Goal: Task Accomplishment & Management: Manage account settings

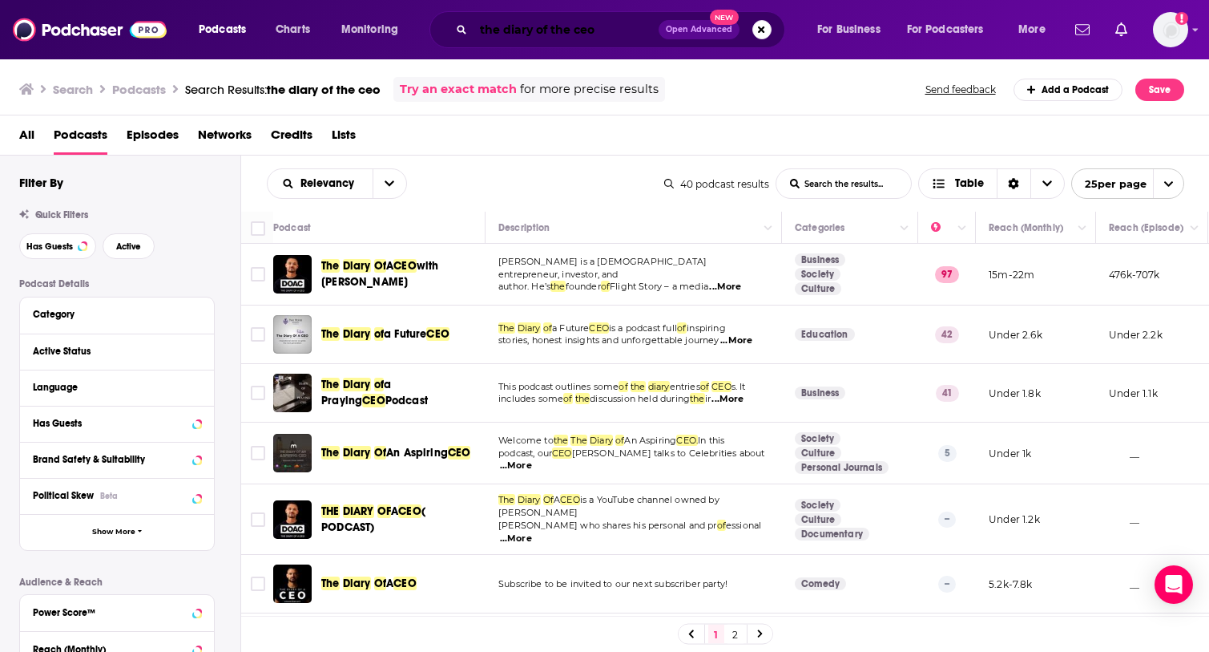
click at [624, 27] on input "the diary of the ceo" at bounding box center [566, 30] width 185 height 26
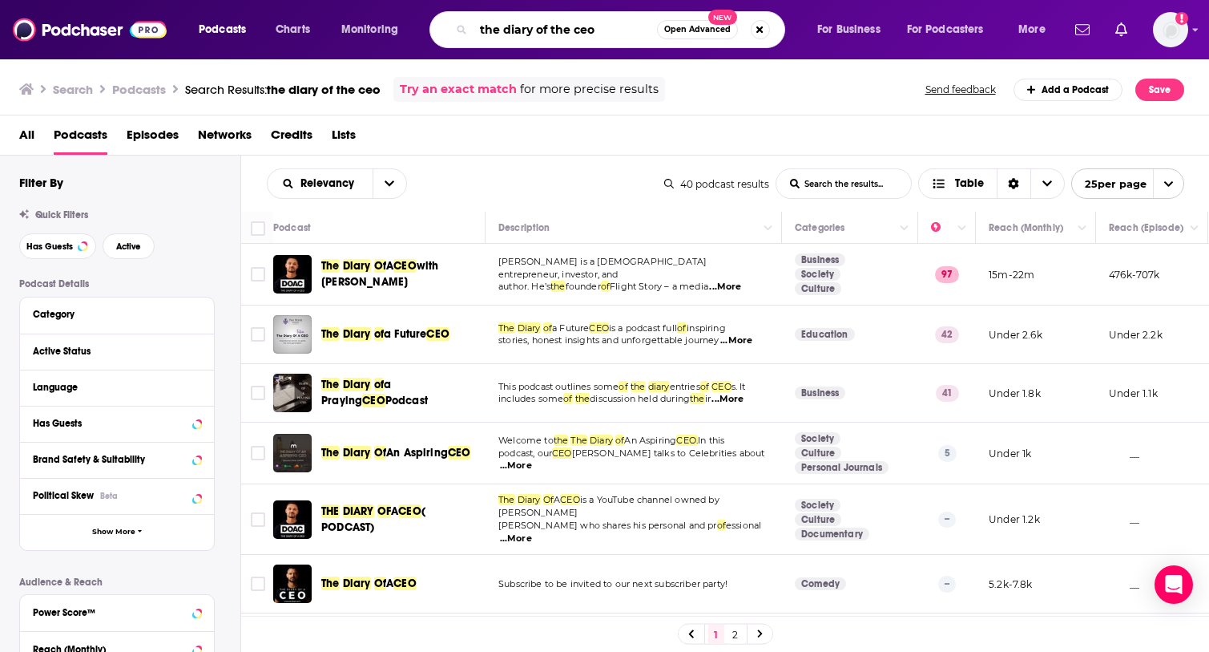
drag, startPoint x: 624, startPoint y: 27, endPoint x: 466, endPoint y: 12, distance: 157.8
click at [466, 12] on div "the diary of the ceo Open Advanced New" at bounding box center [608, 29] width 356 height 37
type input "ai chat"
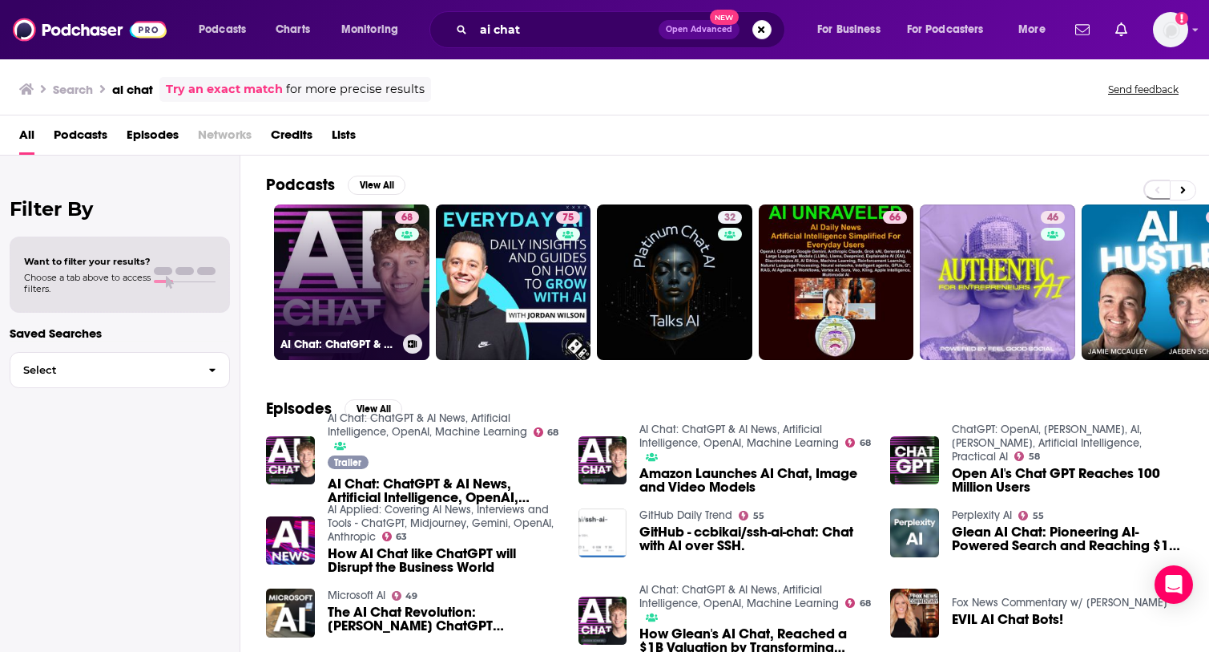
click at [312, 214] on link "68 AI Chat: ChatGPT & AI News, Artificial Intelligence, OpenAI, Machine Learning" at bounding box center [351, 281] width 155 height 155
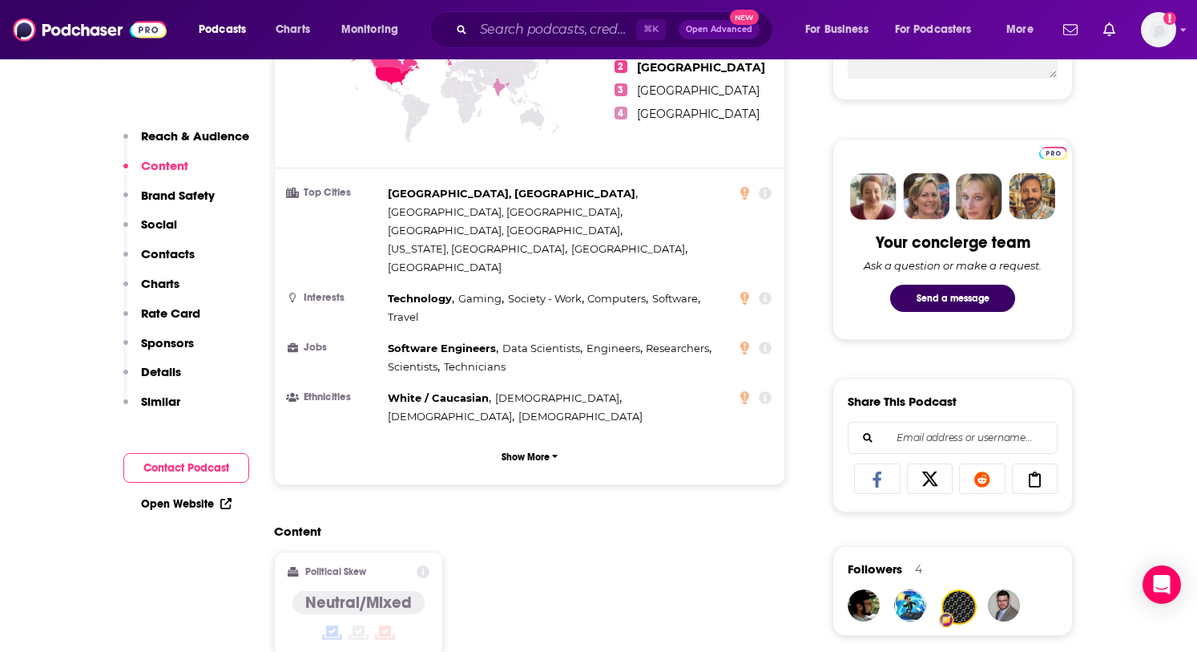
scroll to position [782, 0]
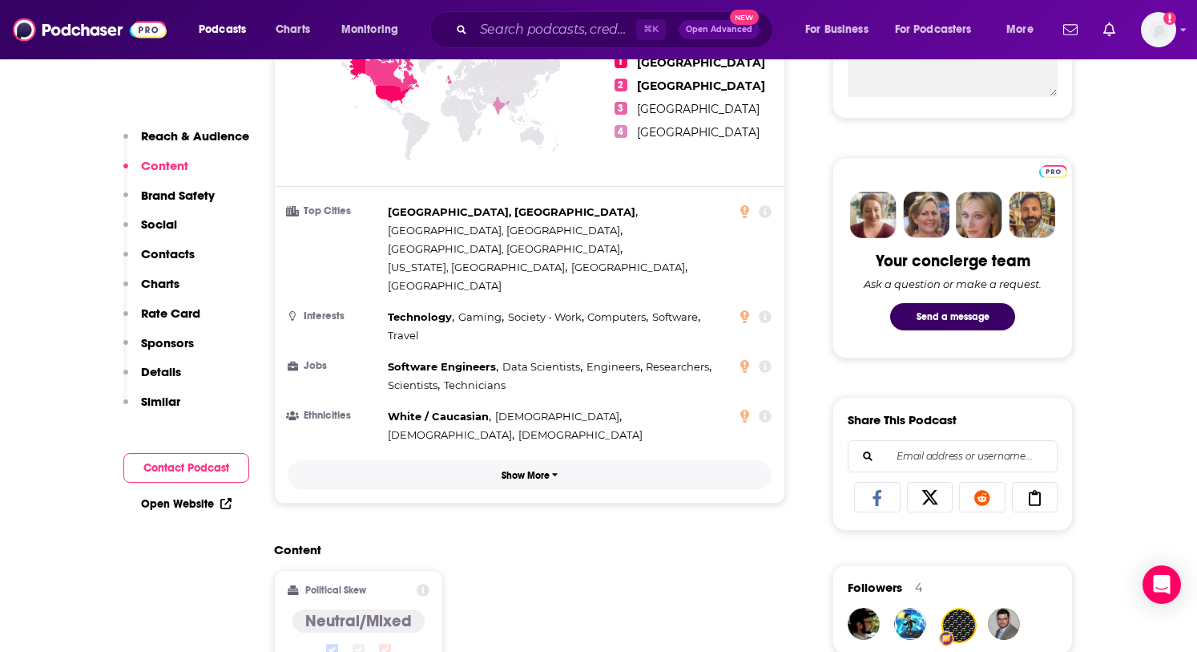
click at [531, 470] on p "Show More" at bounding box center [526, 475] width 48 height 11
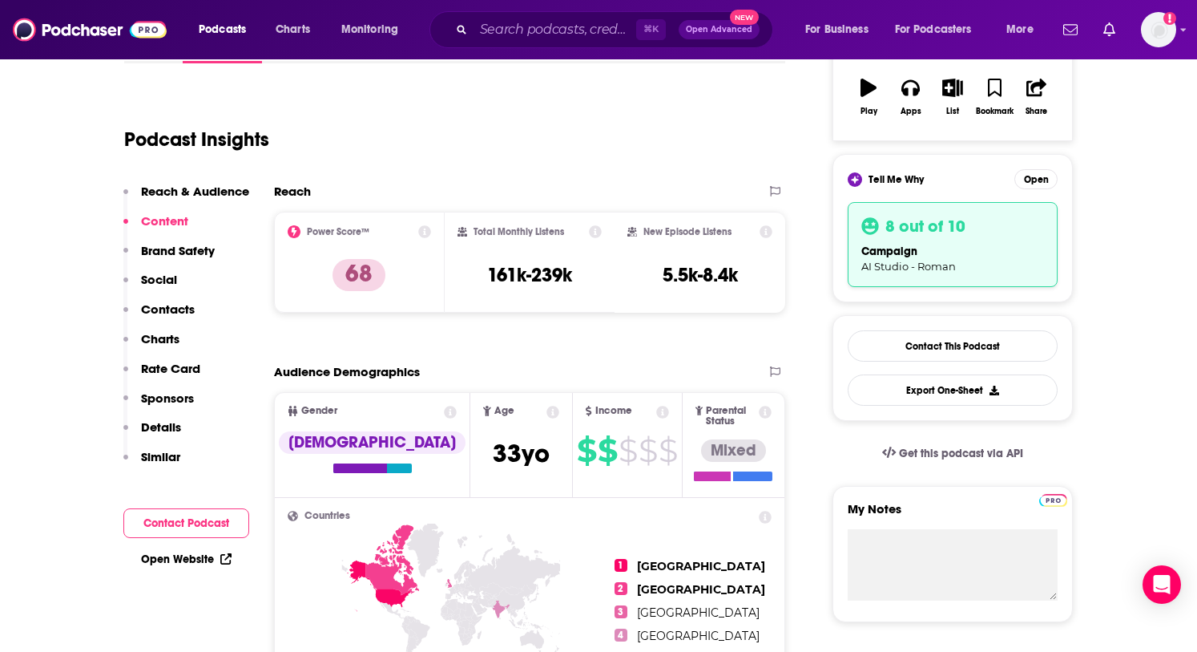
scroll to position [276, 0]
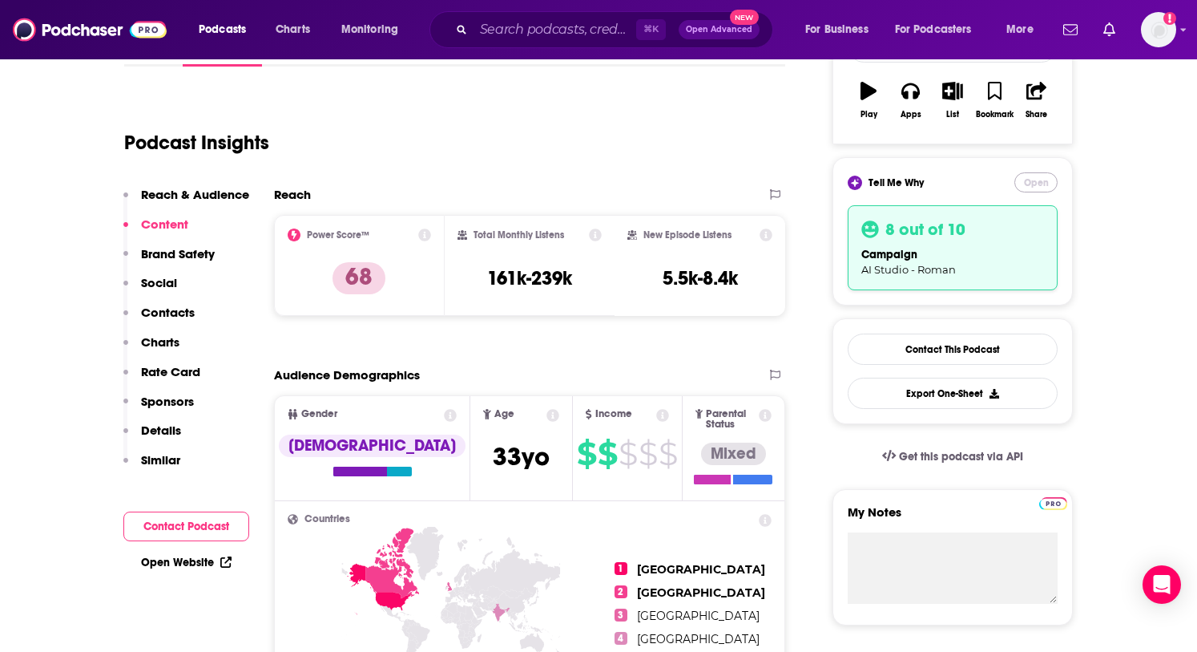
click at [1048, 181] on button "Open" at bounding box center [1036, 182] width 43 height 20
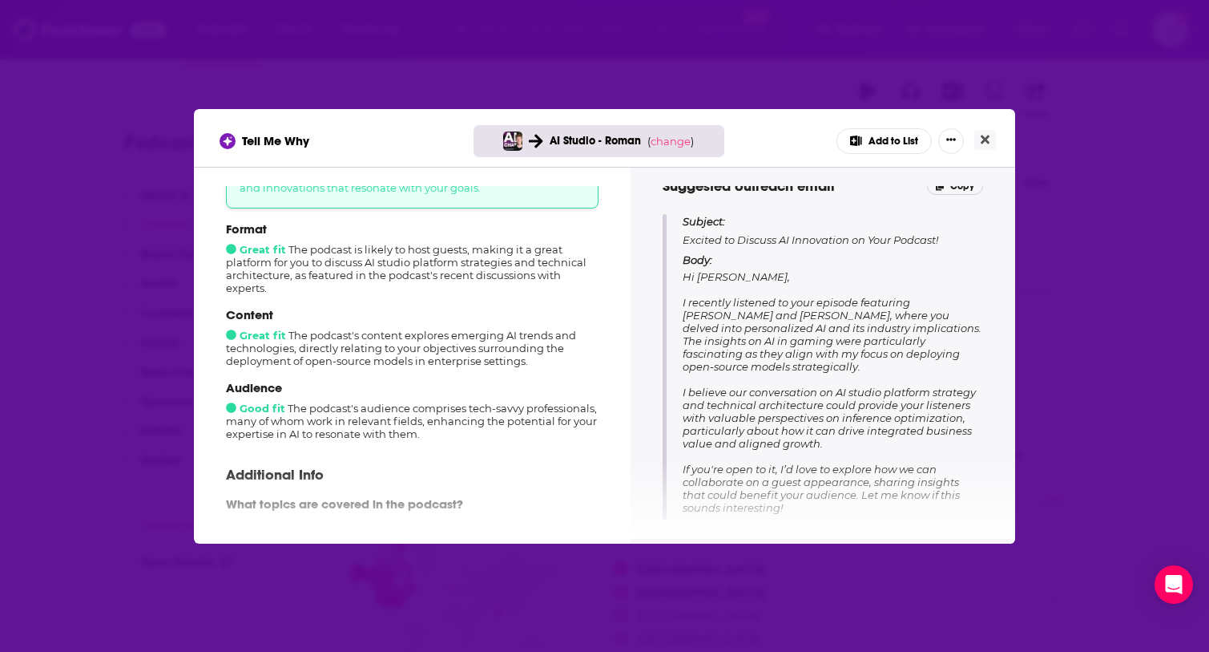
scroll to position [139, 0]
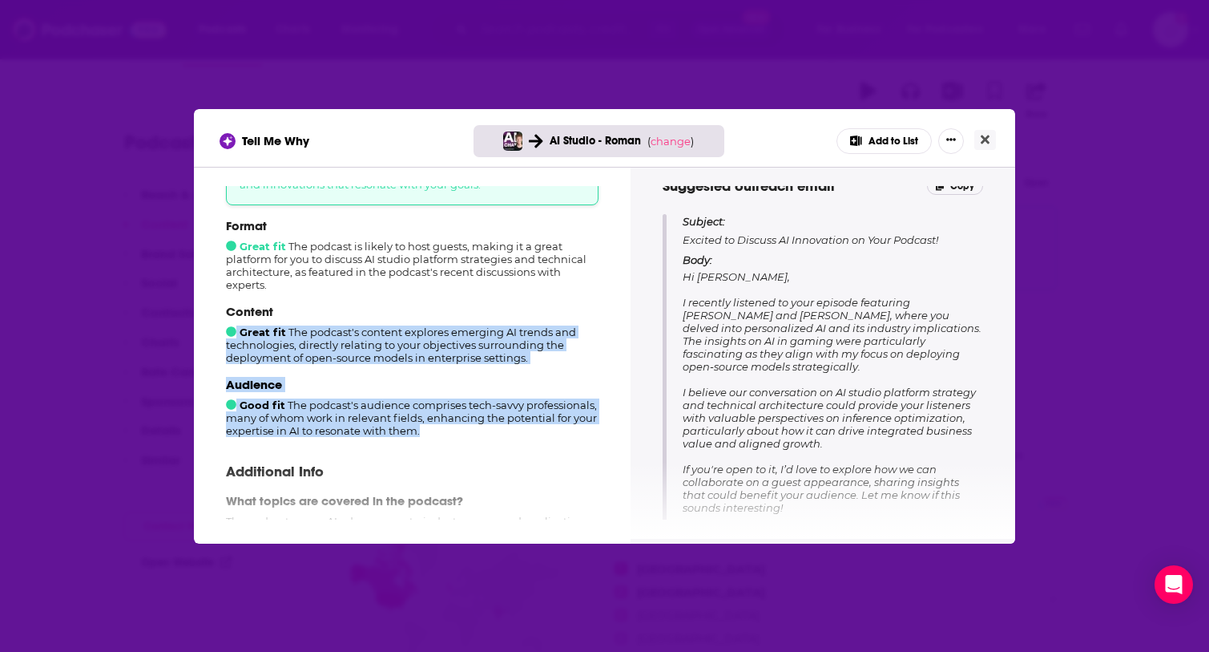
drag, startPoint x: 422, startPoint y: 426, endPoint x: 234, endPoint y: 329, distance: 211.5
click at [234, 329] on div "Format Great fit The podcast is likely to host guests, making it a great platfo…" at bounding box center [412, 327] width 373 height 219
copy div "Great fit The podcast's content explores emerging AI trends and technologies, d…"
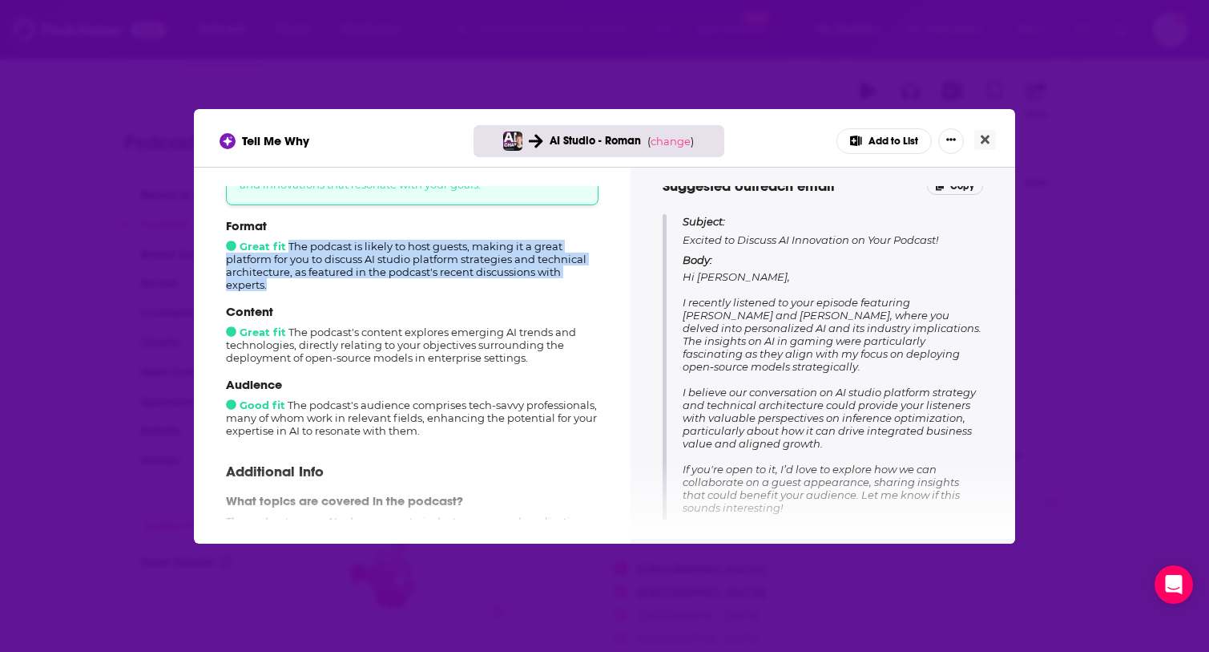
drag, startPoint x: 286, startPoint y: 288, endPoint x: 290, endPoint y: 244, distance: 43.5
click at [290, 244] on div "Format Great fit The podcast is likely to host guests, making it a great platfo…" at bounding box center [412, 254] width 373 height 73
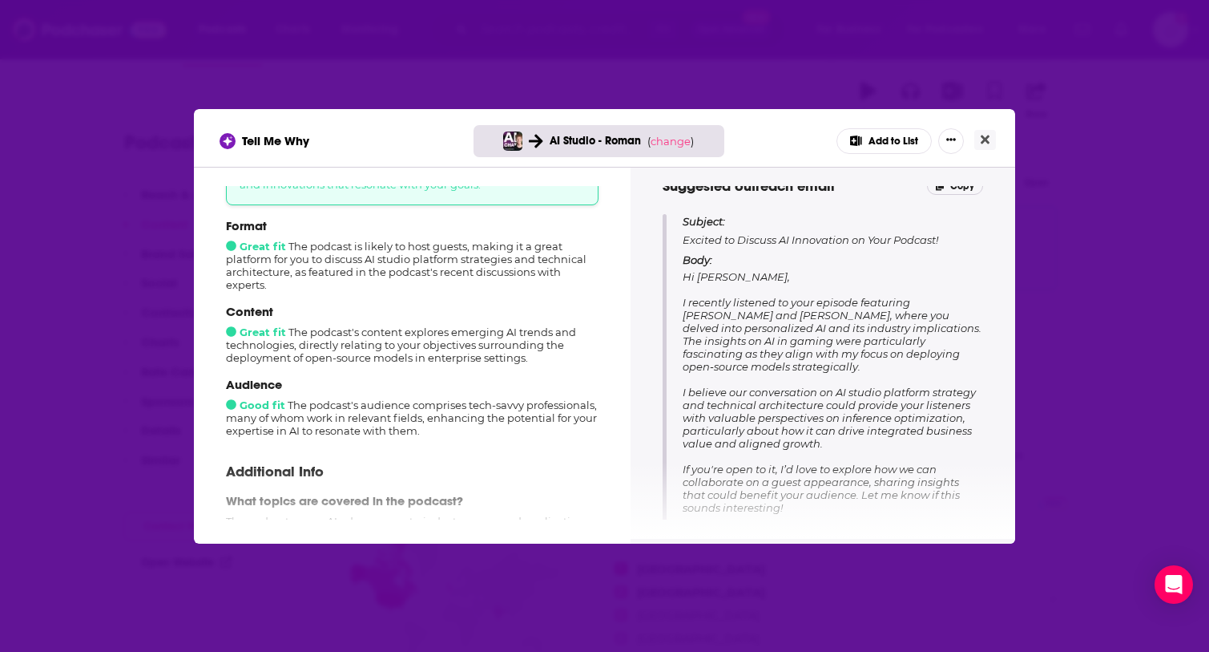
click at [503, 309] on p "Content" at bounding box center [412, 311] width 373 height 15
click at [989, 134] on icon "Close" at bounding box center [985, 139] width 9 height 13
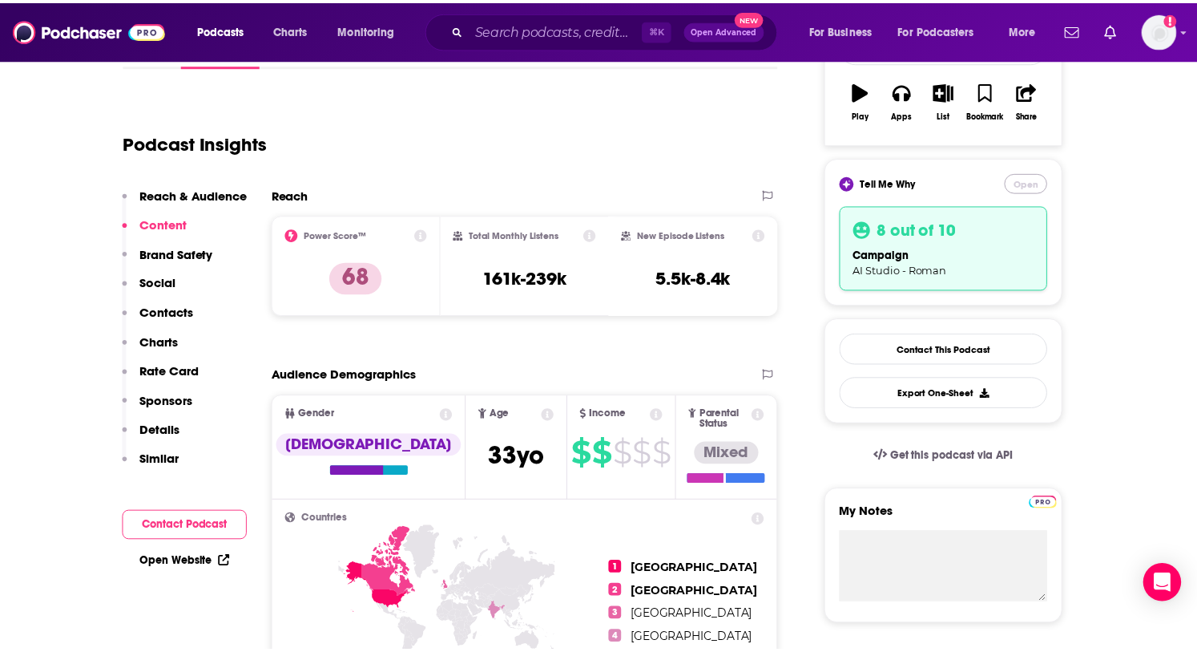
scroll to position [276, 0]
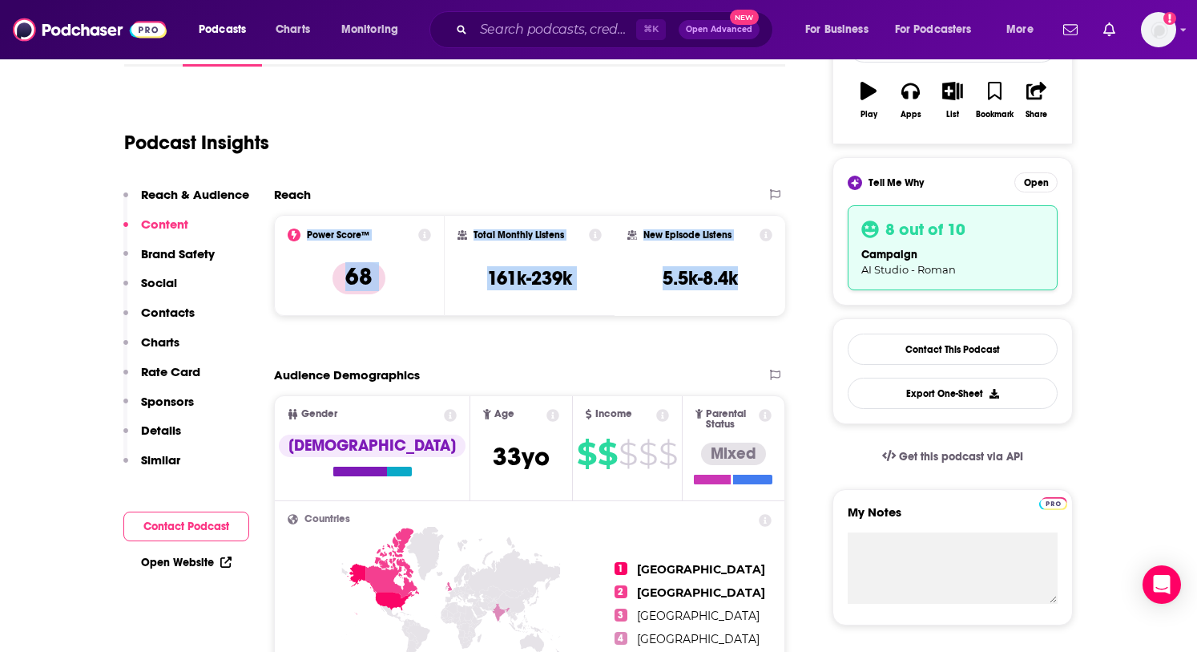
drag, startPoint x: 746, startPoint y: 283, endPoint x: 306, endPoint y: 236, distance: 442.5
click at [306, 236] on div "Power Score™ 68 Total Monthly Listens 161k-239k New Episode Listens 5.5k-8.4k" at bounding box center [529, 265] width 511 height 101
copy div "Power Score™ 68 Total Monthly Listens 161k-239k New Episode Listens 5.5k-8.4k"
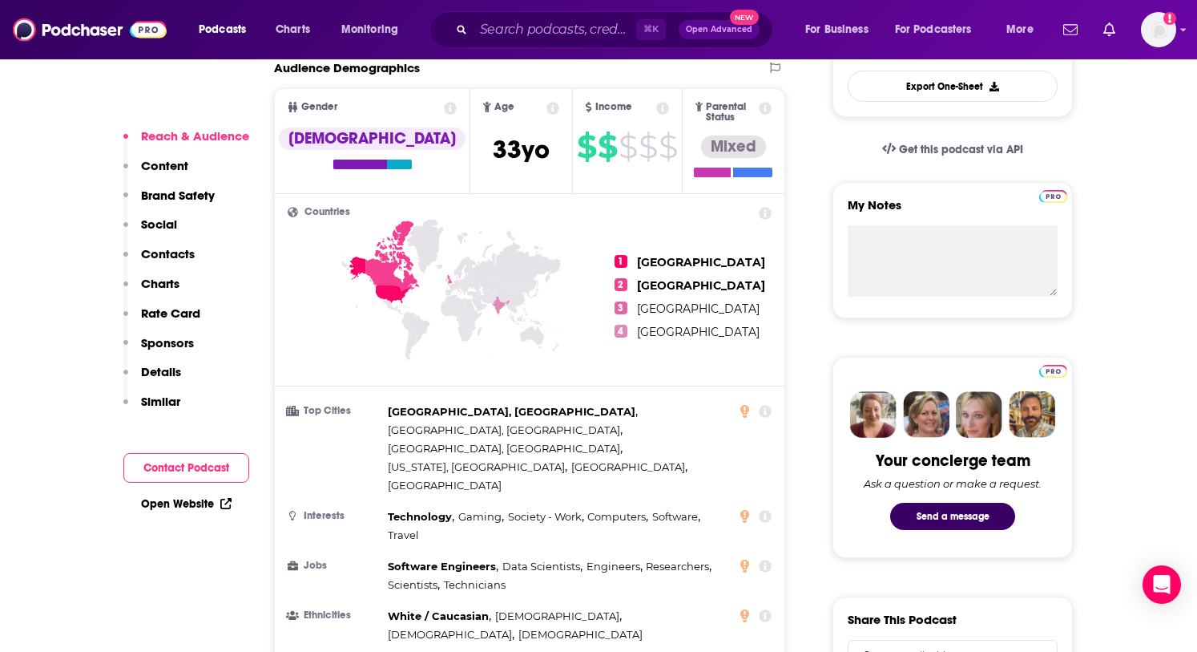
scroll to position [587, 0]
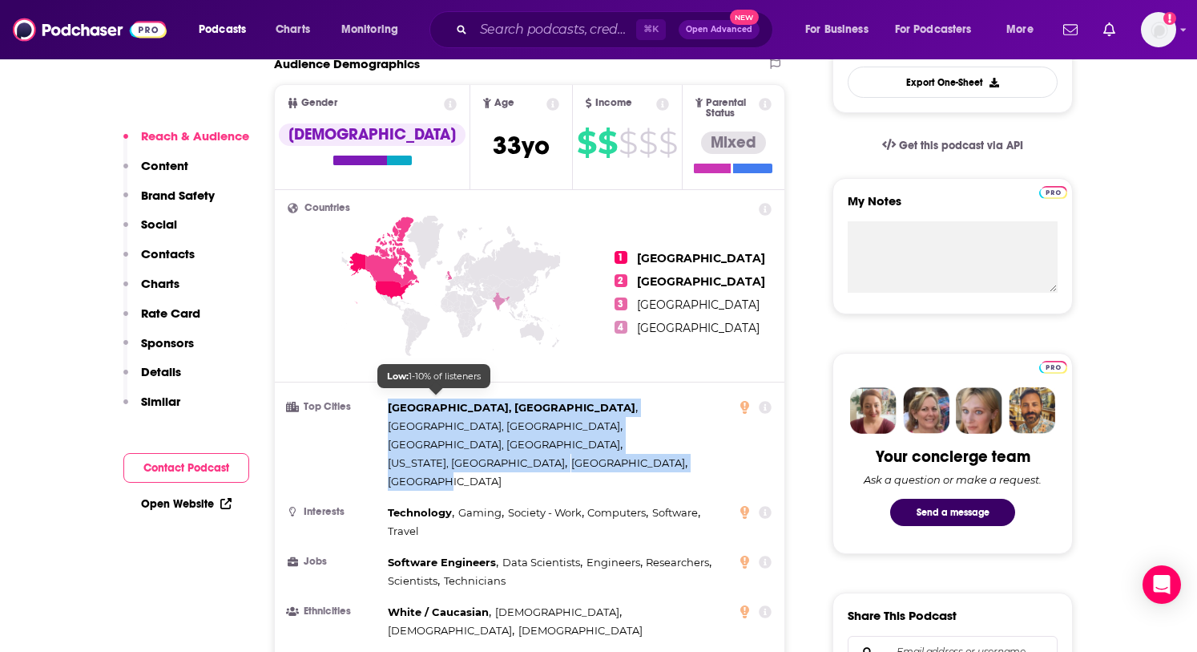
drag, startPoint x: 483, startPoint y: 416, endPoint x: 390, endPoint y: 398, distance: 94.8
click at [390, 398] on div "San Francisco, CA , Cleveland, OH , Seattle, WA , New York, NY , London , Banga…" at bounding box center [559, 444] width 342 height 92
copy div "San Francisco, CA , Cleveland, OH , Seattle, WA , New York, NY , London , Banga…"
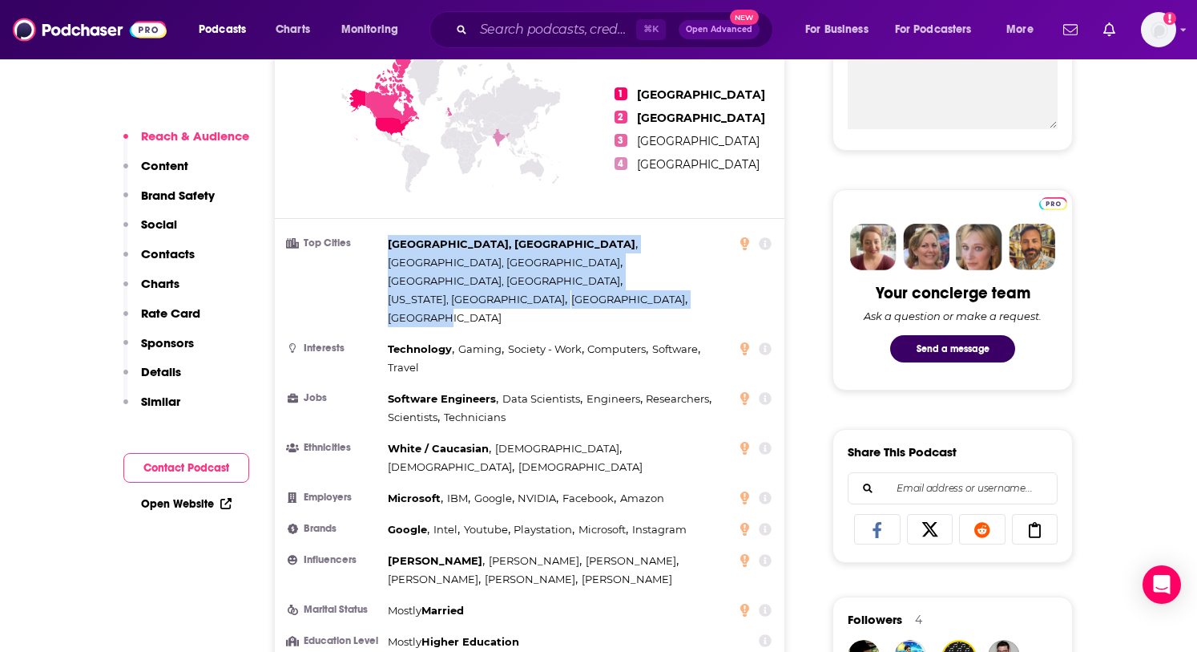
scroll to position [0, 0]
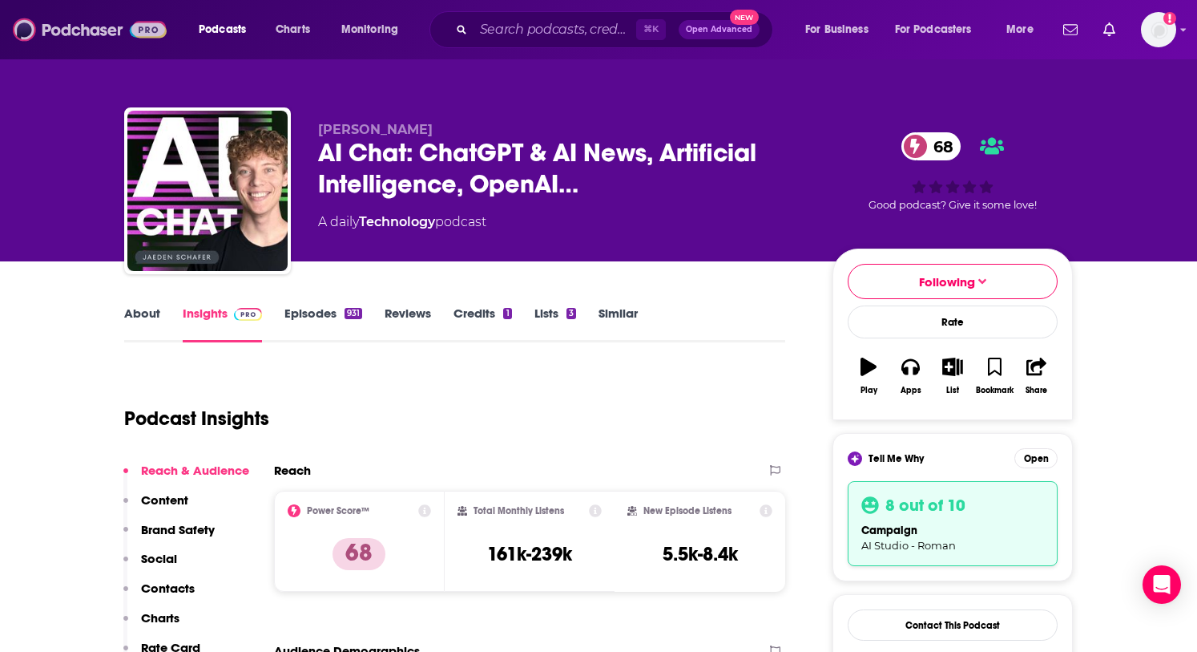
click at [143, 34] on img at bounding box center [90, 29] width 154 height 30
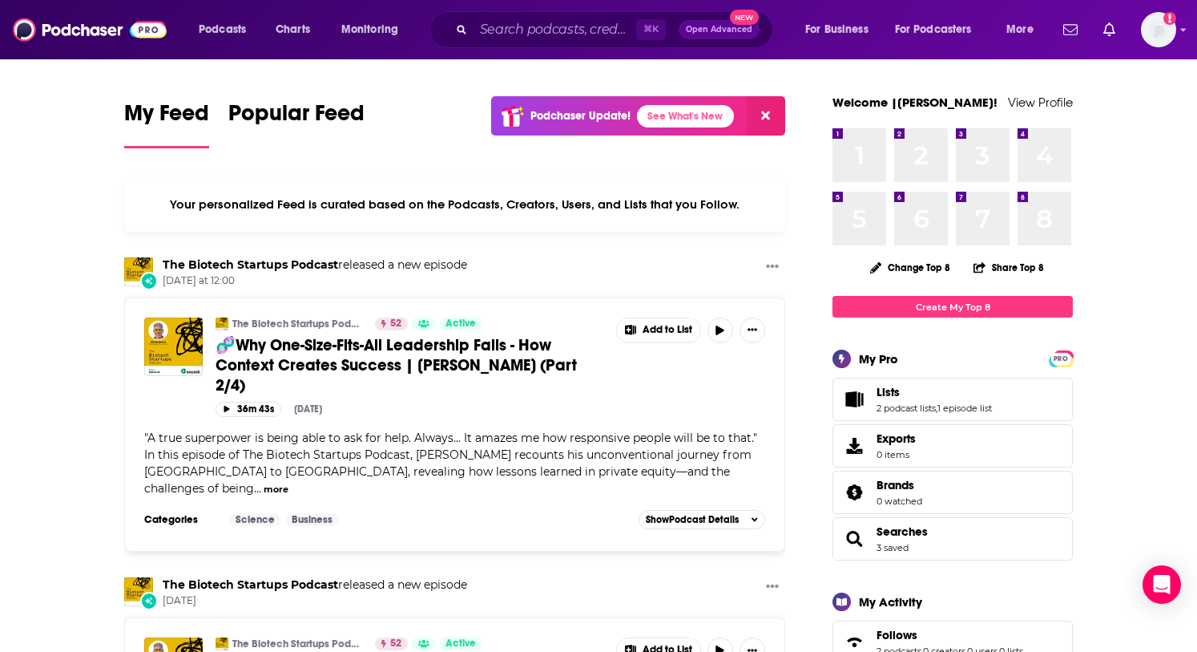
click at [766, 114] on icon at bounding box center [765, 115] width 9 height 9
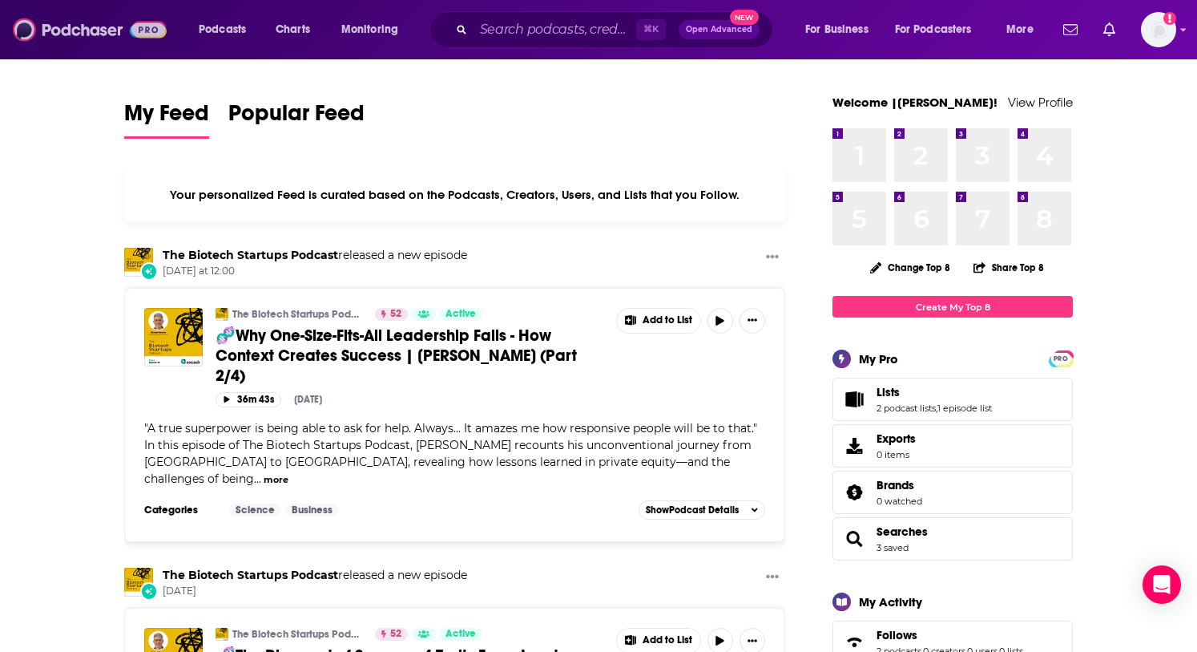
click at [118, 30] on img at bounding box center [90, 29] width 154 height 30
click at [390, 359] on span "🧬Why One-Size-Fits-All Leadership Fails - How Context Creates Success | Michael…" at bounding box center [396, 355] width 361 height 60
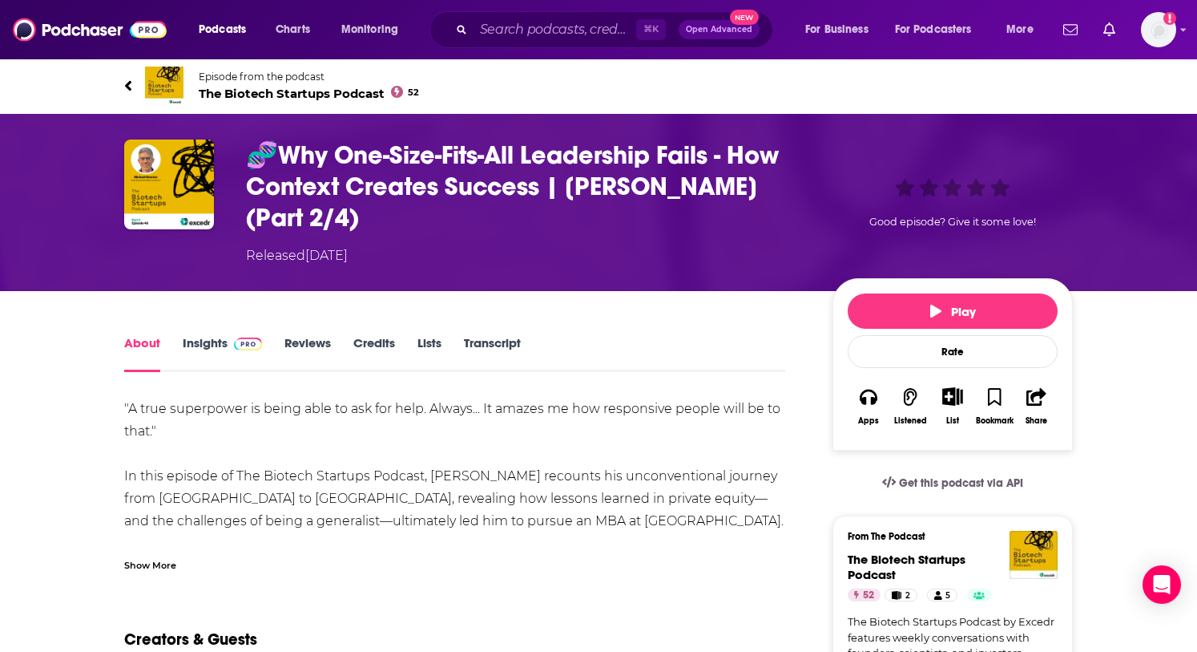
scroll to position [3, 0]
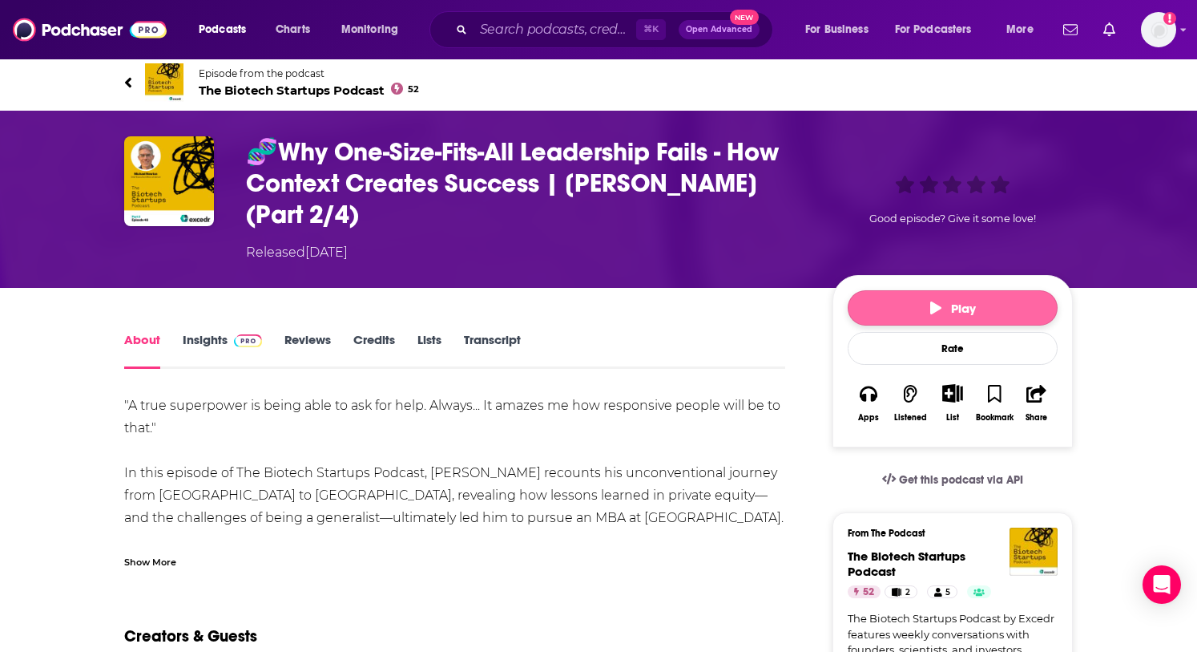
click at [906, 316] on button "Play" at bounding box center [953, 307] width 210 height 35
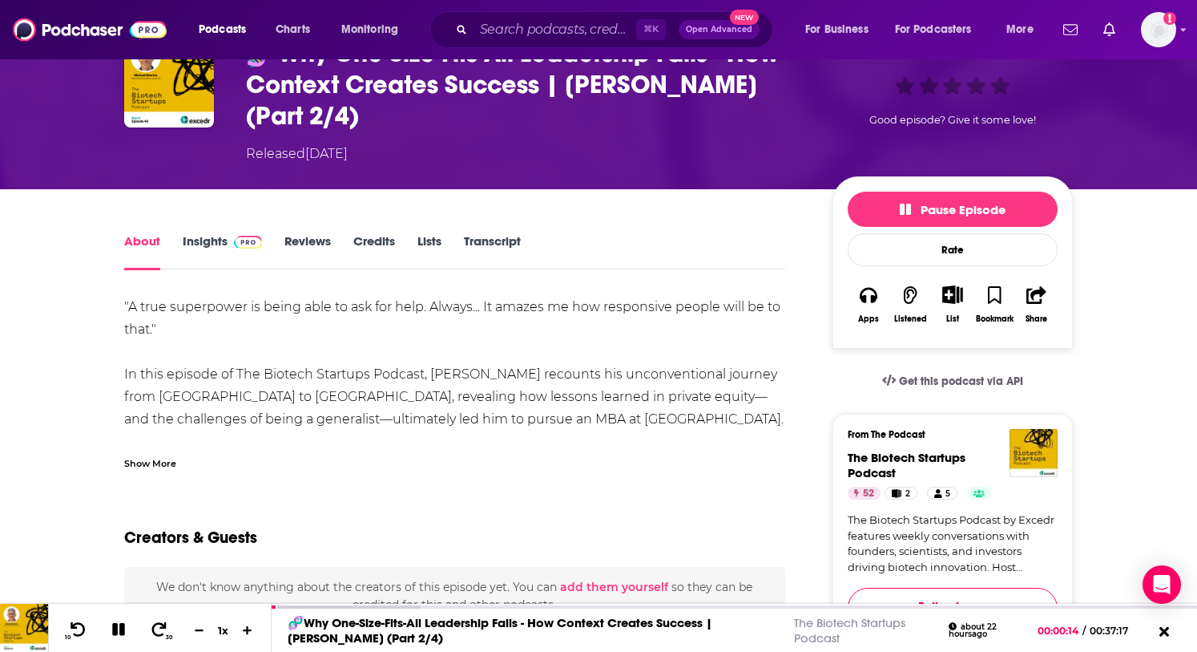
scroll to position [0, 0]
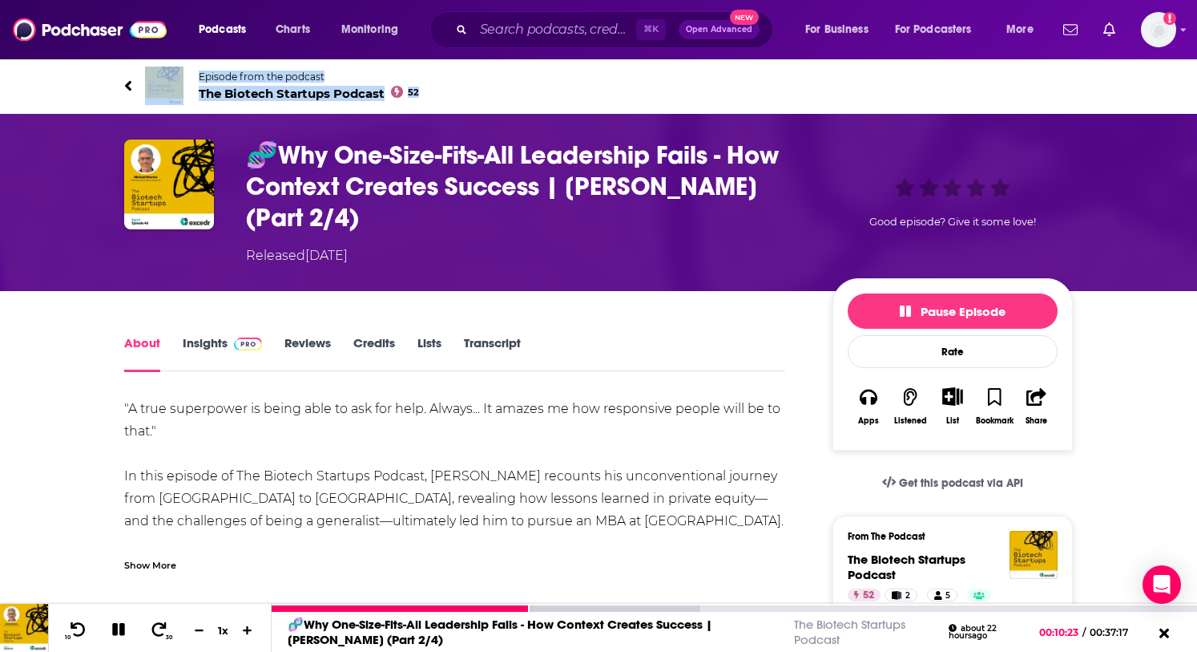
click at [120, 625] on icon at bounding box center [118, 629] width 13 height 13
click at [125, 627] on icon at bounding box center [118, 629] width 20 height 16
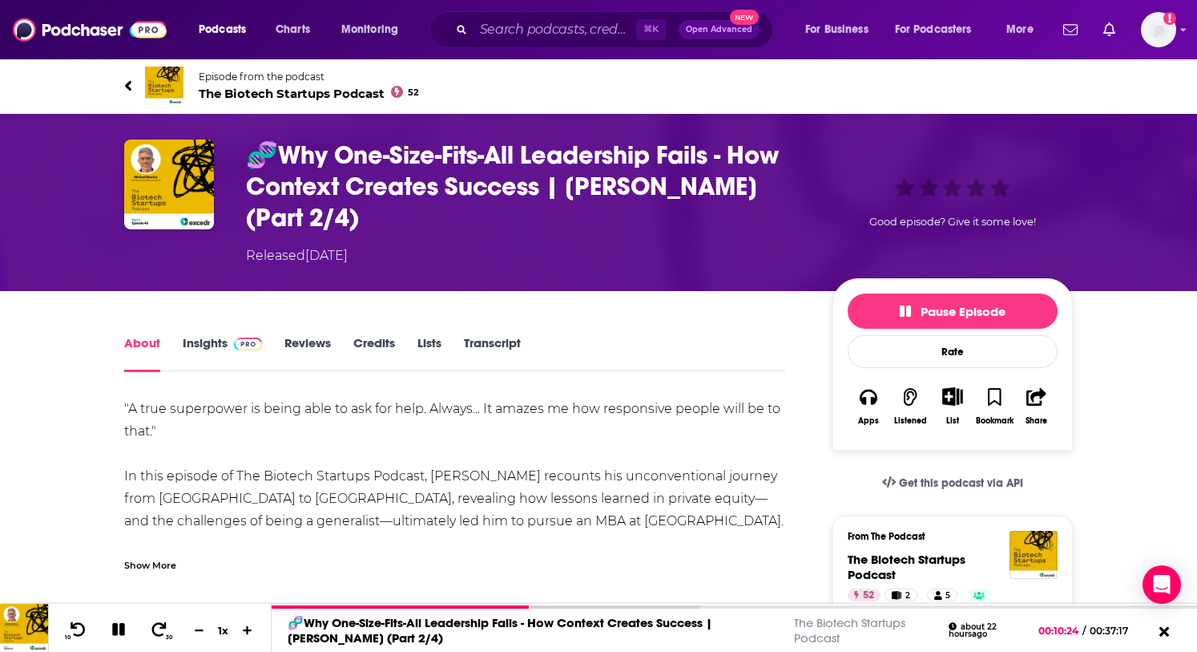
click at [122, 83] on div "Episode from the podcast The Biotech Startups Podcast 52" at bounding box center [598, 86] width 973 height 64
click at [128, 91] on icon at bounding box center [128, 86] width 8 height 16
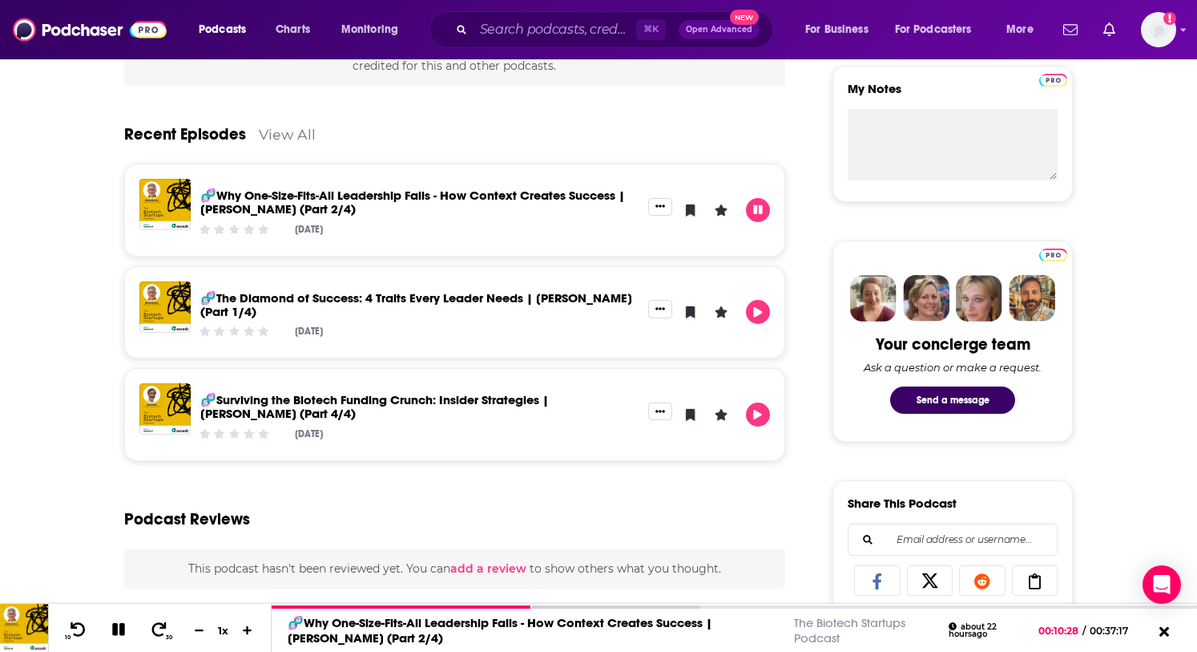
scroll to position [589, 0]
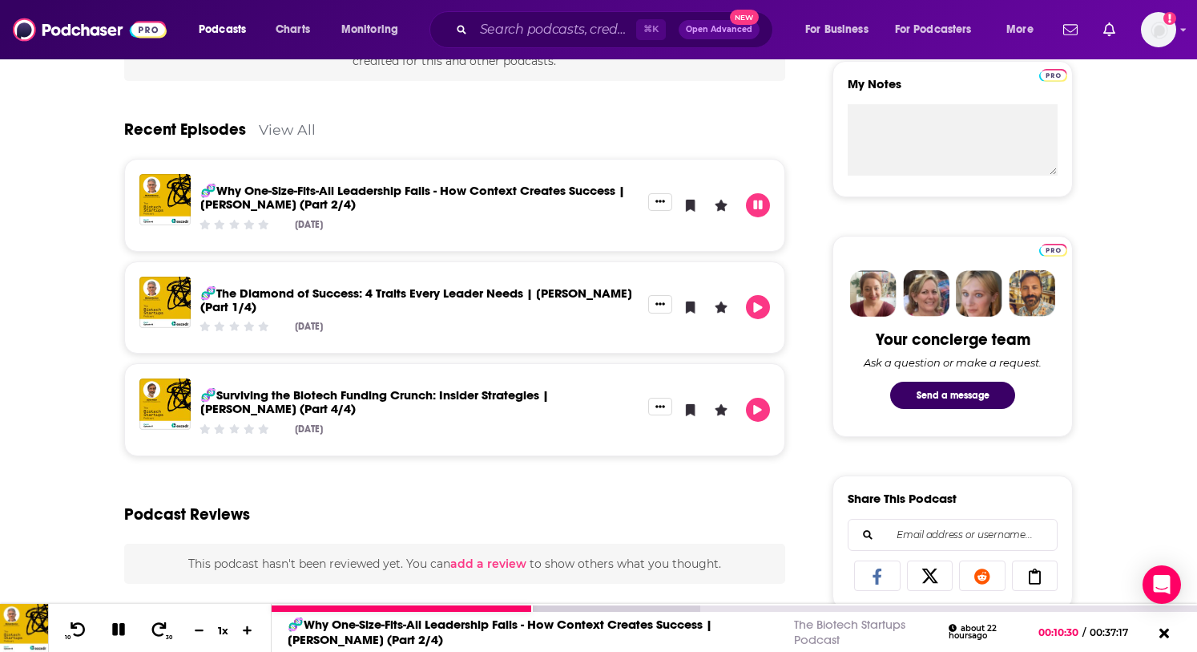
click at [123, 620] on button at bounding box center [119, 630] width 28 height 20
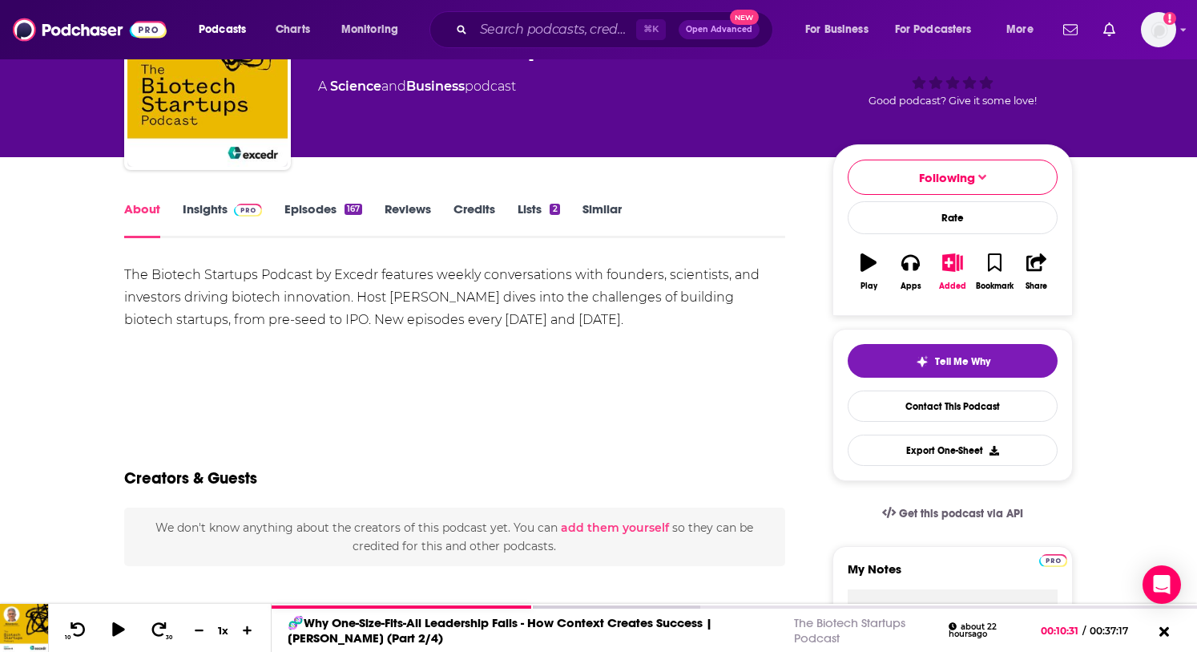
scroll to position [0, 0]
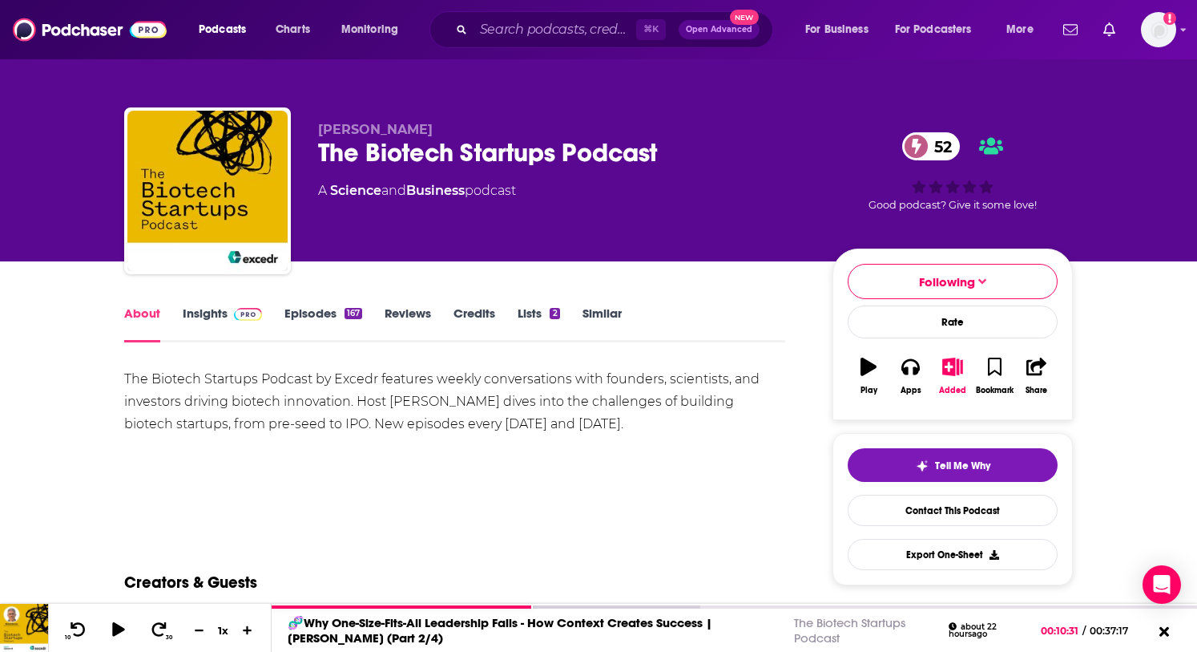
click at [222, 315] on link "Insights" at bounding box center [222, 323] width 79 height 37
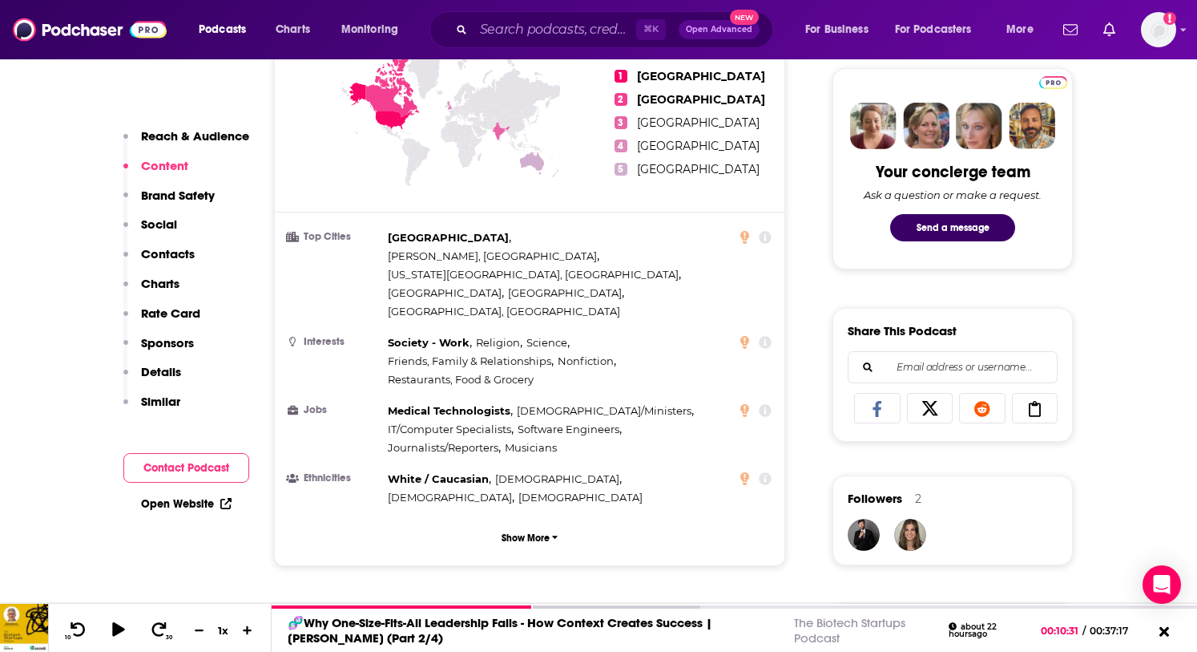
scroll to position [667, 0]
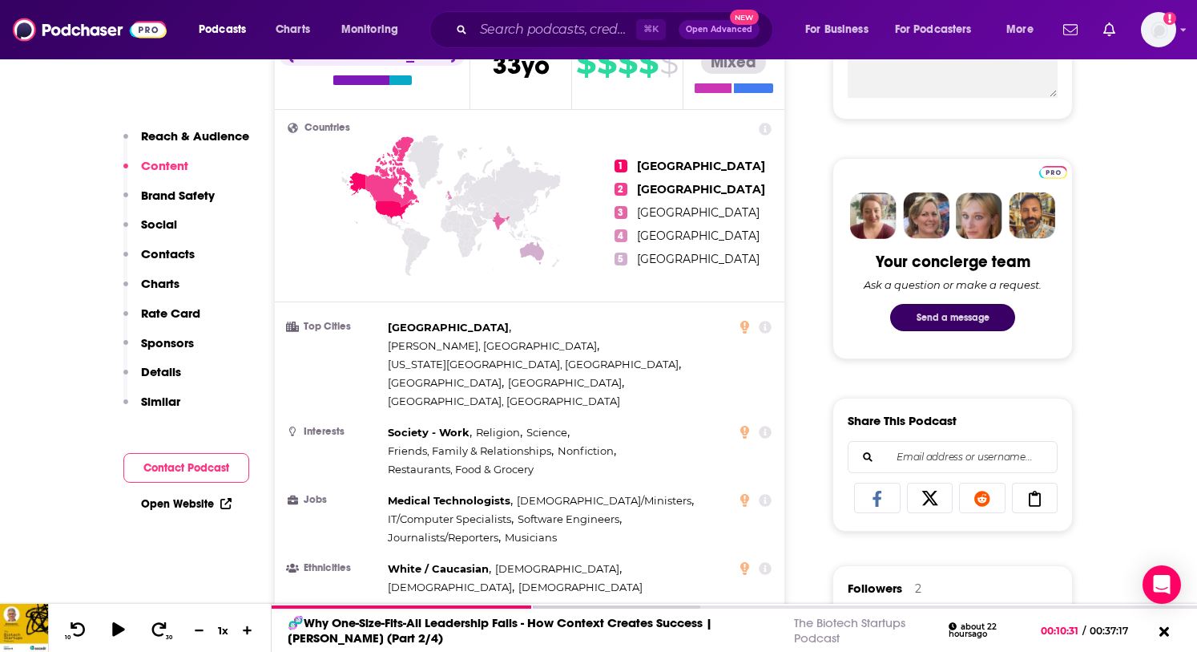
click at [989, 316] on button "Send a message" at bounding box center [952, 317] width 125 height 27
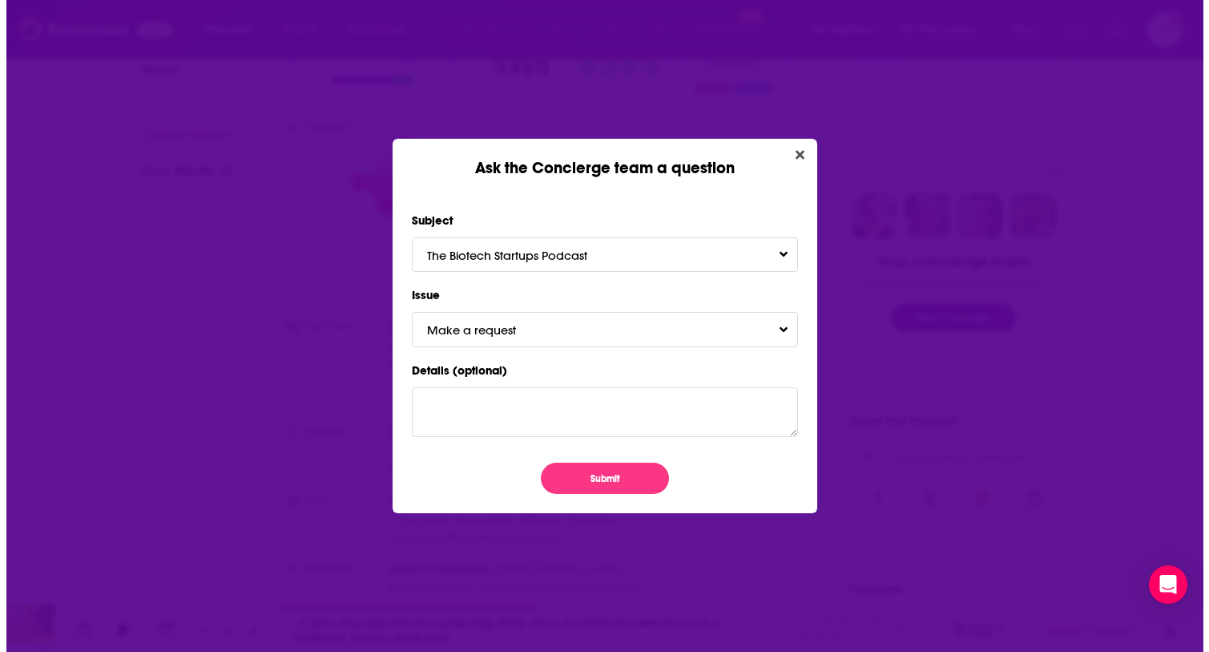
scroll to position [0, 0]
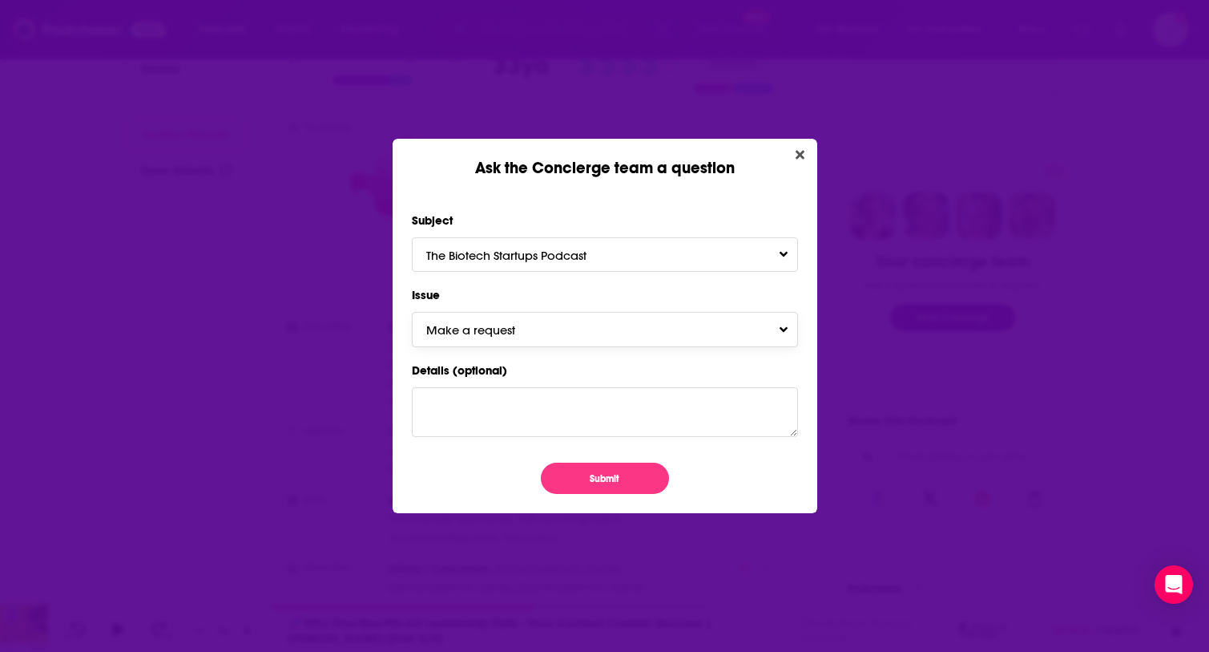
click at [776, 337] on button "Make a request" at bounding box center [605, 329] width 386 height 34
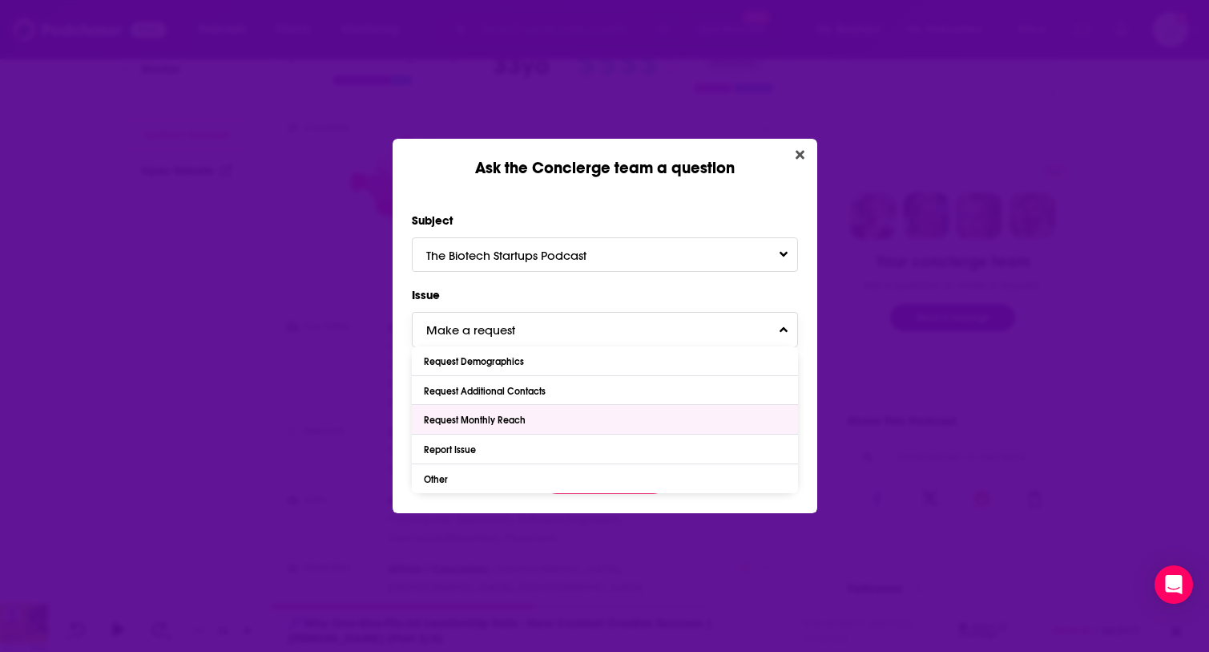
click at [677, 420] on div "Request Monthly Reach" at bounding box center [605, 419] width 386 height 29
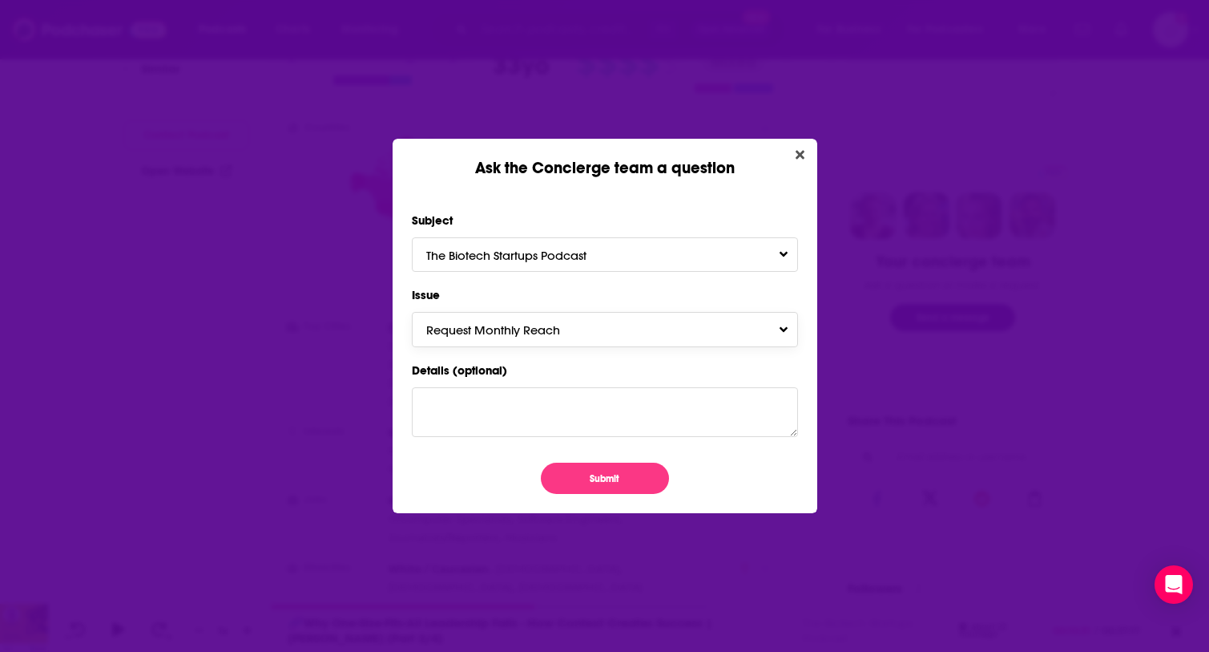
click at [781, 321] on button "Request Monthly Reach" at bounding box center [605, 329] width 386 height 34
click at [799, 147] on button "Close" at bounding box center [800, 155] width 22 height 20
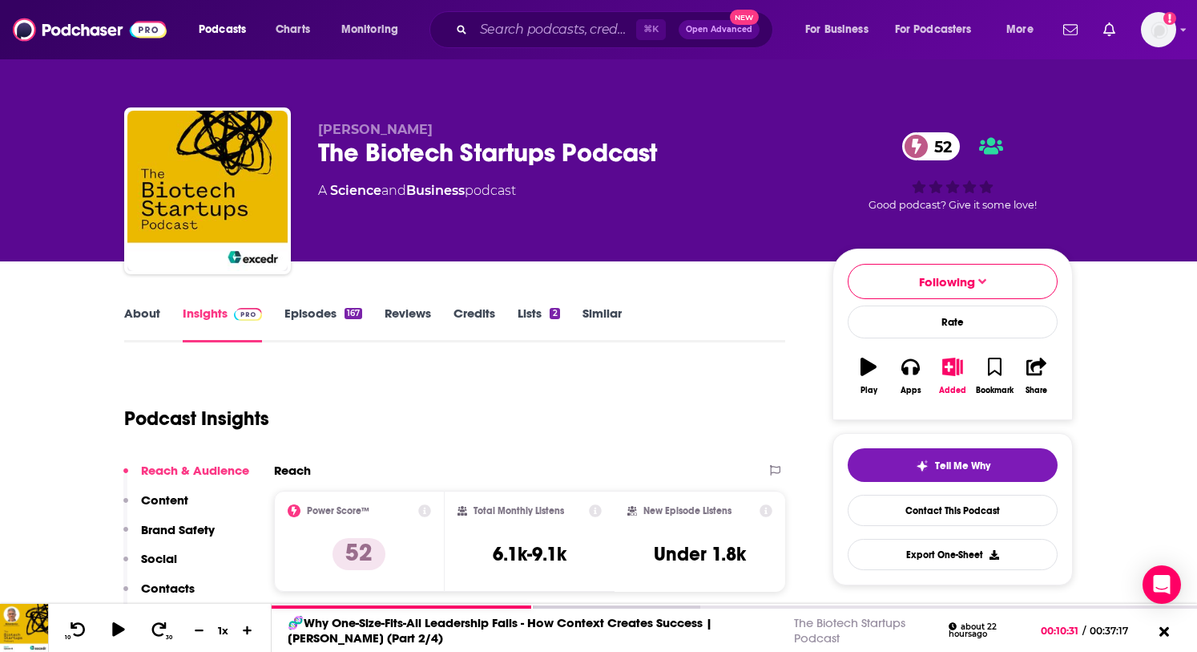
scroll to position [3, 0]
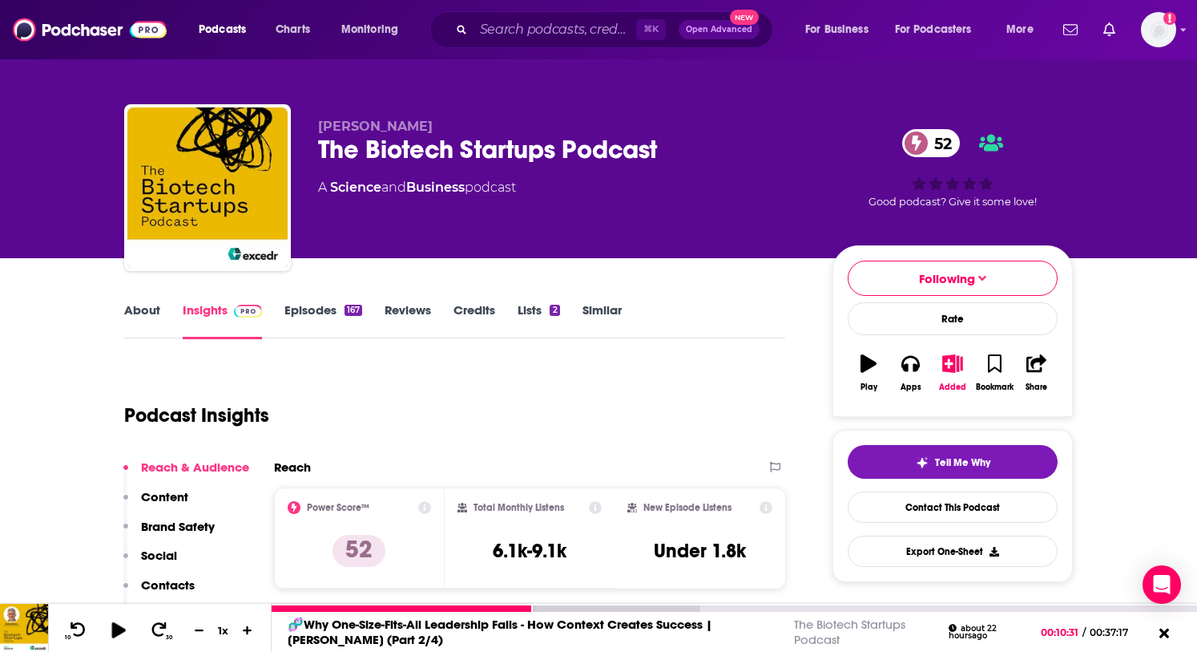
click at [118, 630] on icon at bounding box center [118, 629] width 14 height 16
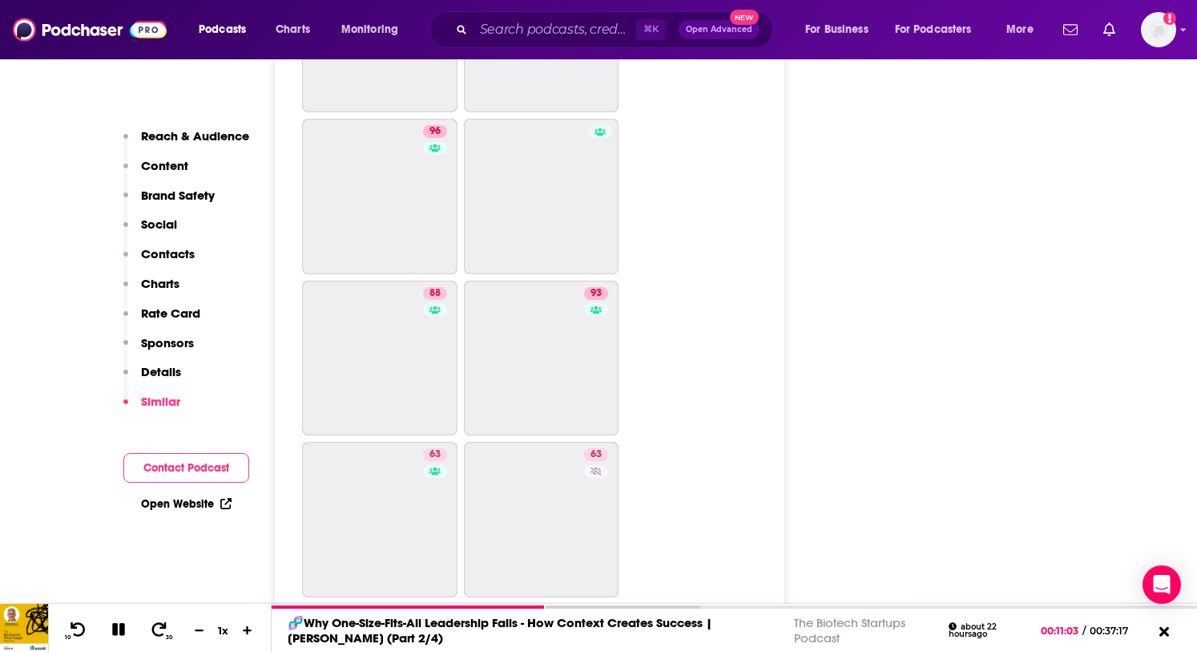
scroll to position [8064, 0]
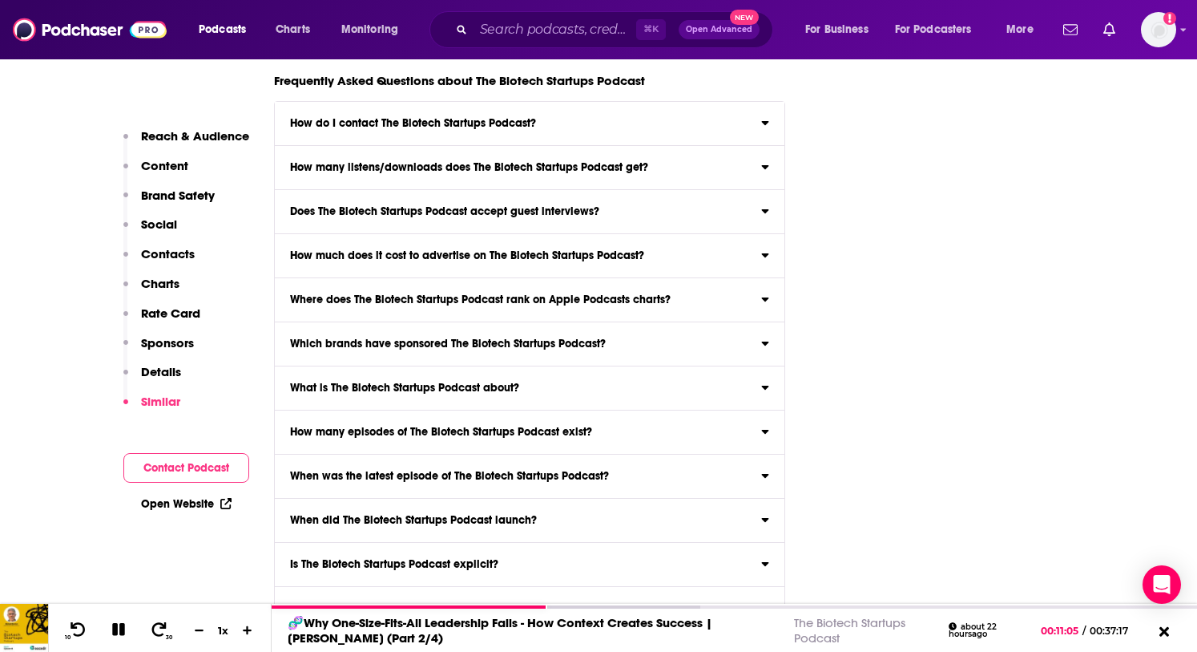
click at [656, 278] on label "Where does The Biotech Startups Podcast rank on Apple Podcasts charts? Click he…" at bounding box center [530, 300] width 510 height 44
click at [0, 0] on input "Where does The Biotech Startups Podcast rank on Apple Podcasts charts? Click he…" at bounding box center [0, 0] width 0 height 0
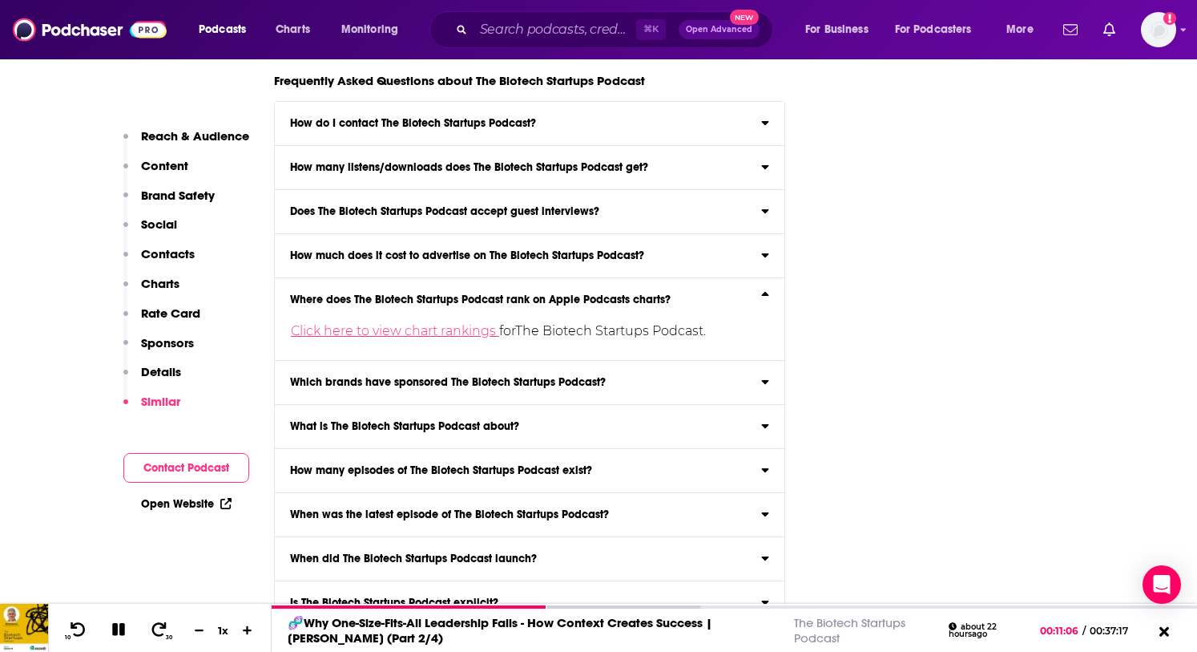
click at [435, 323] on link "Click here to view chart rankings" at bounding box center [395, 330] width 208 height 15
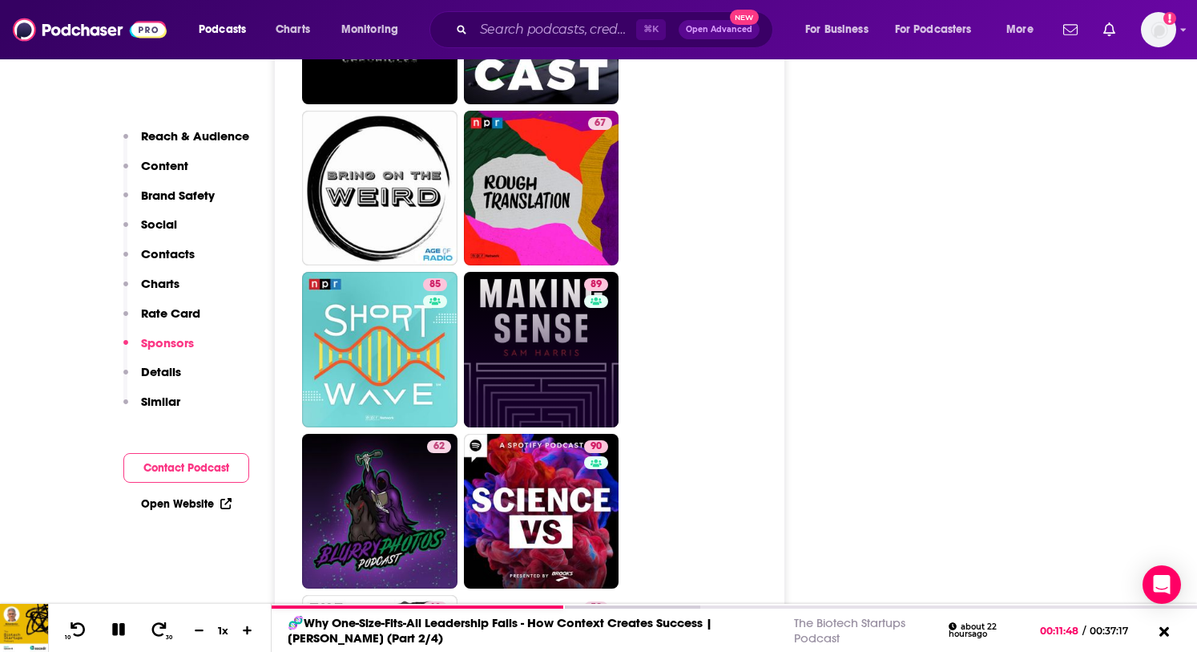
scroll to position [5413, 0]
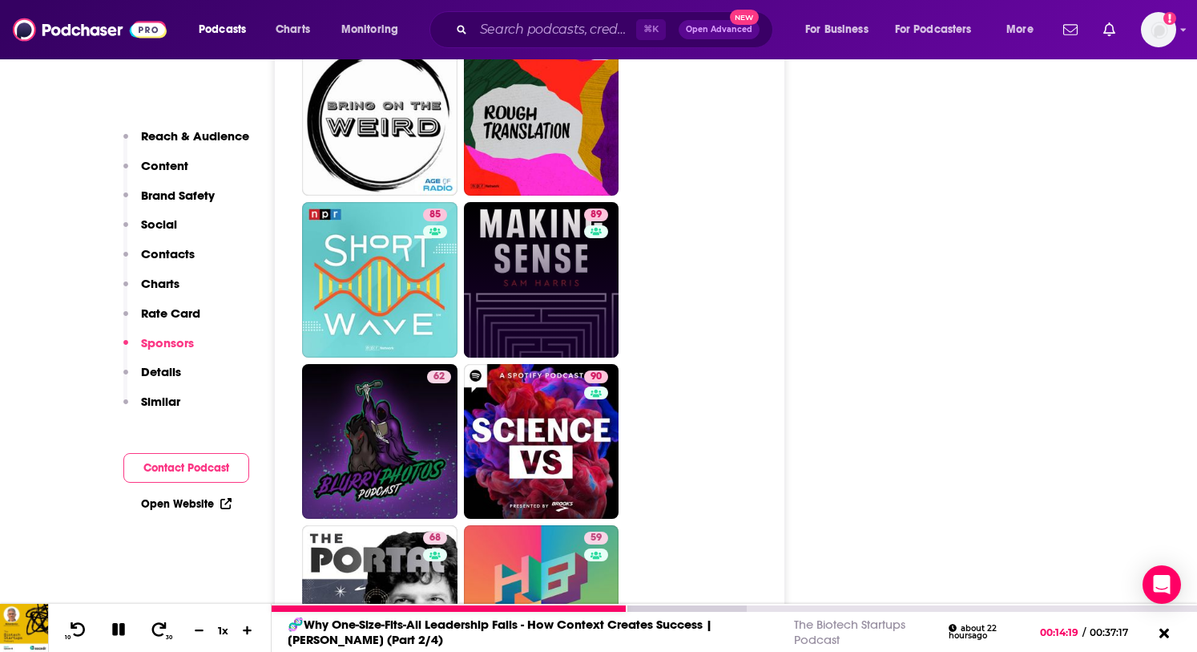
click at [117, 628] on icon at bounding box center [118, 629] width 13 height 13
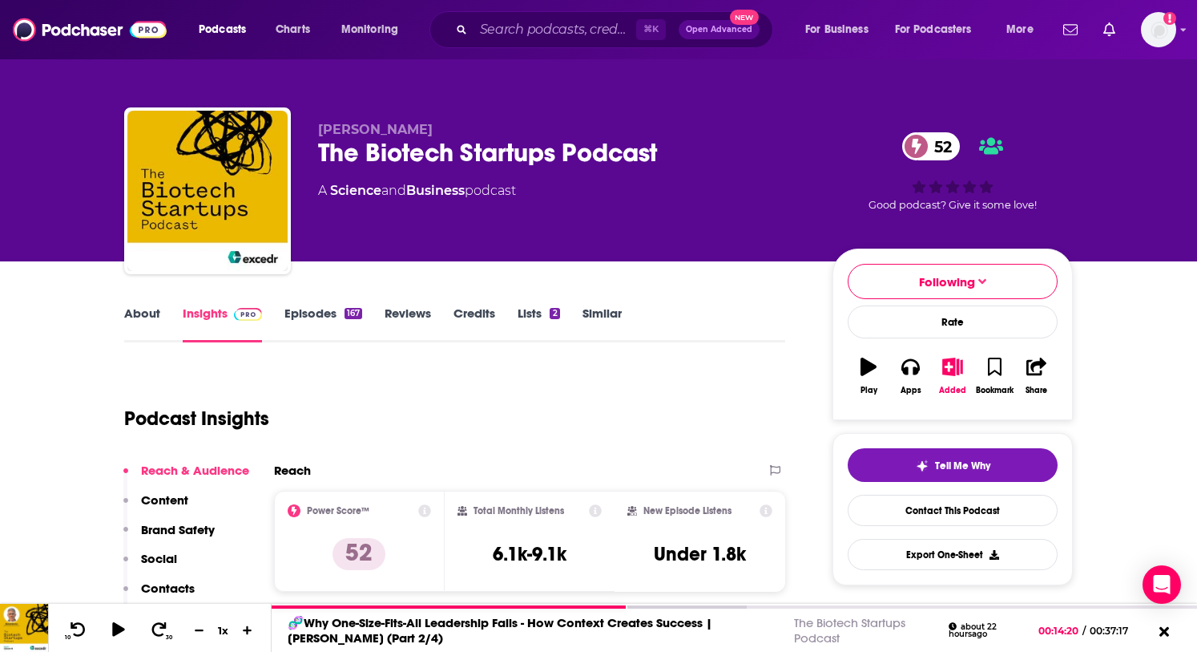
scroll to position [3, 0]
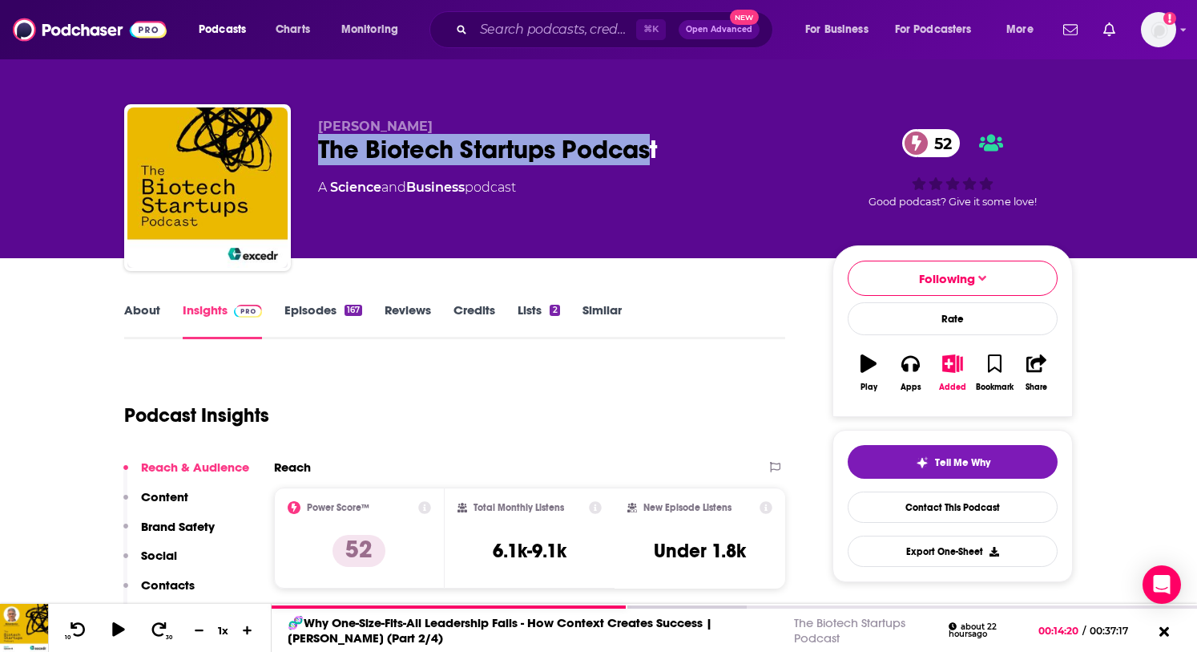
drag, startPoint x: 649, startPoint y: 150, endPoint x: 318, endPoint y: 140, distance: 331.2
click at [318, 140] on div "The Biotech Startups Podcast 52" at bounding box center [562, 149] width 489 height 31
click at [503, 154] on div "The Biotech Startups Podcast 52" at bounding box center [562, 149] width 489 height 31
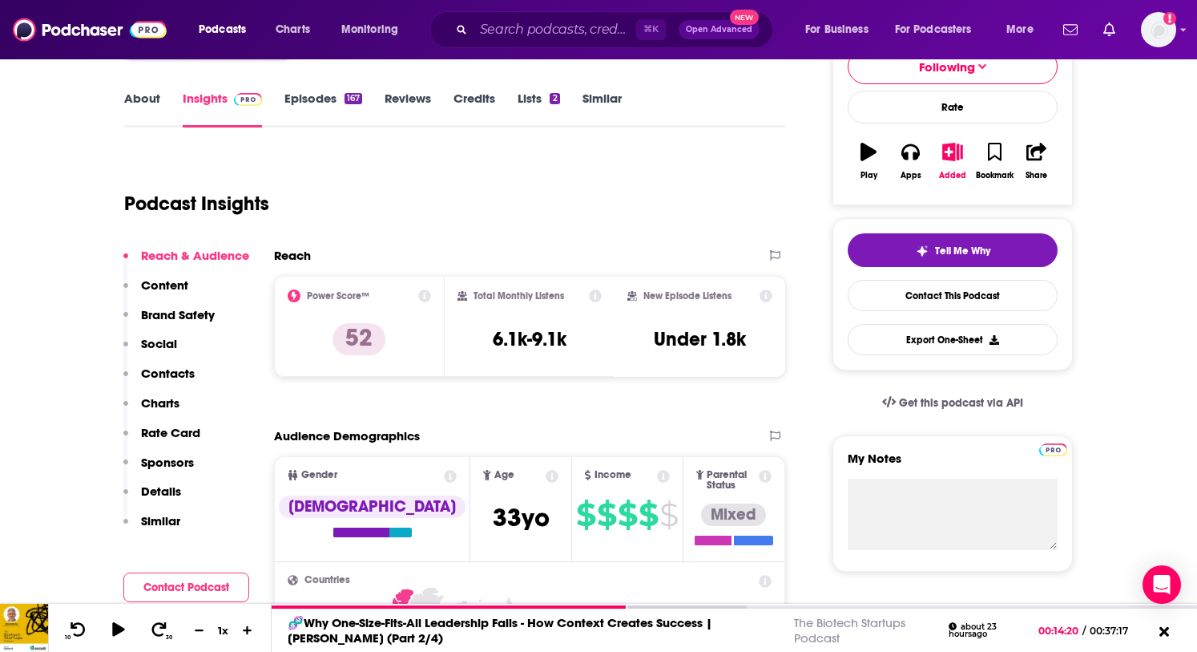
scroll to position [214, 0]
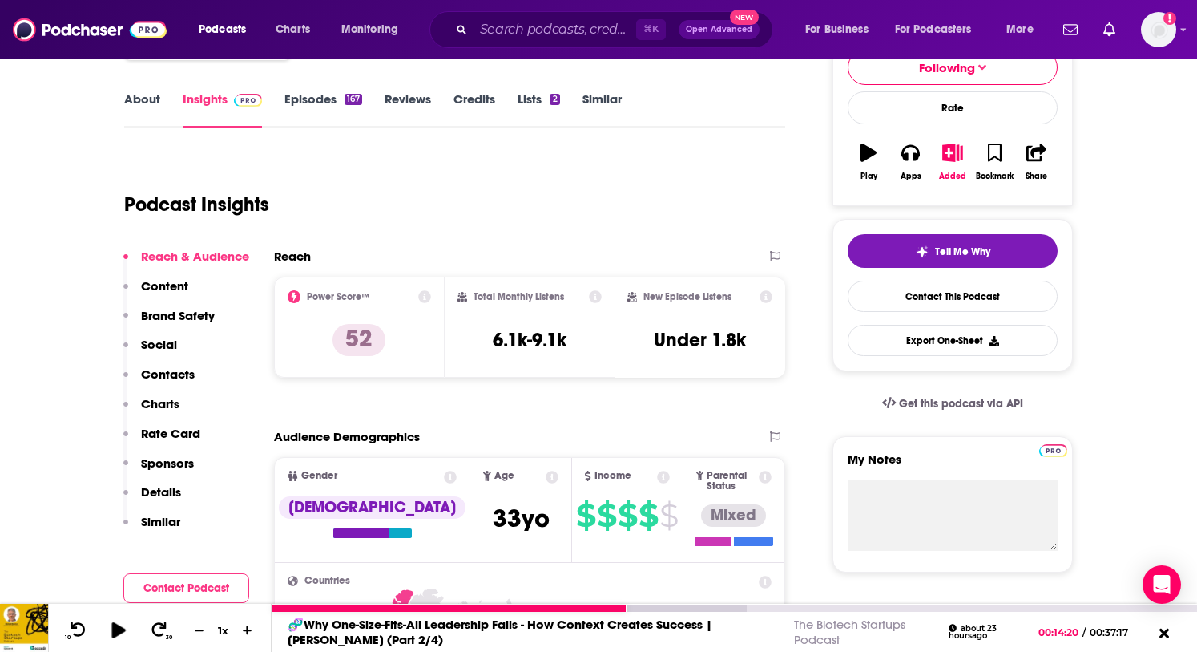
click at [114, 633] on icon at bounding box center [118, 629] width 14 height 16
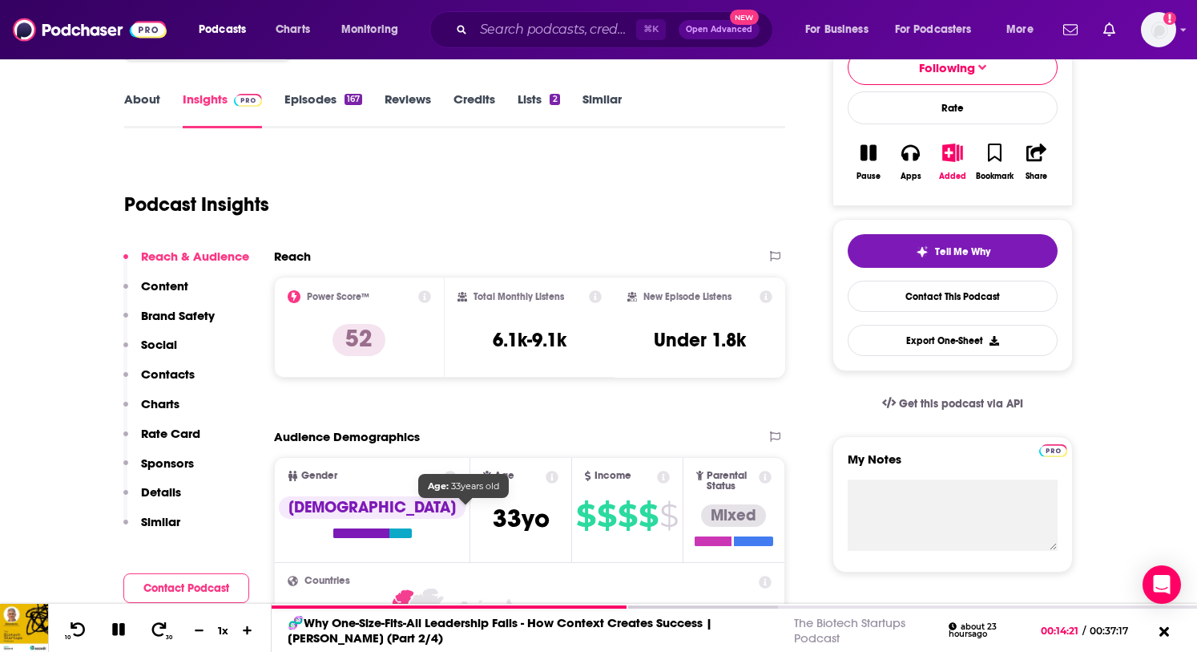
scroll to position [0, 0]
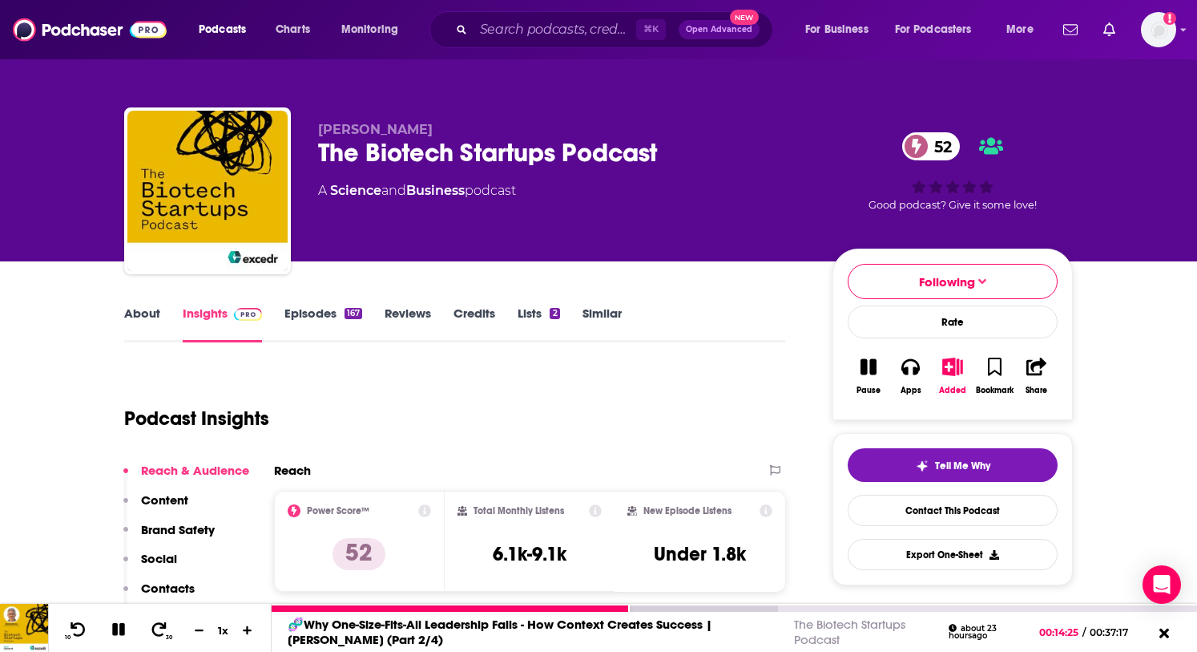
click at [113, 636] on icon at bounding box center [119, 629] width 18 height 14
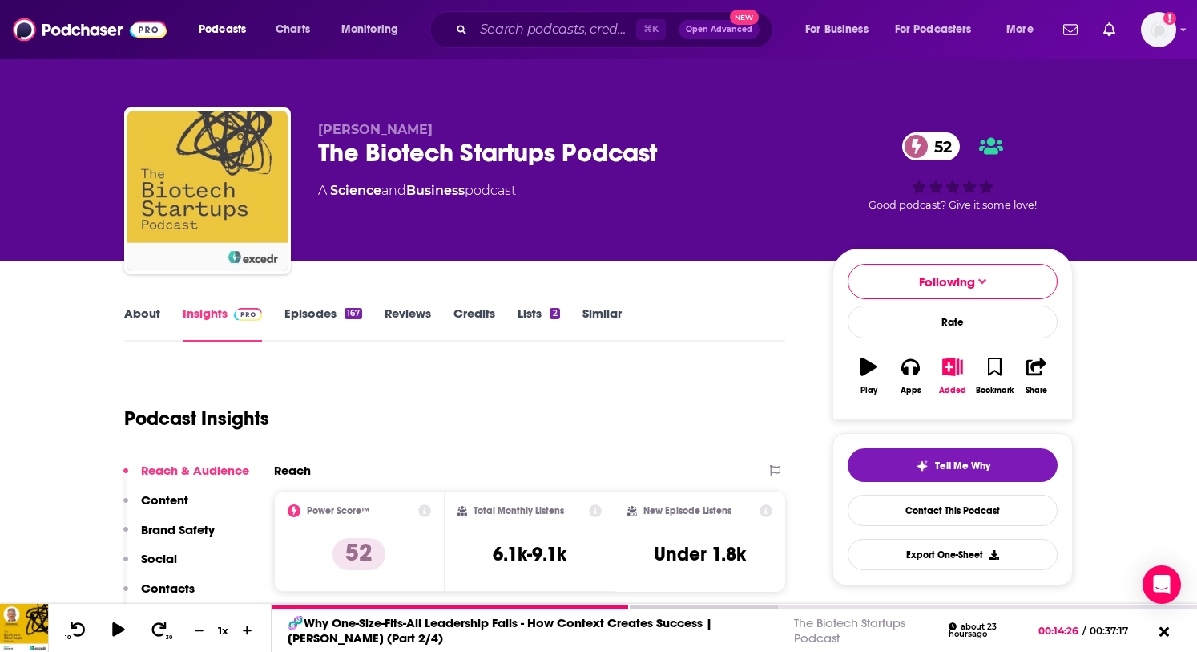
click at [237, 208] on img "The Biotech Startups Podcast" at bounding box center [207, 191] width 160 height 160
click at [235, 192] on img "The Biotech Startups Podcast" at bounding box center [207, 191] width 160 height 160
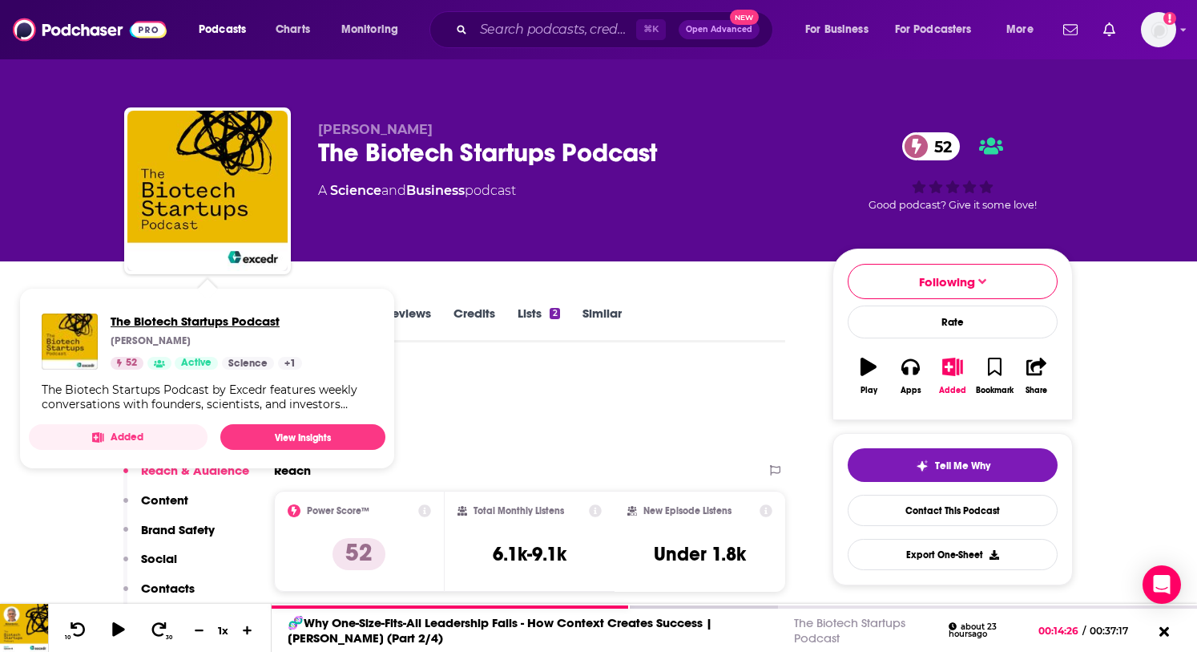
click at [139, 320] on span "The Biotech Startups Podcast" at bounding box center [207, 320] width 192 height 15
click at [138, 320] on span "The Biotech Startups Podcast" at bounding box center [207, 320] width 192 height 15
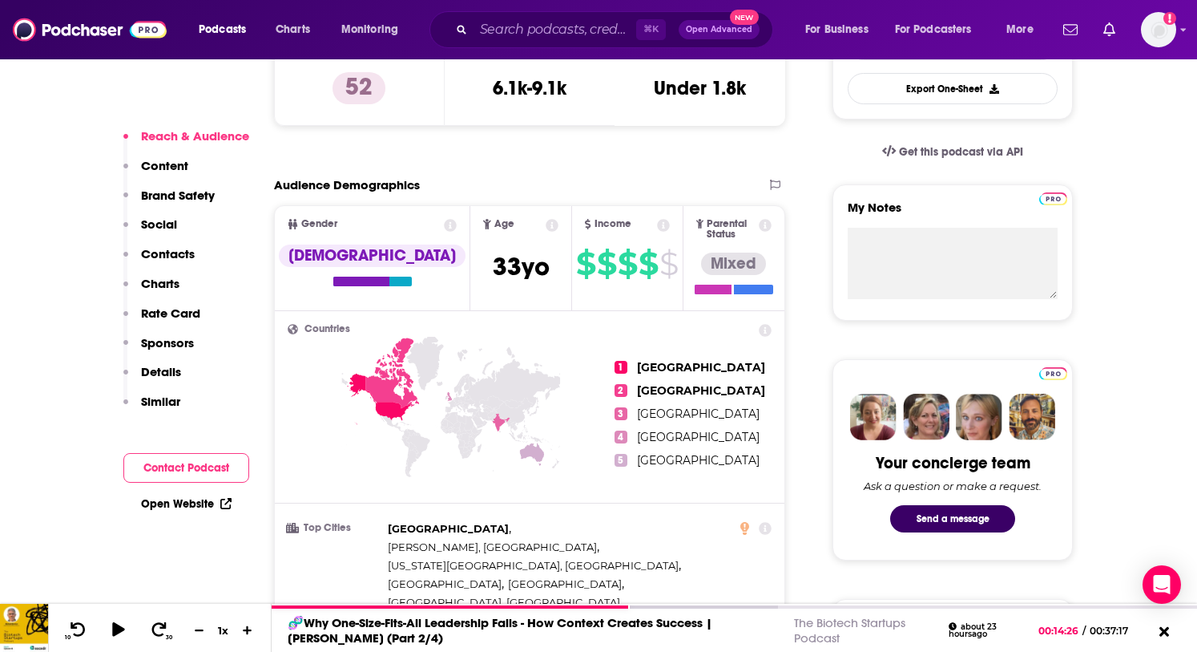
scroll to position [462, 0]
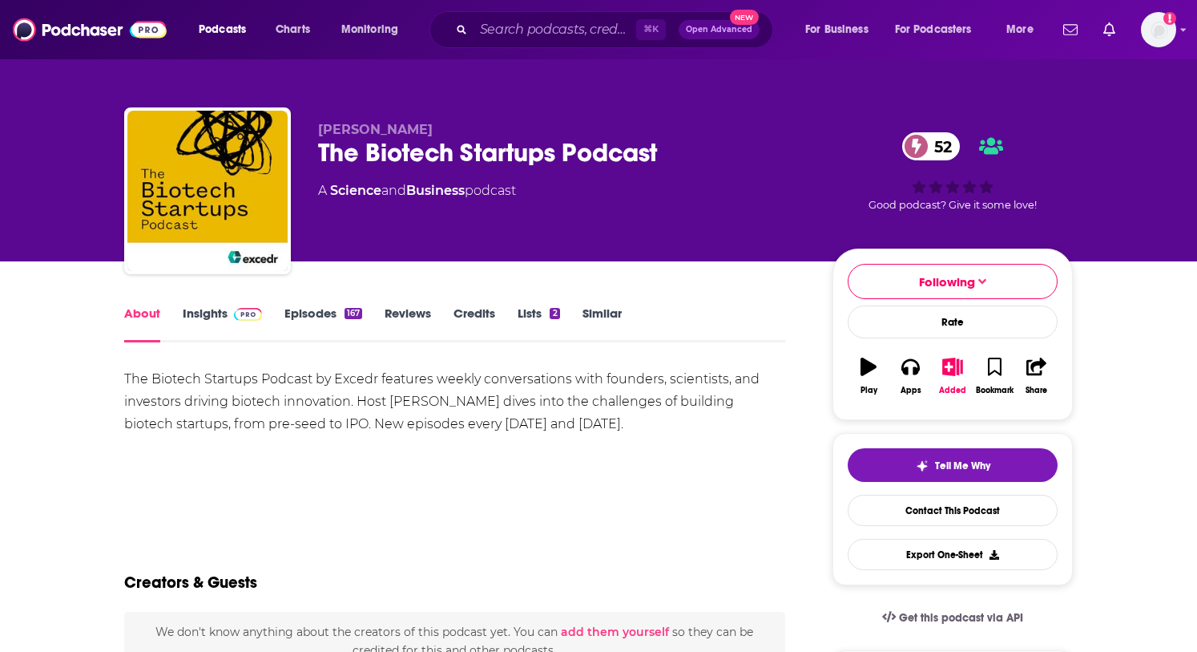
click at [234, 319] on img at bounding box center [248, 314] width 28 height 13
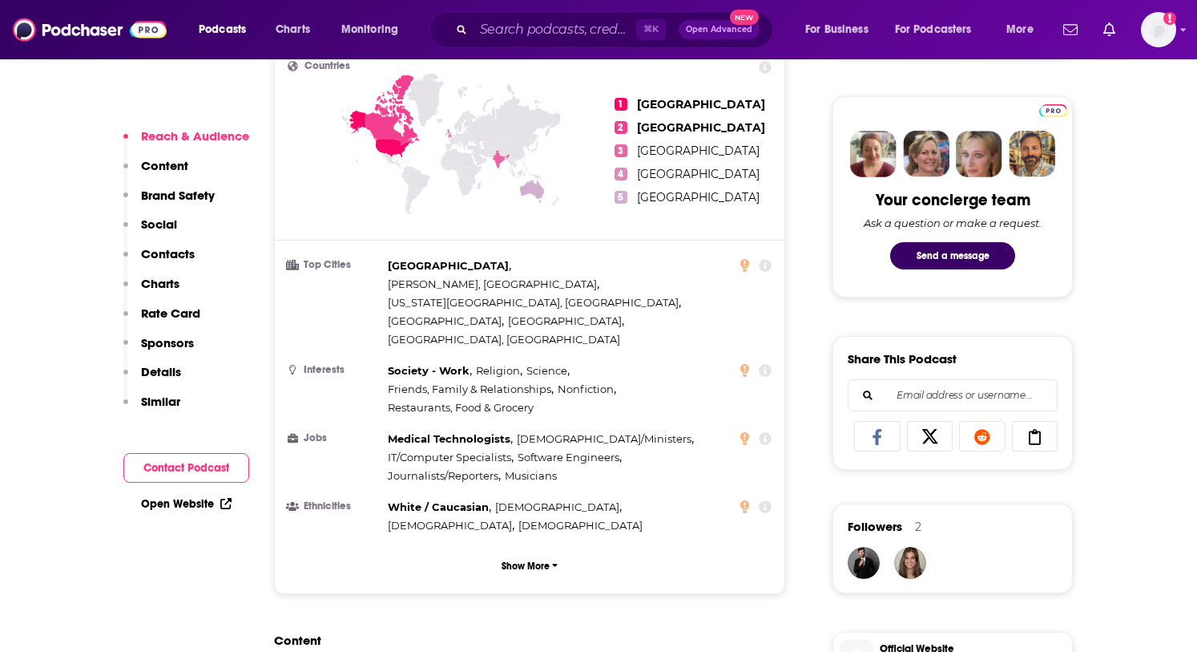
scroll to position [738, 0]
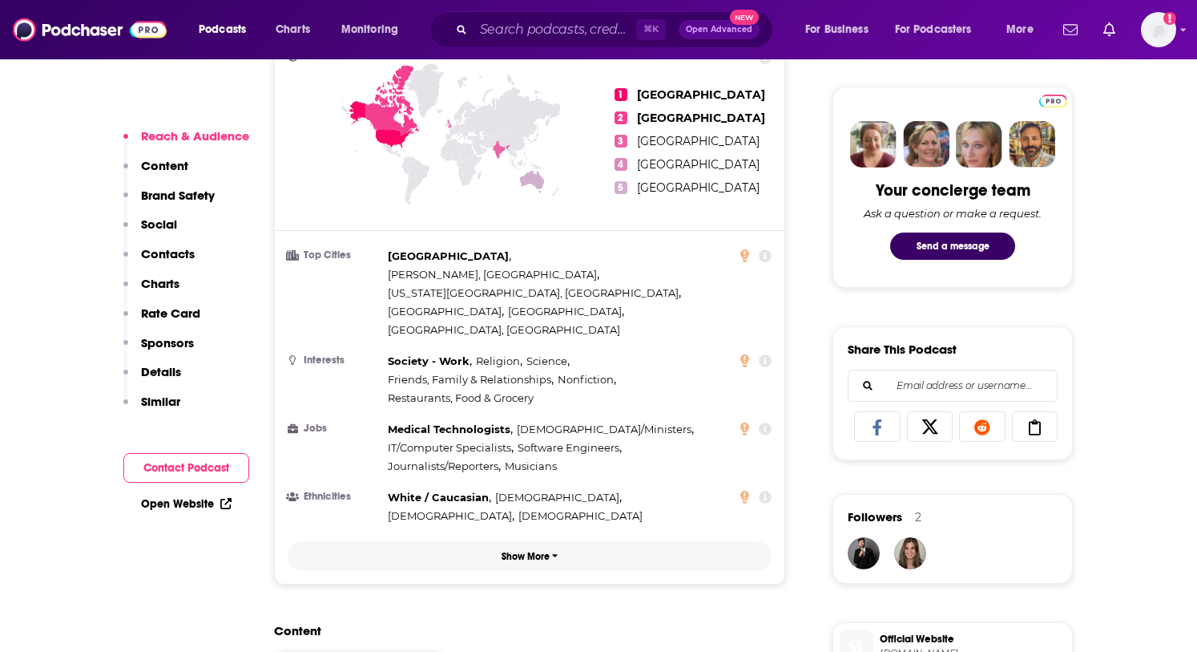
click at [558, 541] on button "Show More" at bounding box center [530, 556] width 484 height 30
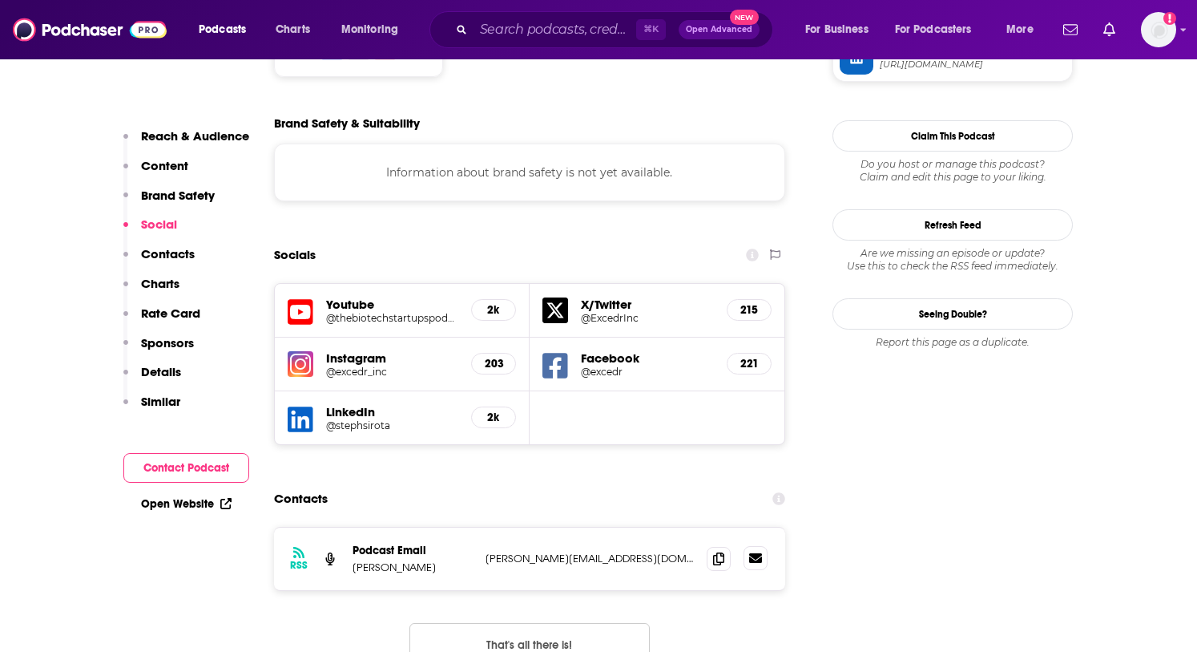
scroll to position [1613, 0]
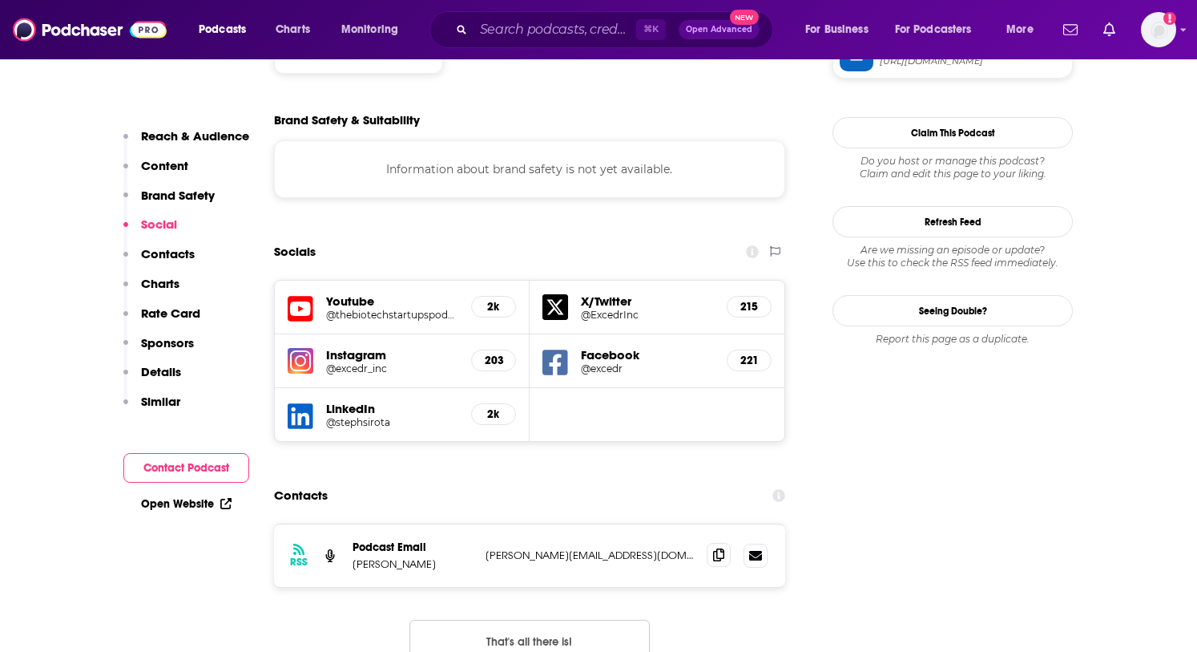
click at [718, 543] on span at bounding box center [719, 555] width 24 height 24
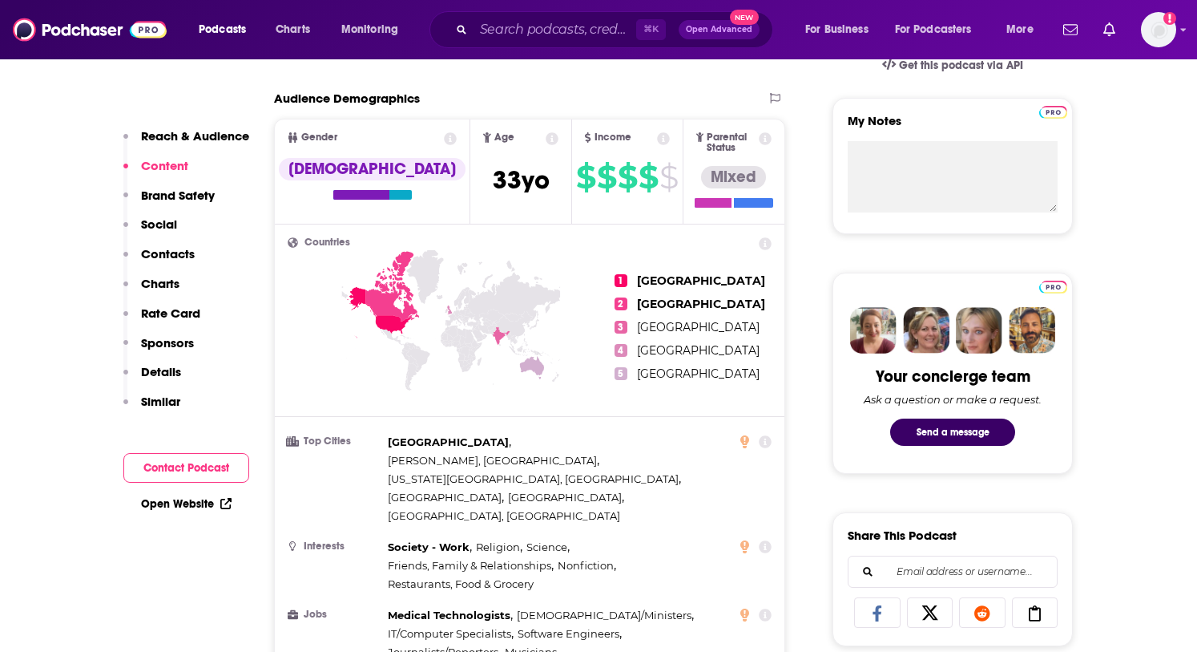
scroll to position [0, 0]
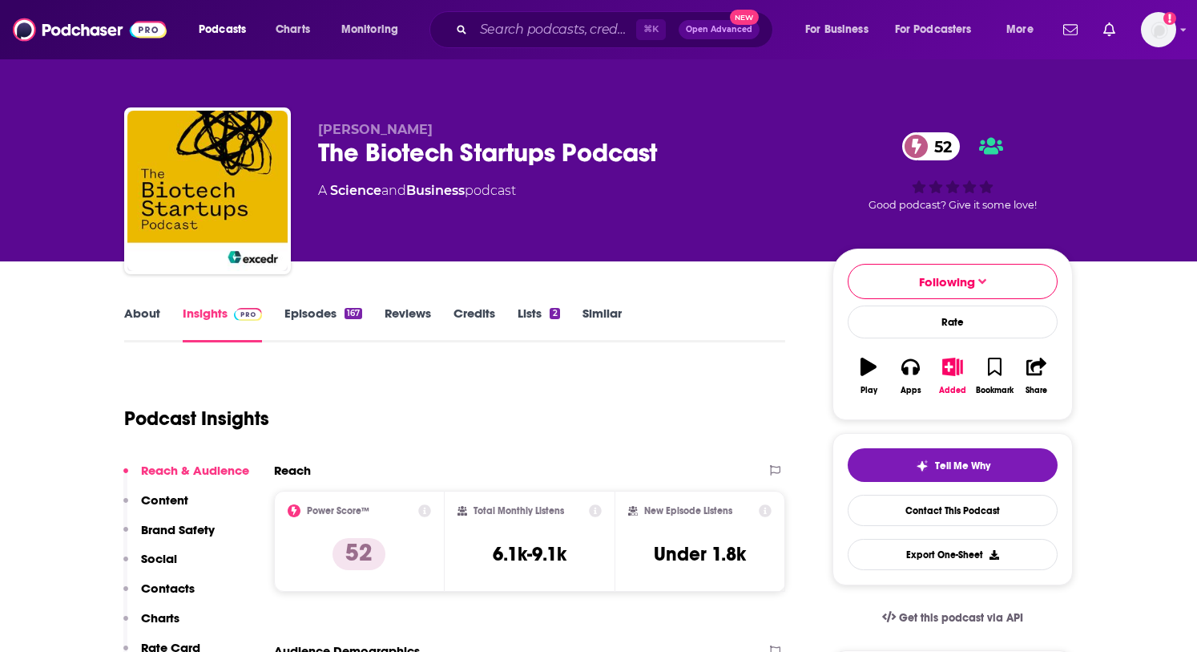
click at [132, 316] on link "About" at bounding box center [142, 323] width 36 height 37
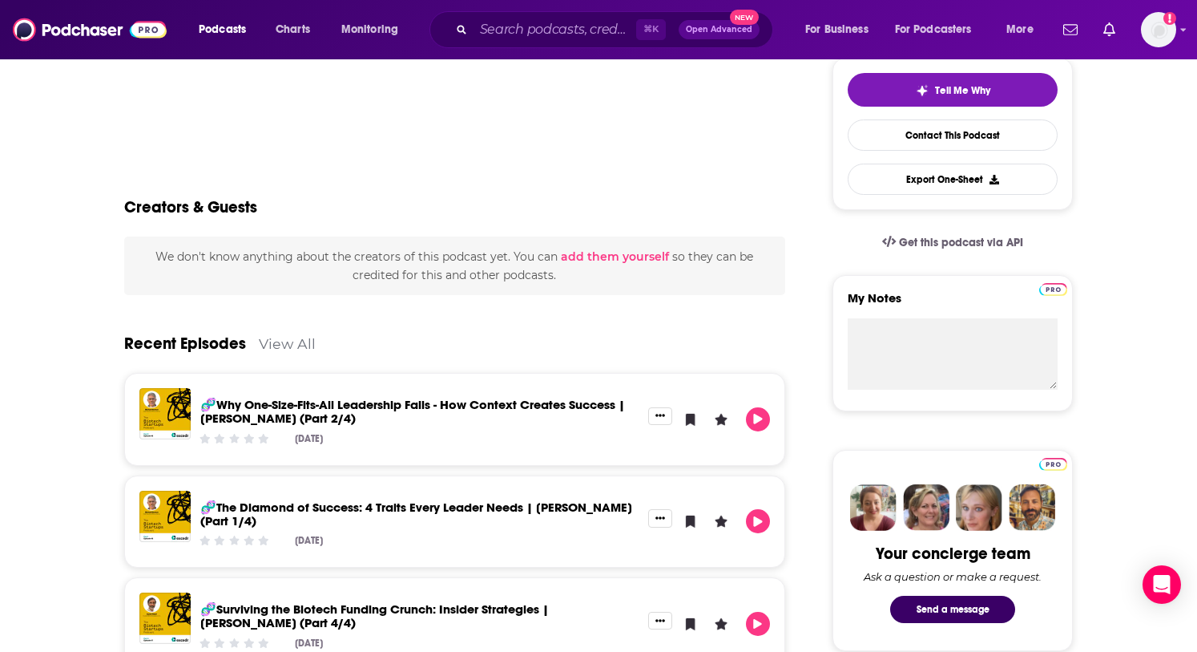
scroll to position [363, 0]
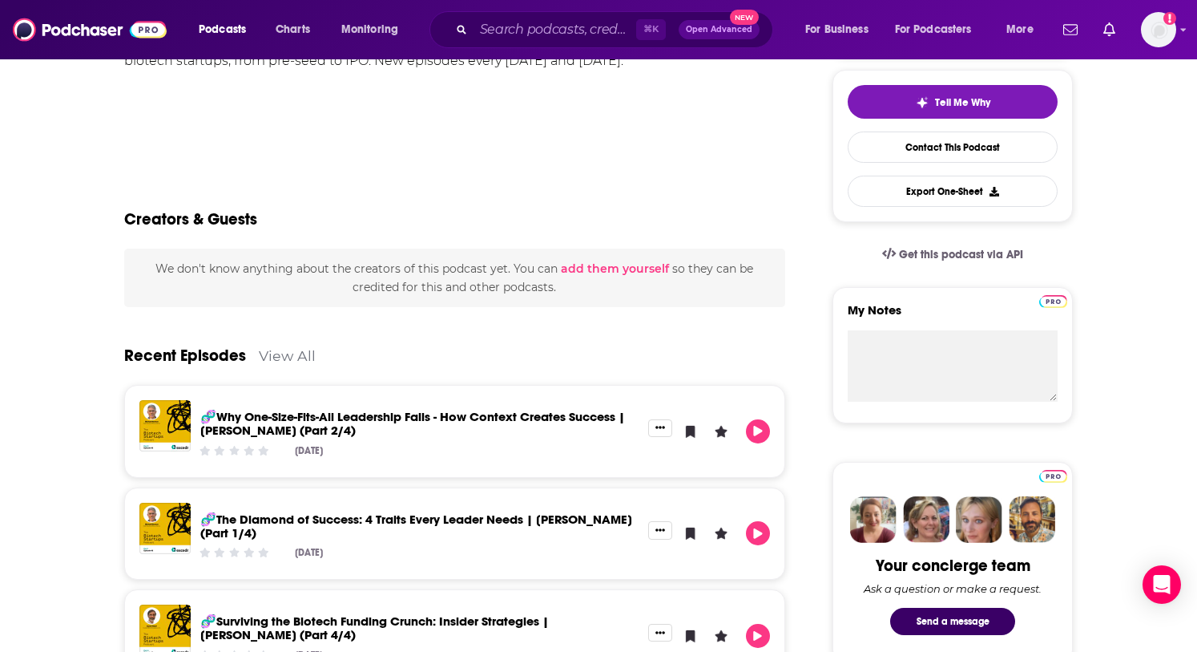
click at [268, 353] on link "View All" at bounding box center [287, 355] width 57 height 17
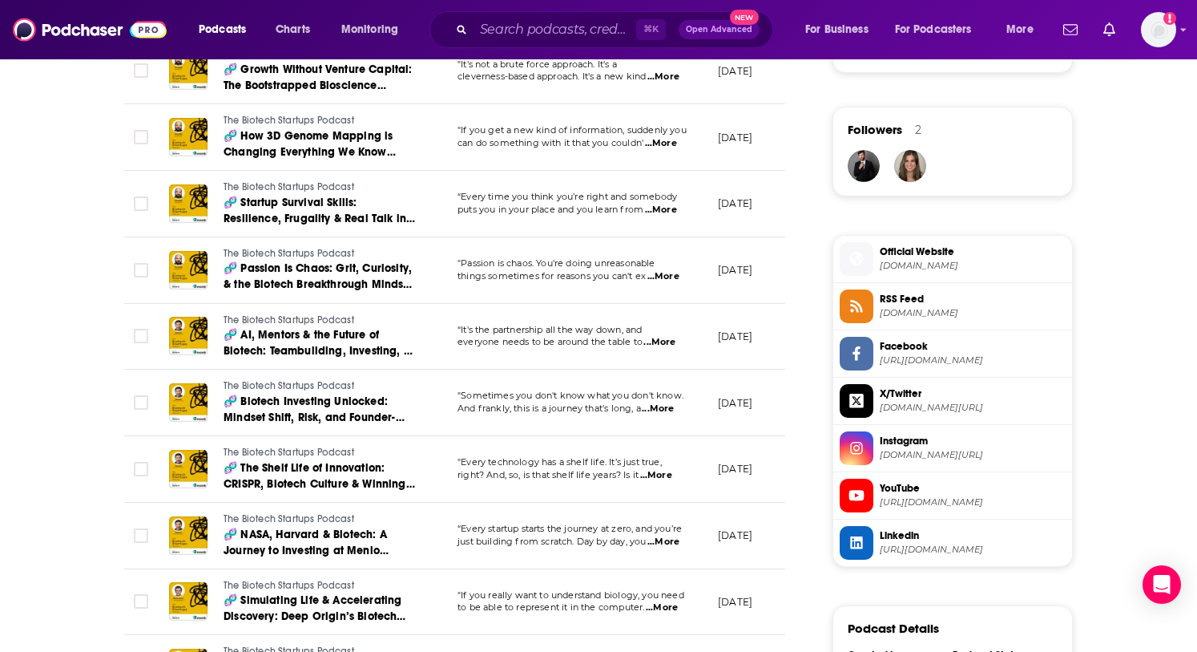
scroll to position [1126, 0]
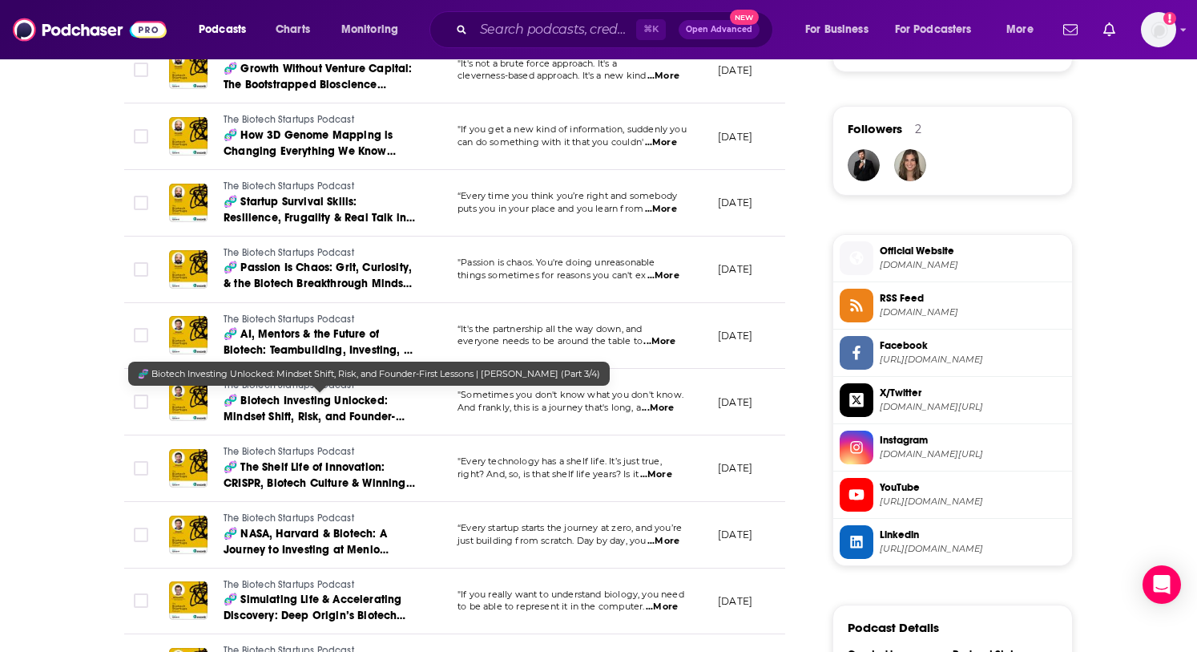
click at [373, 421] on span "🧬 Biotech Investing Unlocked: Mindset Shift, Risk, and Founder-First Lessons | …" at bounding box center [320, 425] width 192 height 62
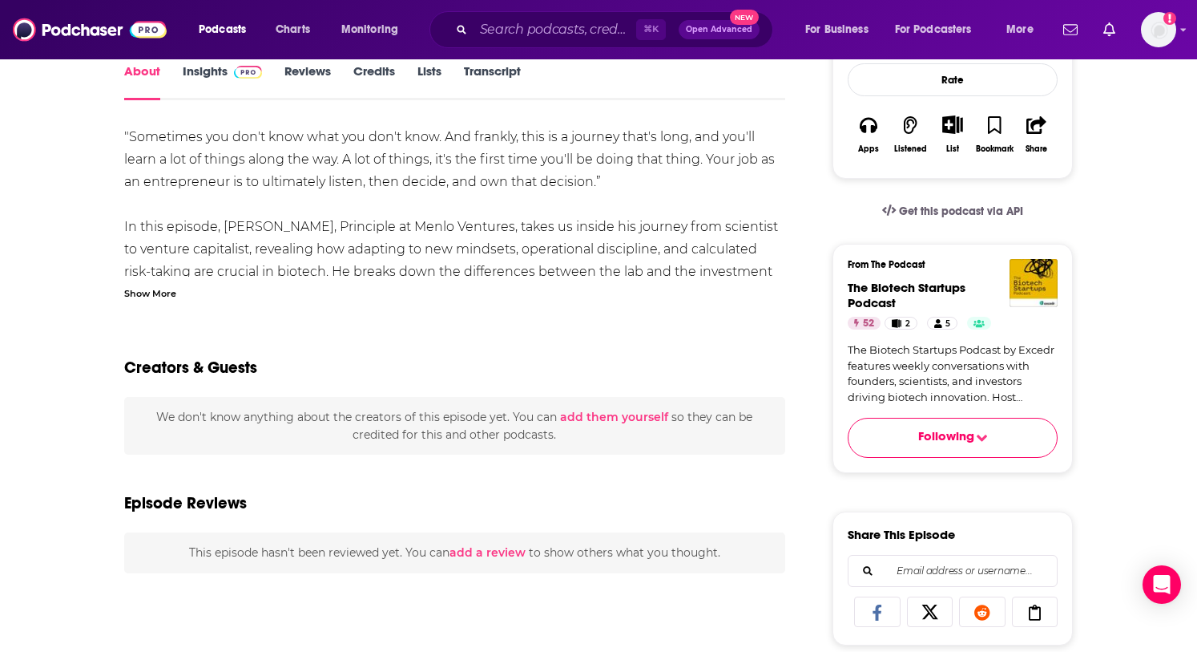
scroll to position [290, 0]
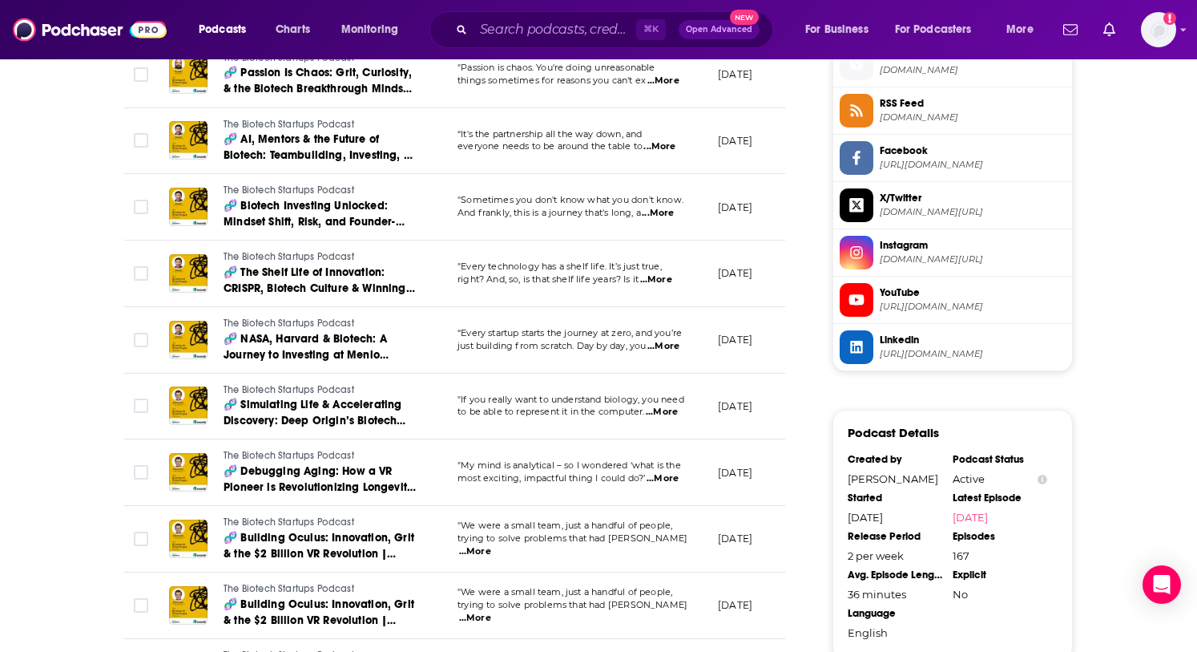
scroll to position [1342, 0]
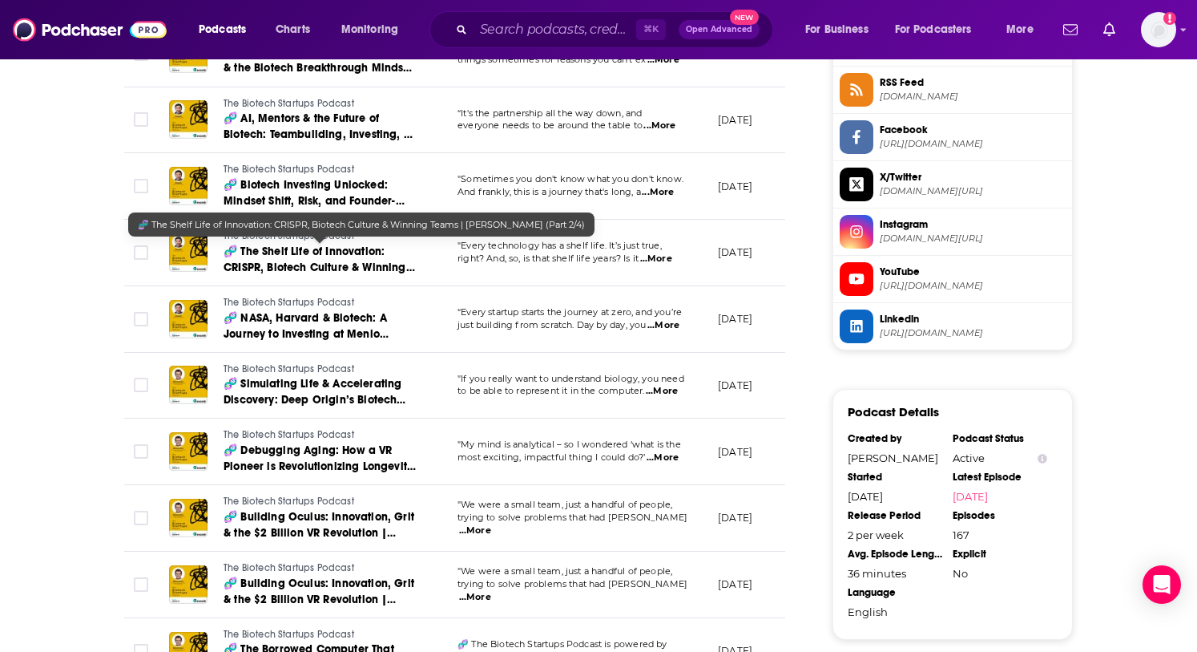
click at [333, 265] on span "🧬 The Shelf Life of Innovation: CRISPR, Biotech Culture & Winning Teams | Johnn…" at bounding box center [320, 267] width 192 height 46
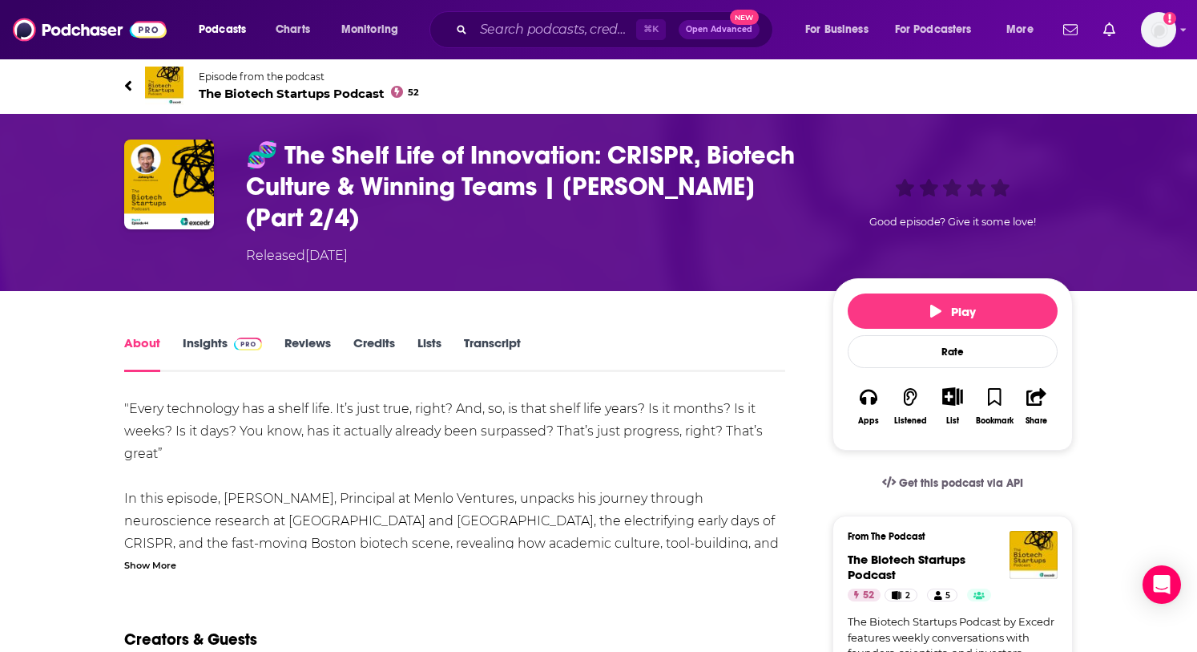
click at [132, 83] on link "Episode from the podcast The Biotech Startups Podcast 52" at bounding box center [598, 86] width 949 height 38
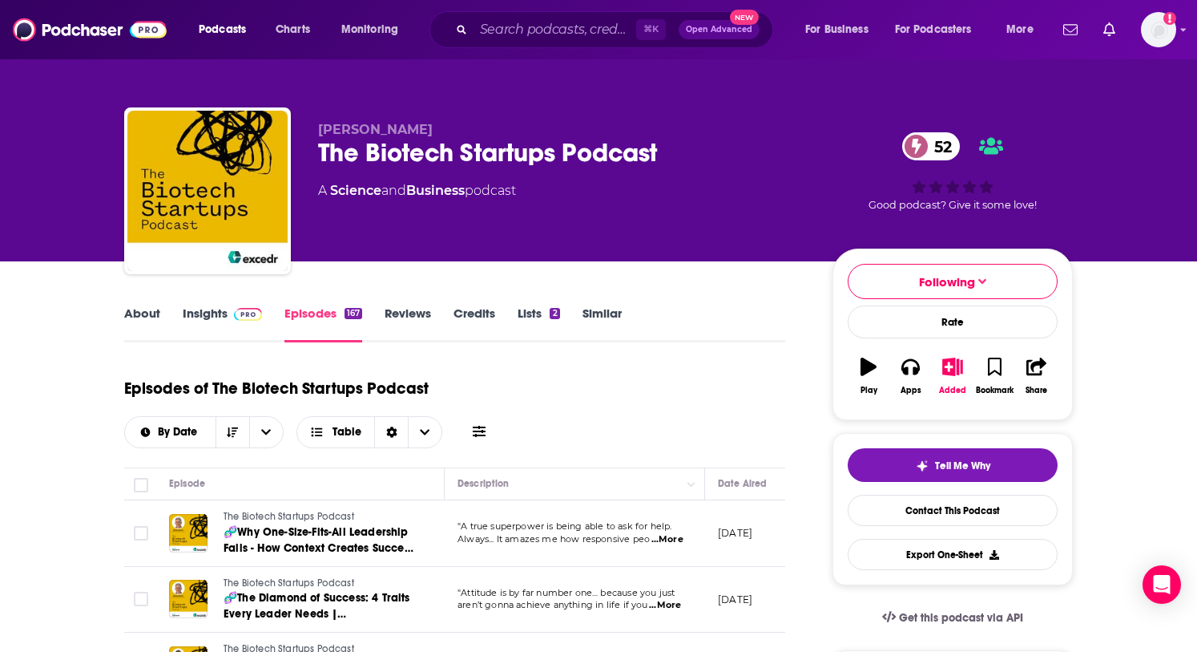
click at [232, 317] on span at bounding box center [245, 312] width 34 height 15
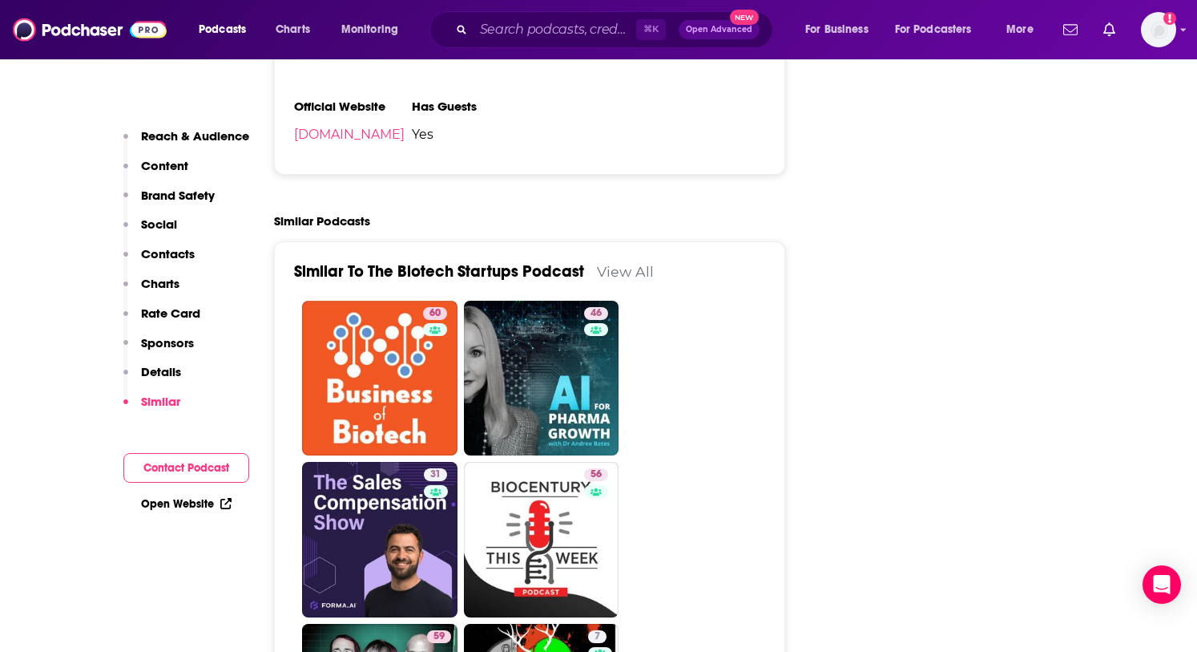
scroll to position [2833, 0]
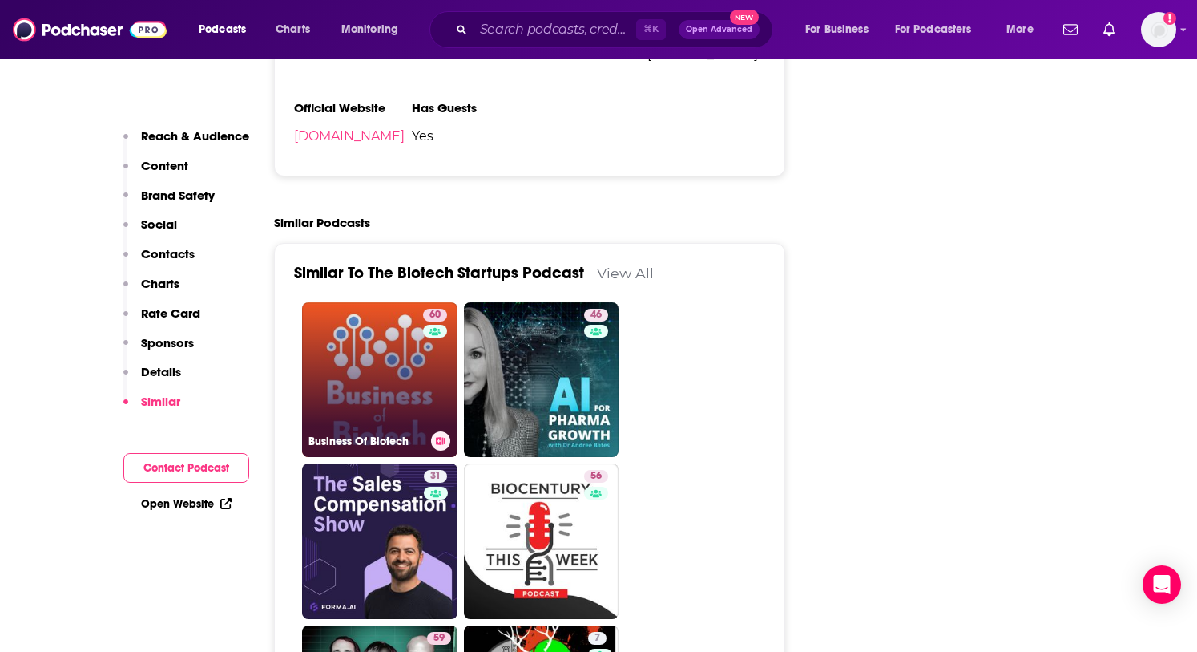
click at [398, 302] on link "60 Business Of Biotech" at bounding box center [379, 379] width 155 height 155
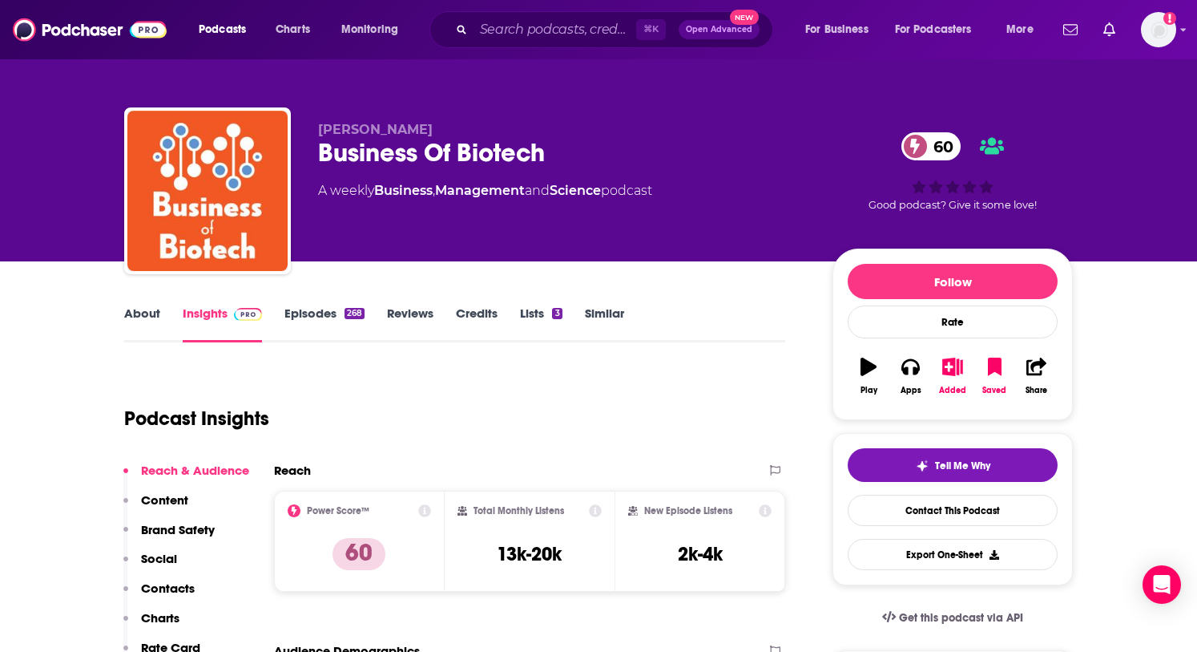
type input "https://www.podchaser.com/podcasts/the-biotech-startups-podcast-5244170"
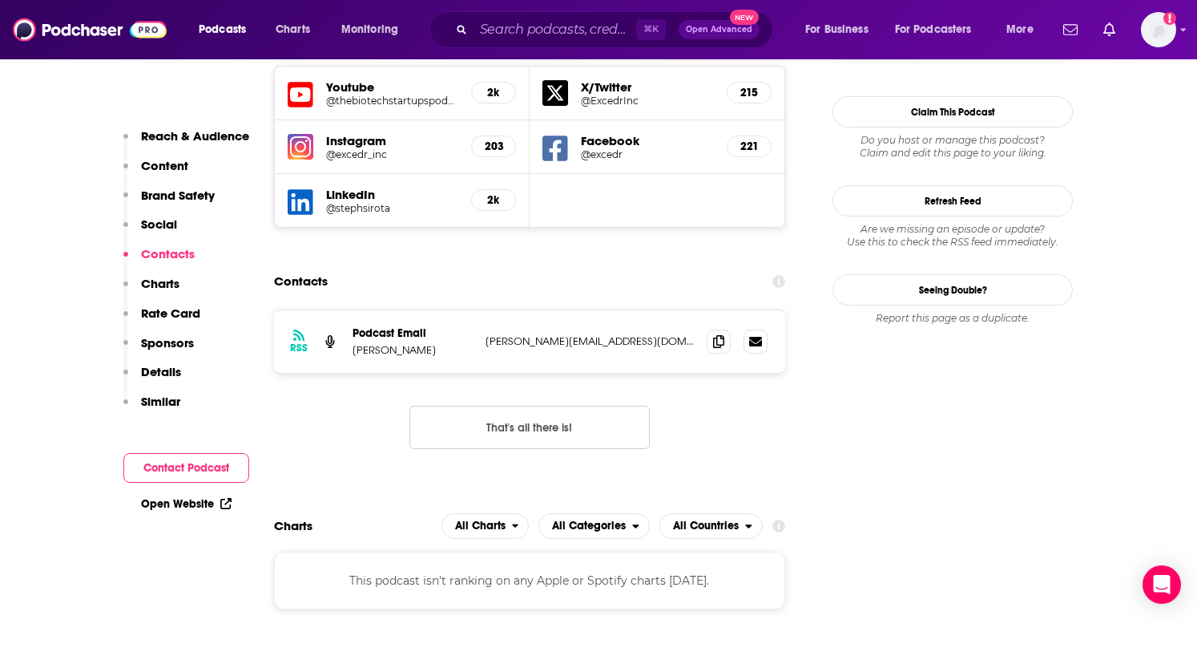
scroll to position [1631, 0]
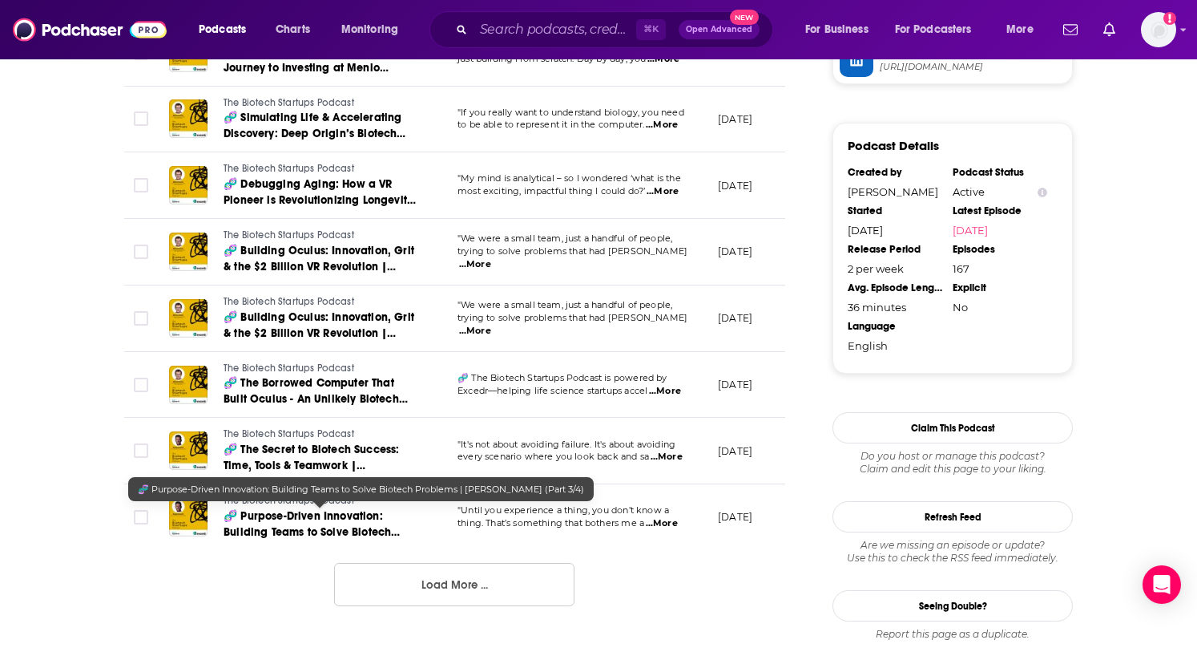
click at [281, 516] on span "🧬 Purpose-Driven Innovation: Building Teams to Solve Biotech Problems | Bogdan …" at bounding box center [312, 540] width 177 height 62
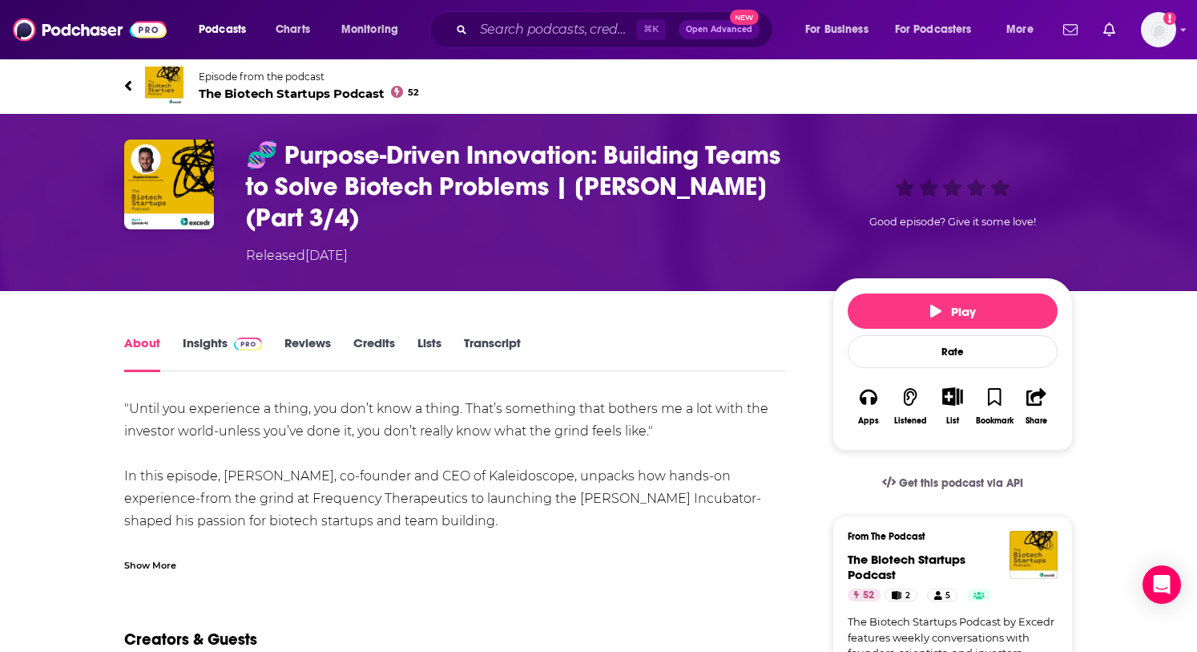
click at [131, 80] on icon at bounding box center [128, 86] width 8 height 16
click at [176, 91] on img at bounding box center [164, 86] width 38 height 38
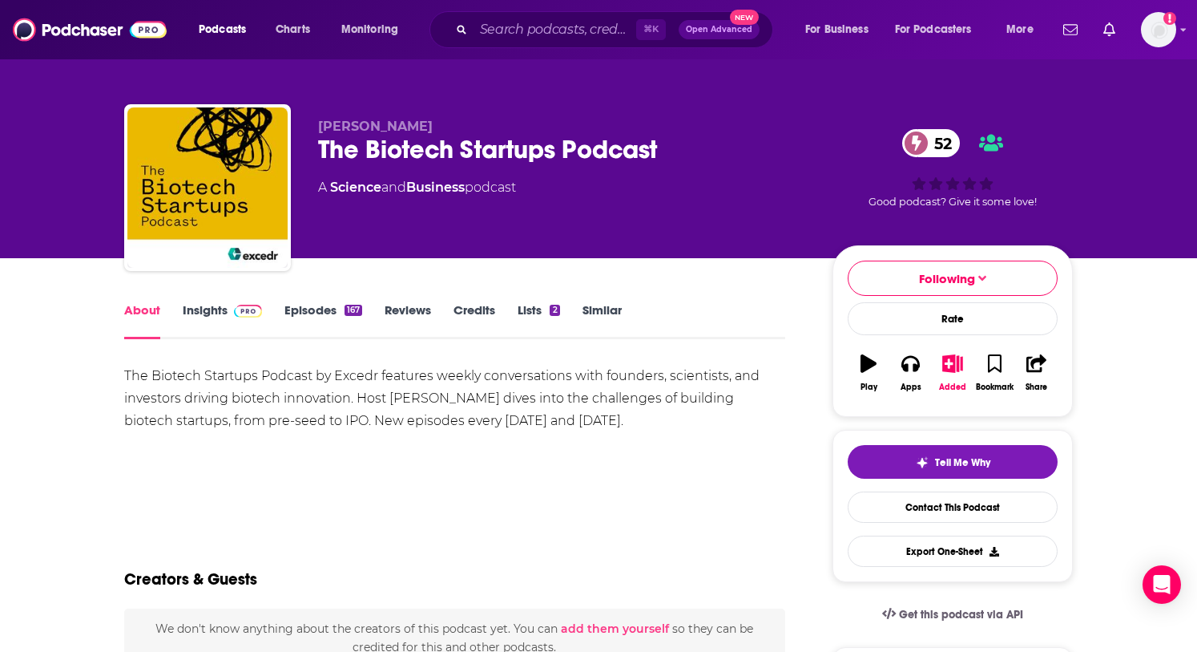
scroll to position [6, 0]
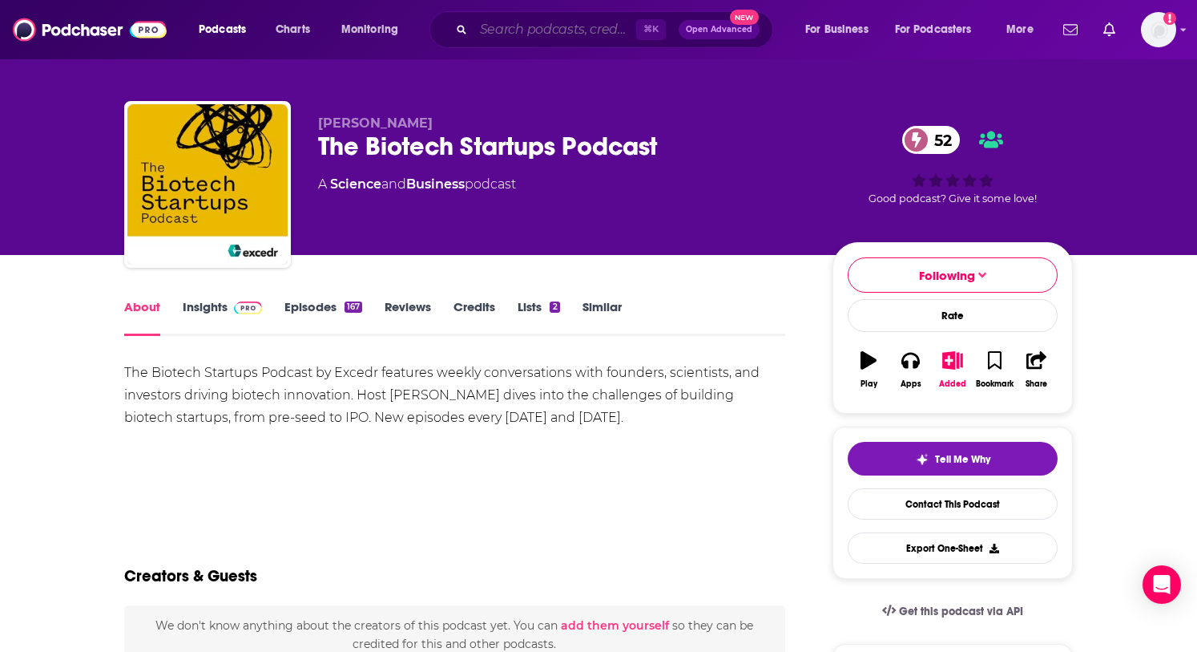
click at [531, 30] on input "Search podcasts, credits, & more..." at bounding box center [555, 30] width 163 height 26
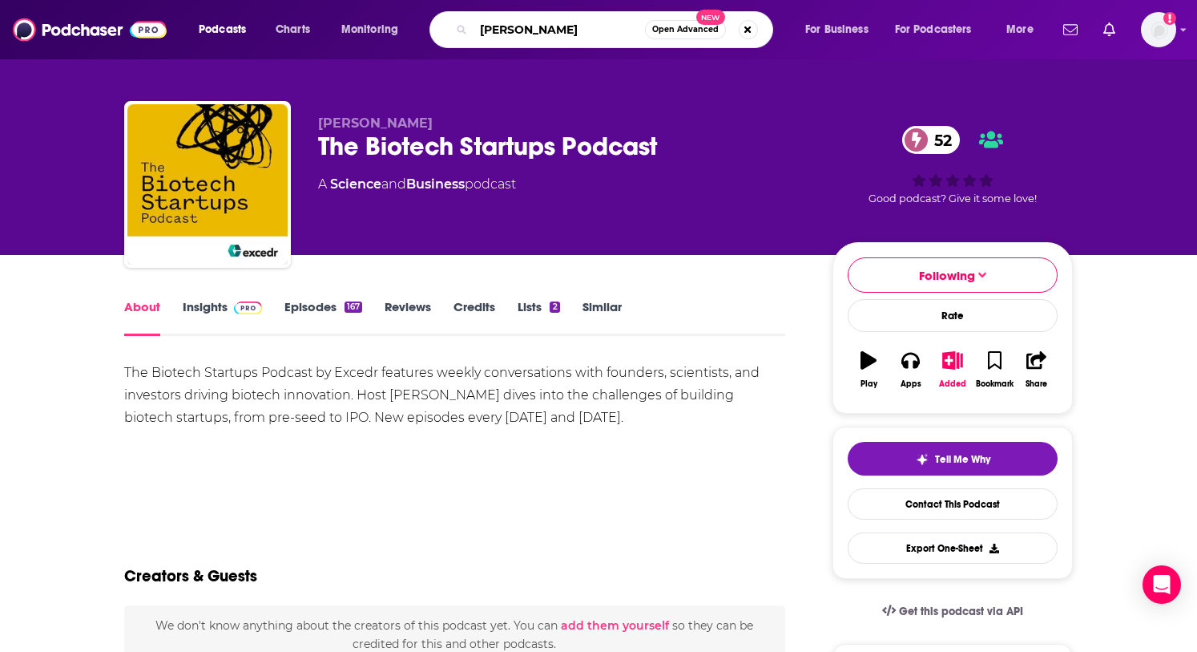
type input "amit kukreja"
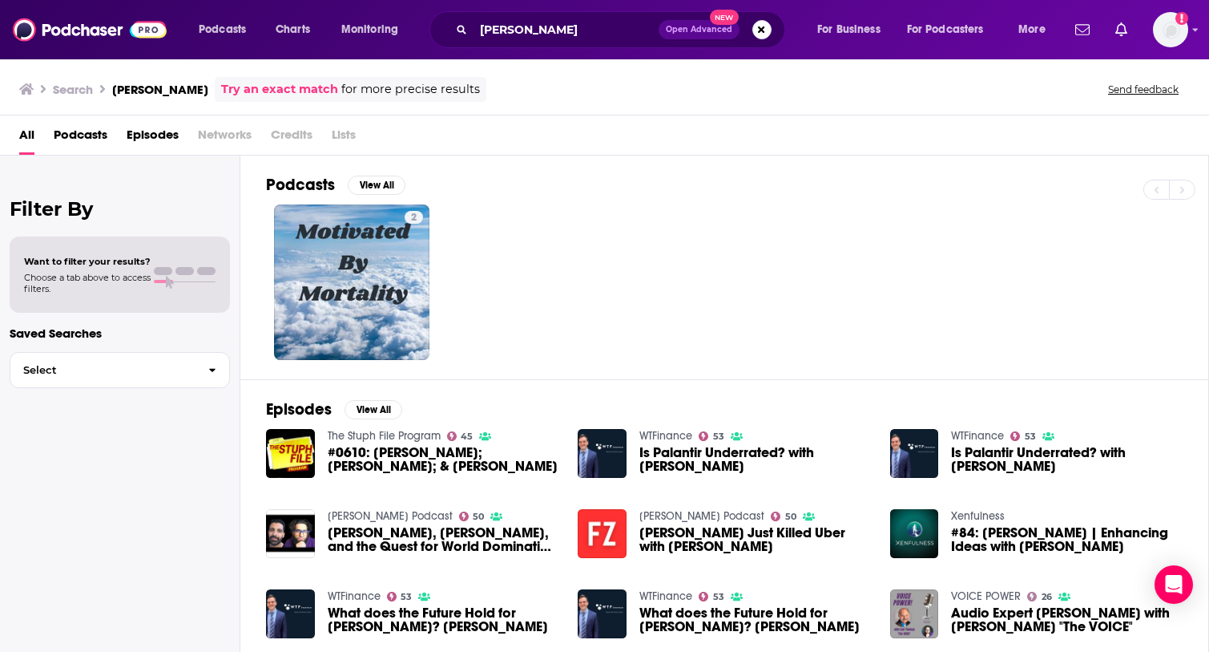
click at [706, 30] on span "Open Advanced" at bounding box center [699, 30] width 67 height 8
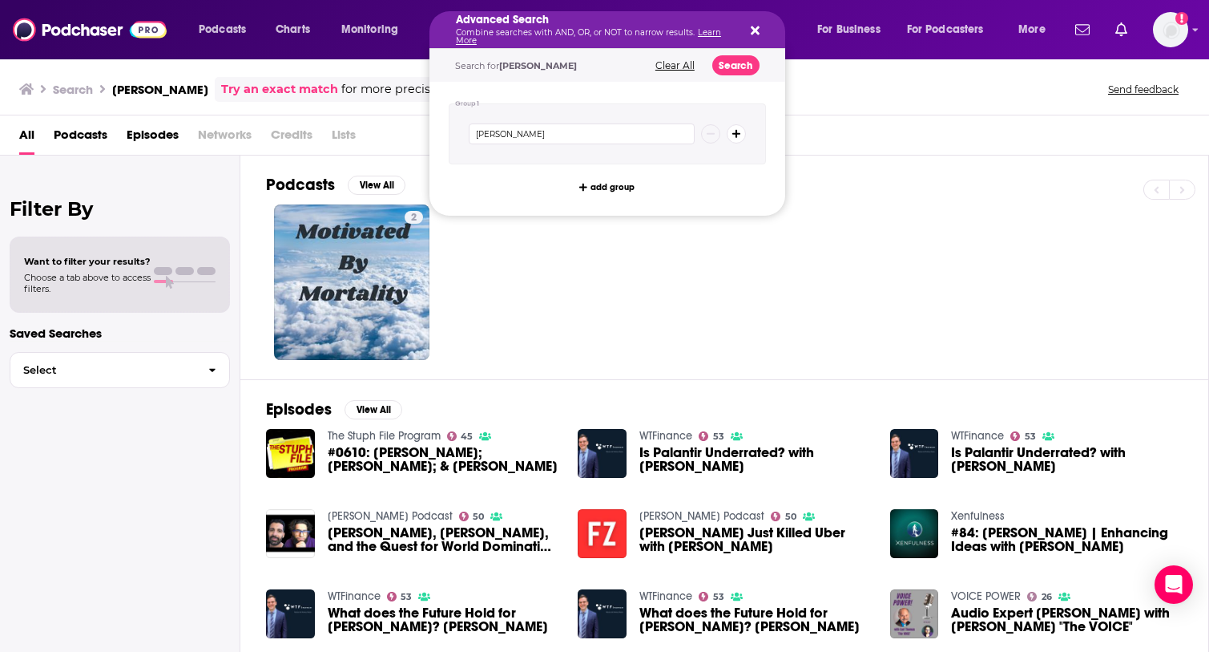
click at [746, 129] on div "amit kukreja" at bounding box center [607, 133] width 317 height 61
click at [733, 133] on icon "Search podcasts, credits, & more..." at bounding box center [737, 134] width 9 height 9
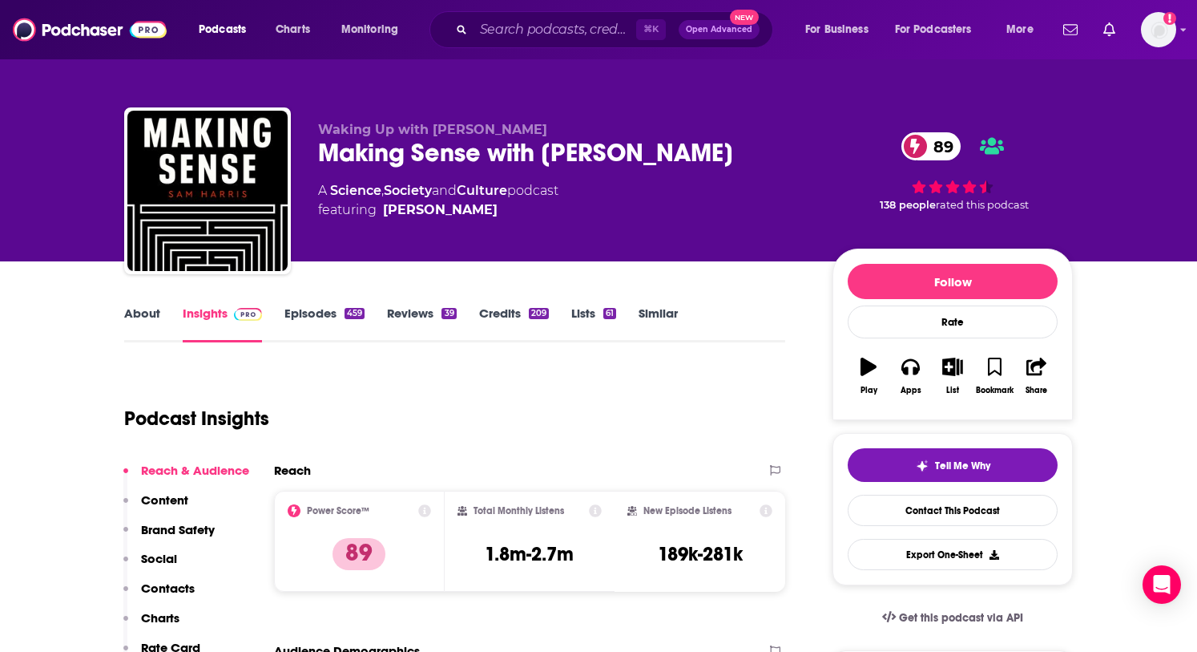
click at [303, 309] on link "Episodes 459" at bounding box center [325, 323] width 80 height 37
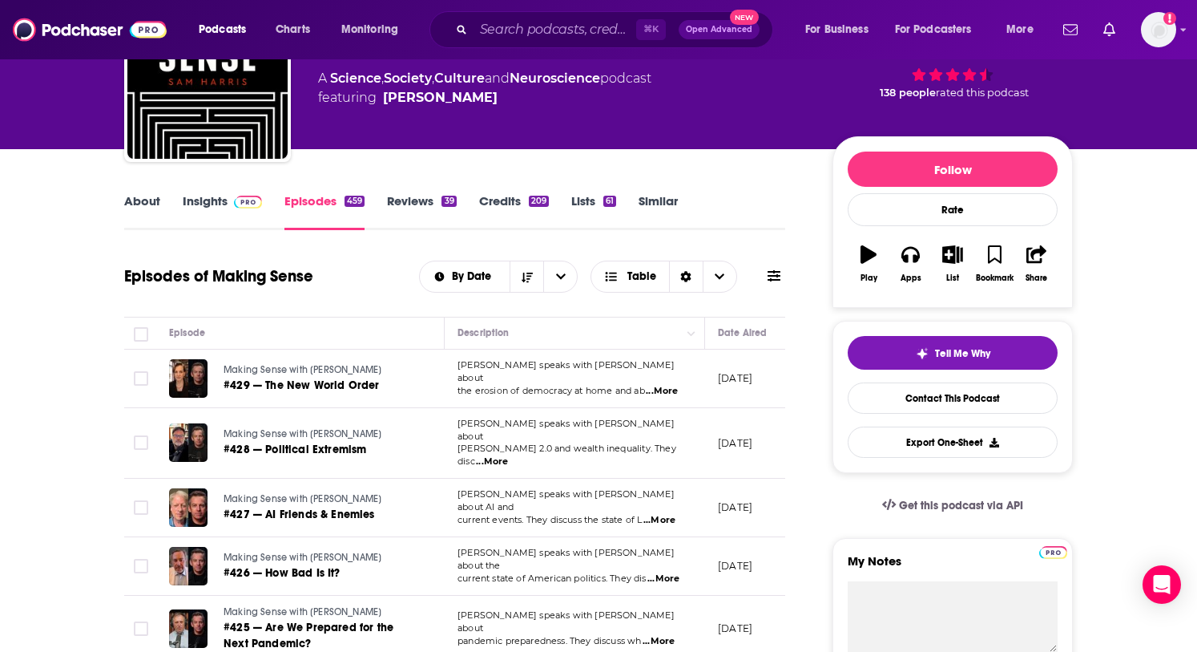
scroll to position [140, 0]
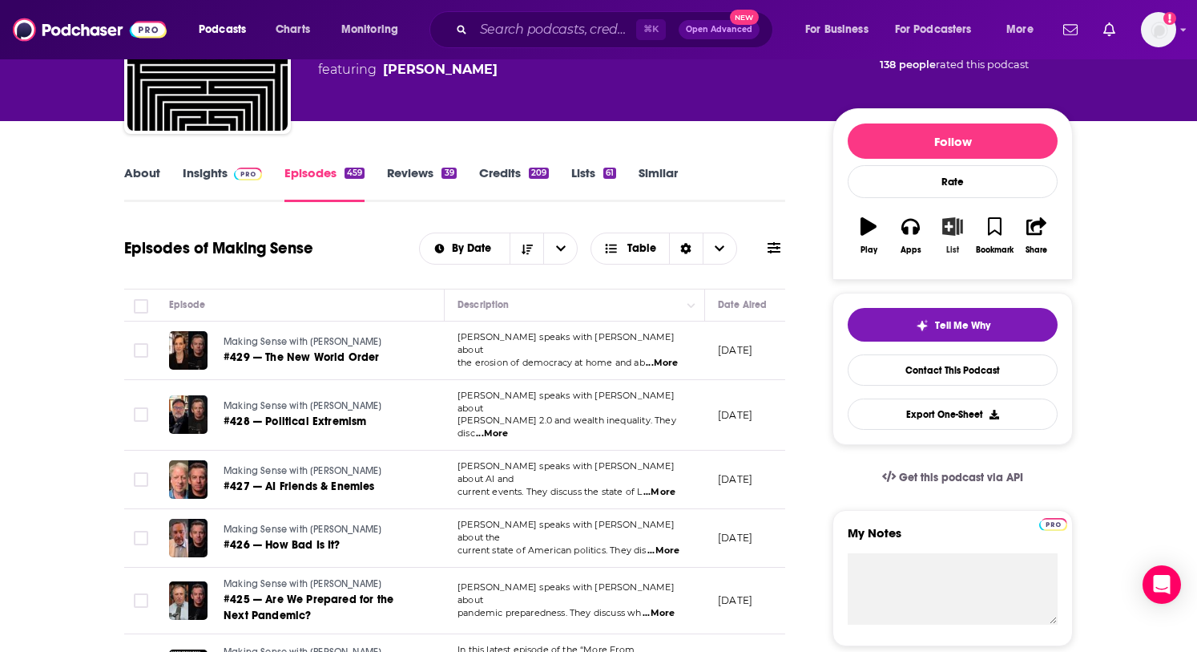
click at [958, 227] on icon "button" at bounding box center [953, 226] width 20 height 18
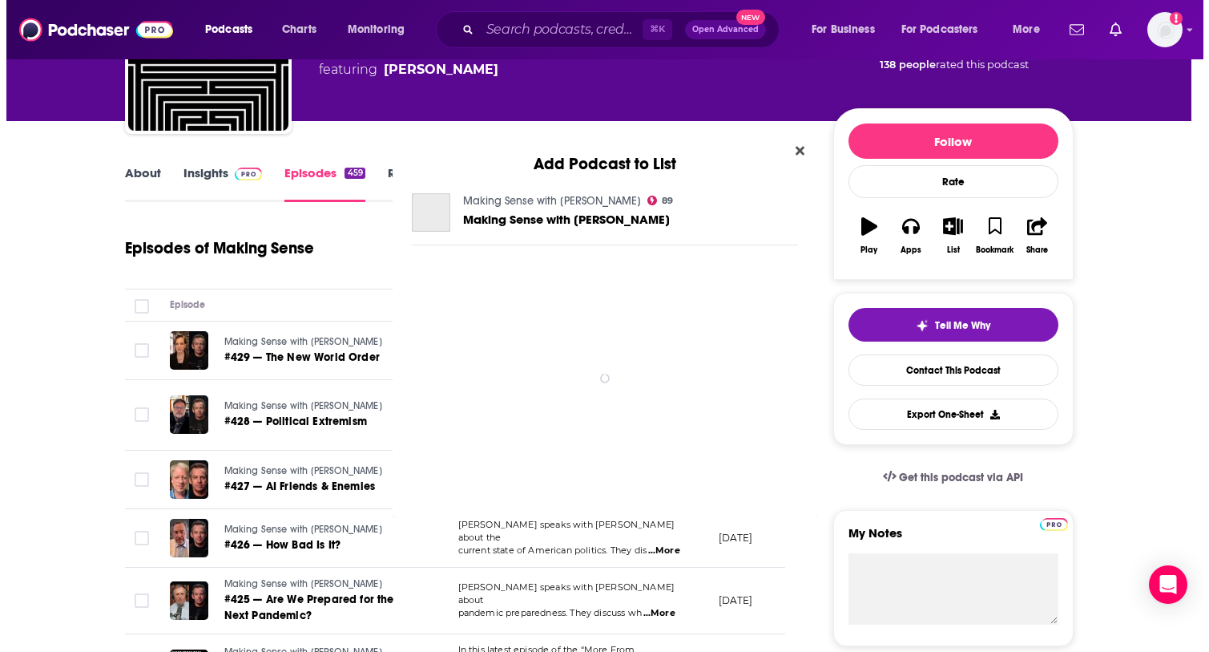
scroll to position [0, 0]
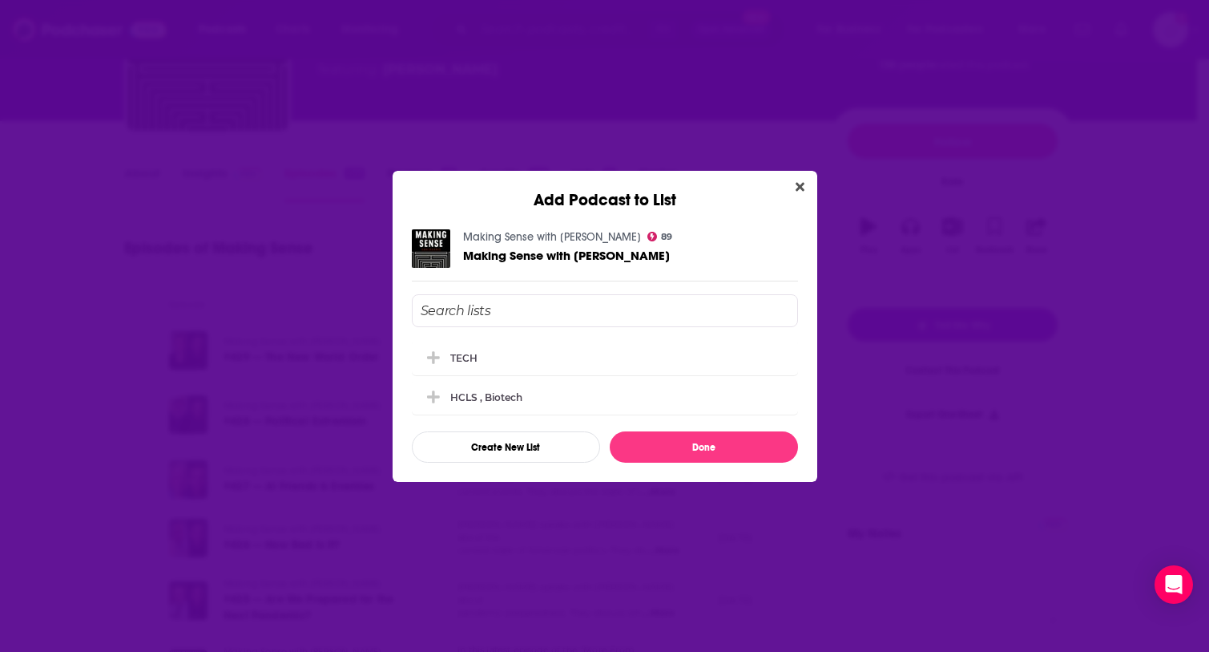
click at [572, 316] on input "Add Podcast To List" at bounding box center [605, 310] width 386 height 33
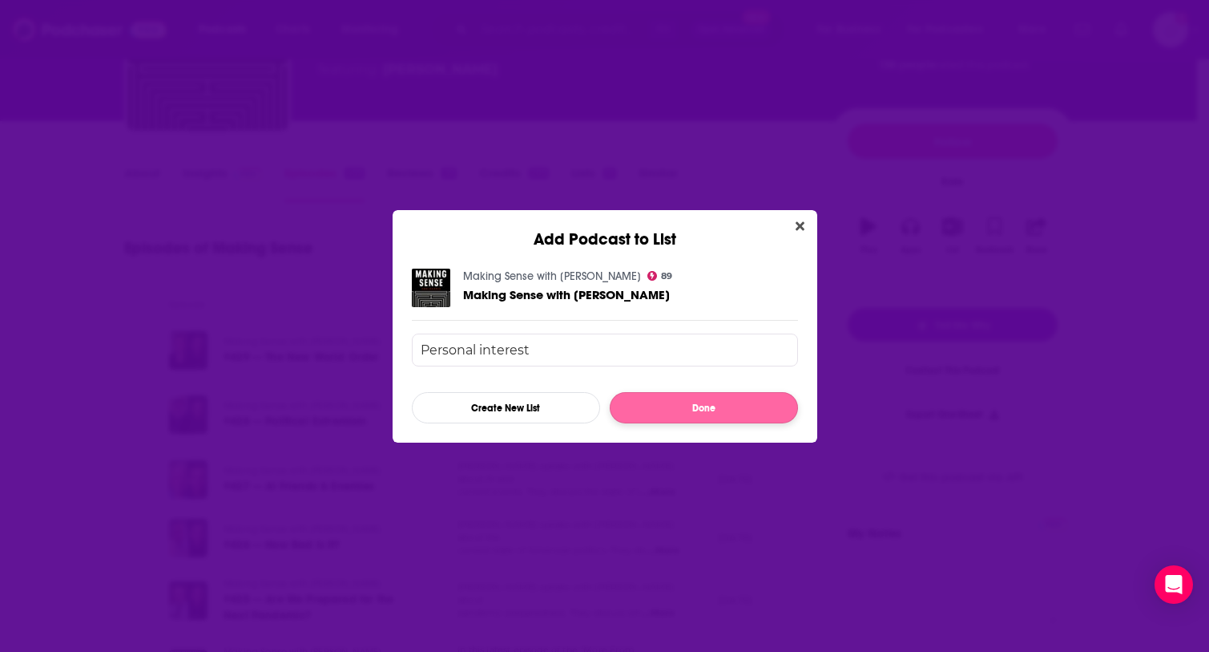
type input "Personal interest"
click at [710, 406] on button "Done" at bounding box center [704, 407] width 188 height 31
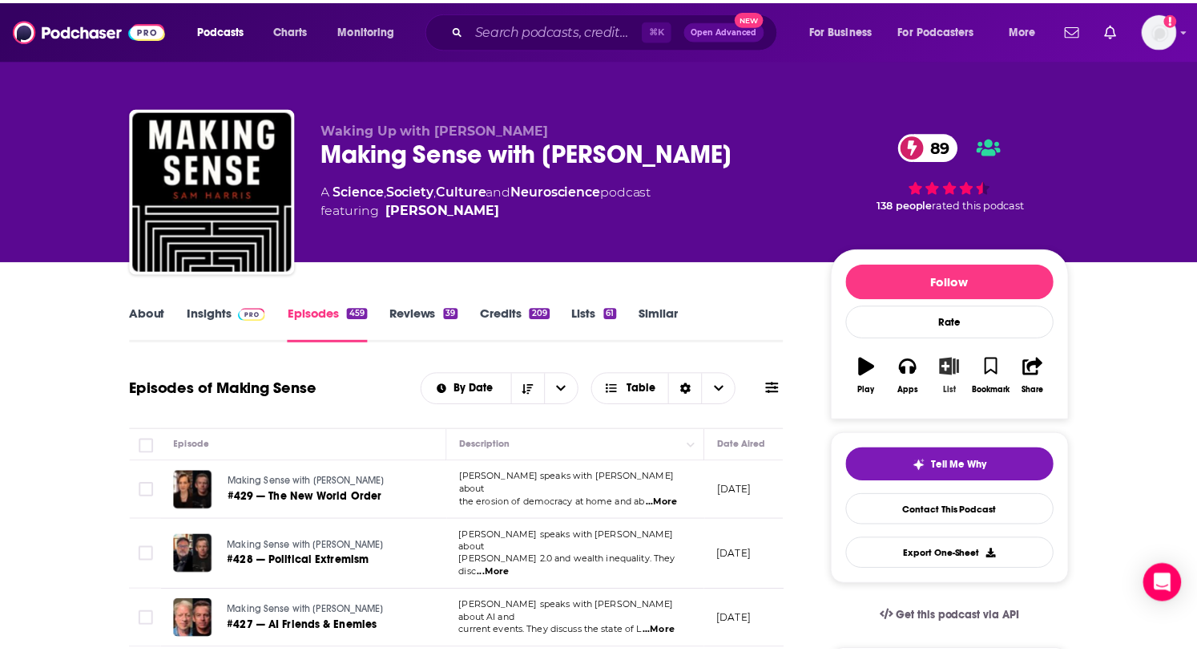
scroll to position [140, 0]
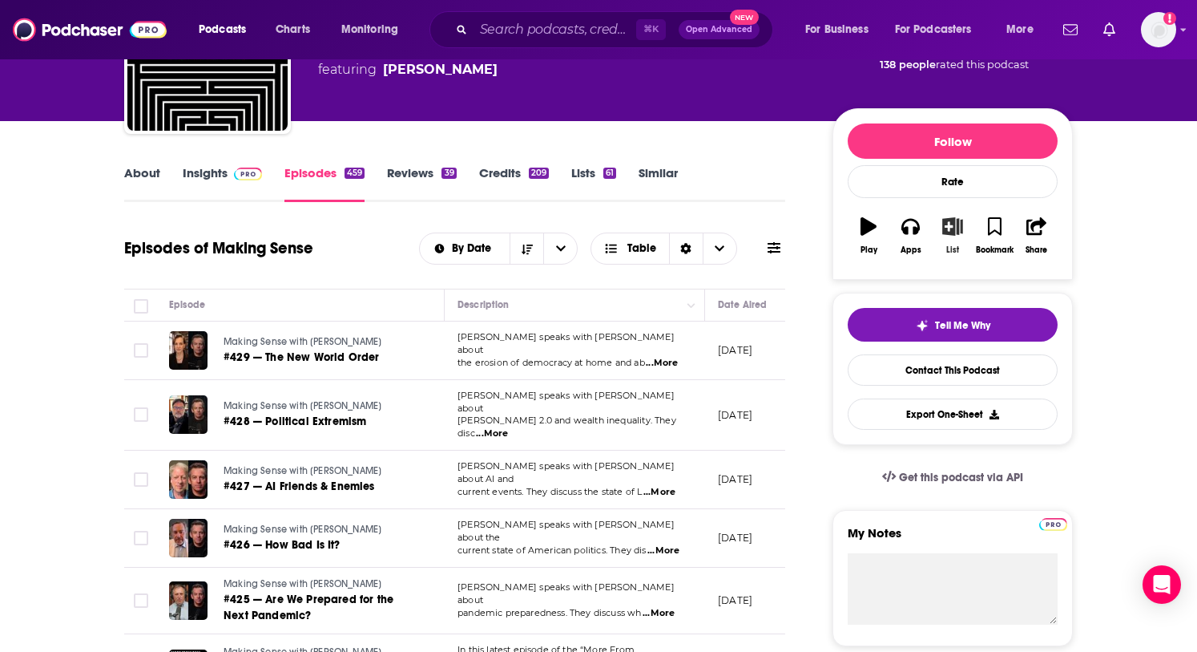
click at [955, 228] on icon "button" at bounding box center [953, 226] width 20 height 18
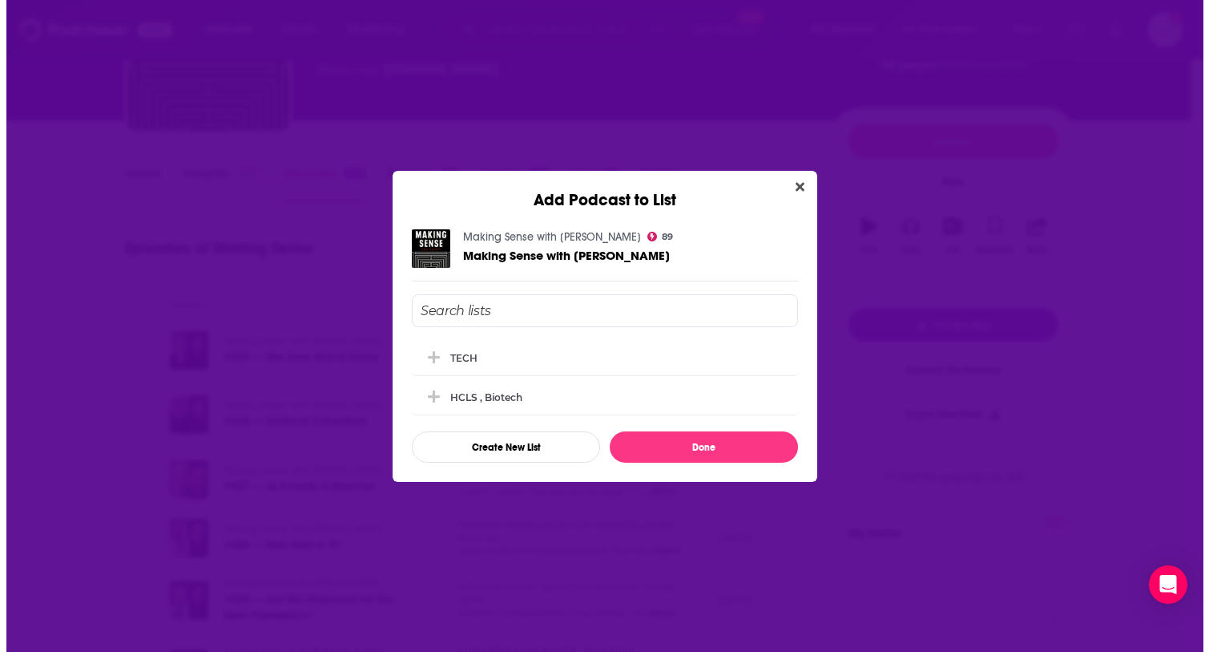
scroll to position [0, 0]
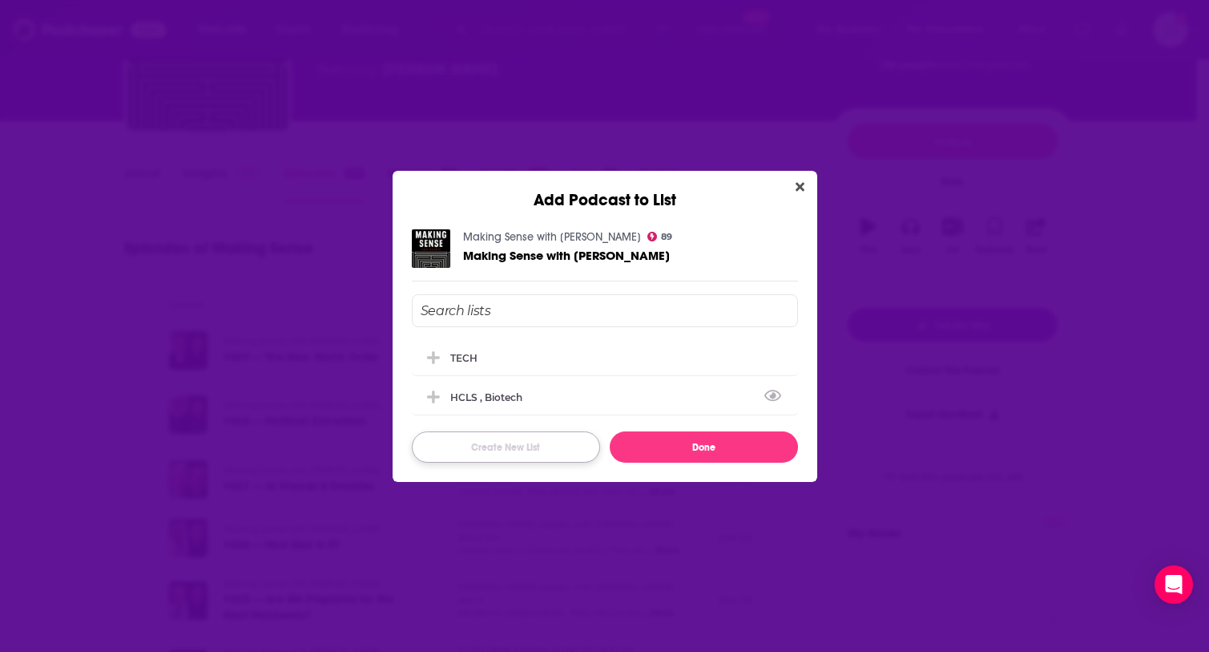
click at [499, 444] on button "Create New List" at bounding box center [506, 446] width 188 height 31
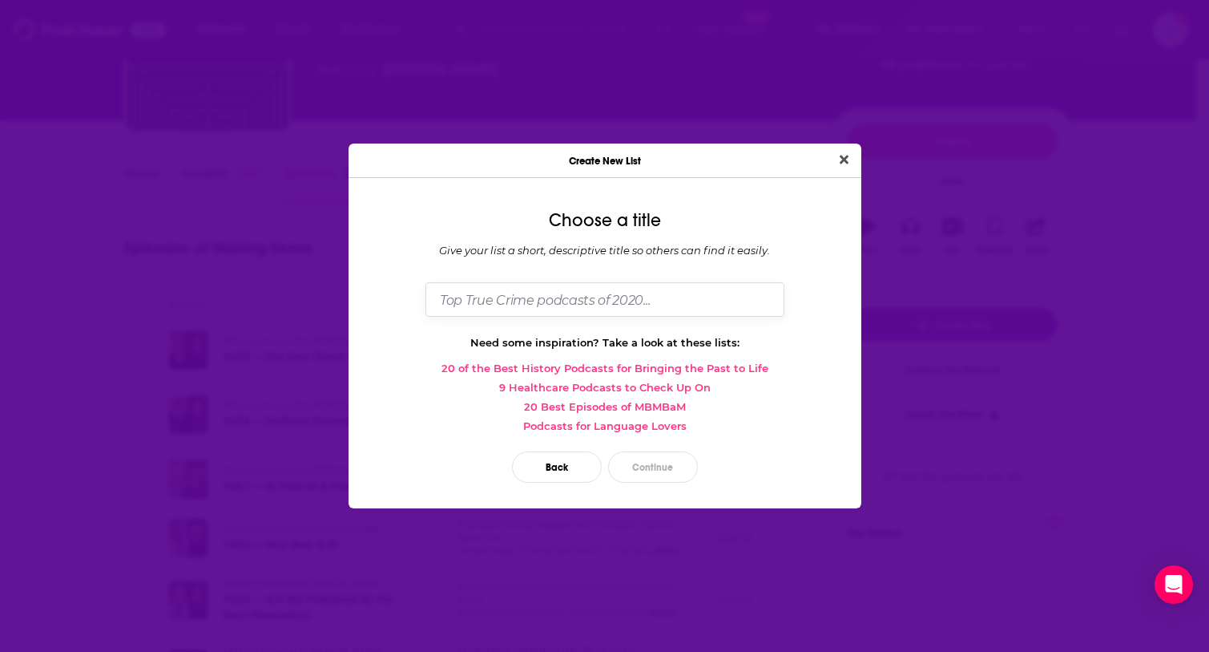
click at [583, 298] on input "Dialog" at bounding box center [605, 299] width 359 height 34
type input "Personal Interest"
click at [668, 470] on button "Continue" at bounding box center [653, 466] width 90 height 31
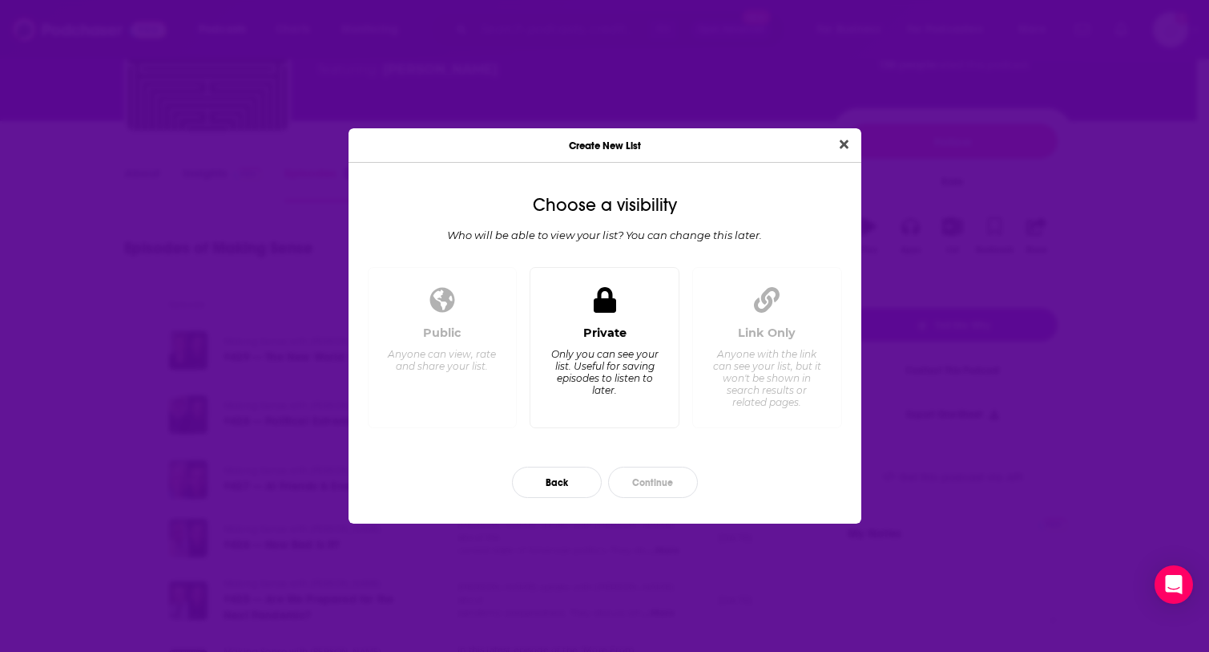
click at [563, 358] on div "Only you can see your list. Useful for saving episodes to listen to later." at bounding box center [605, 372] width 110 height 48
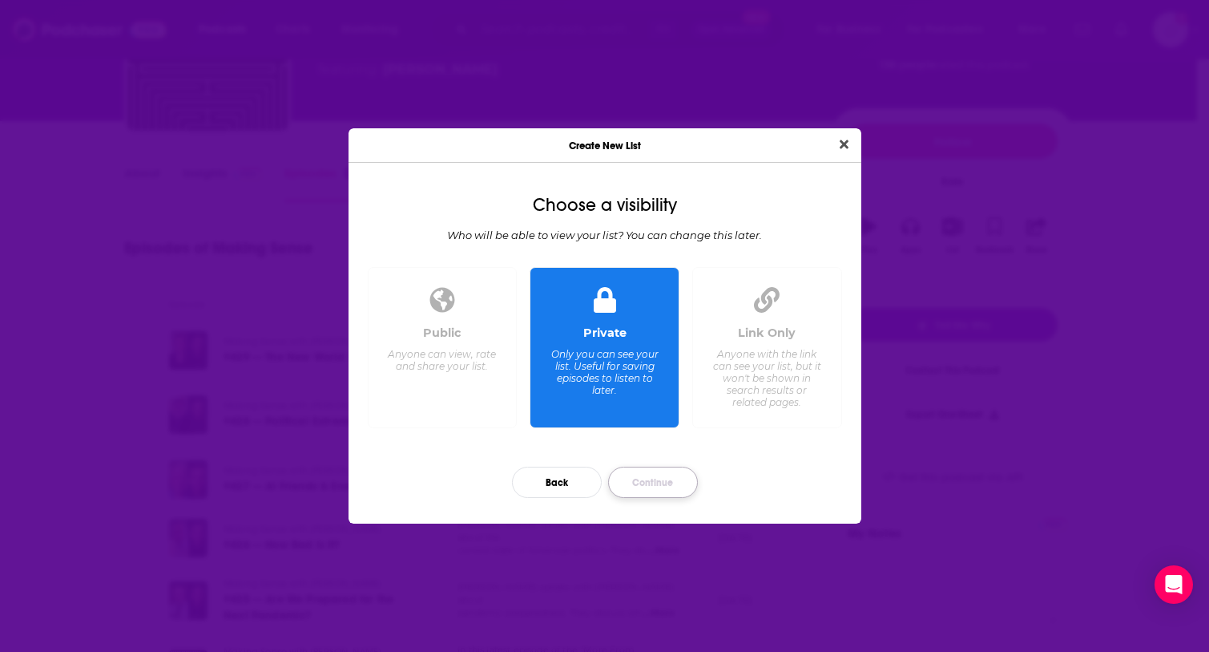
click at [668, 478] on button "Continue" at bounding box center [653, 481] width 90 height 31
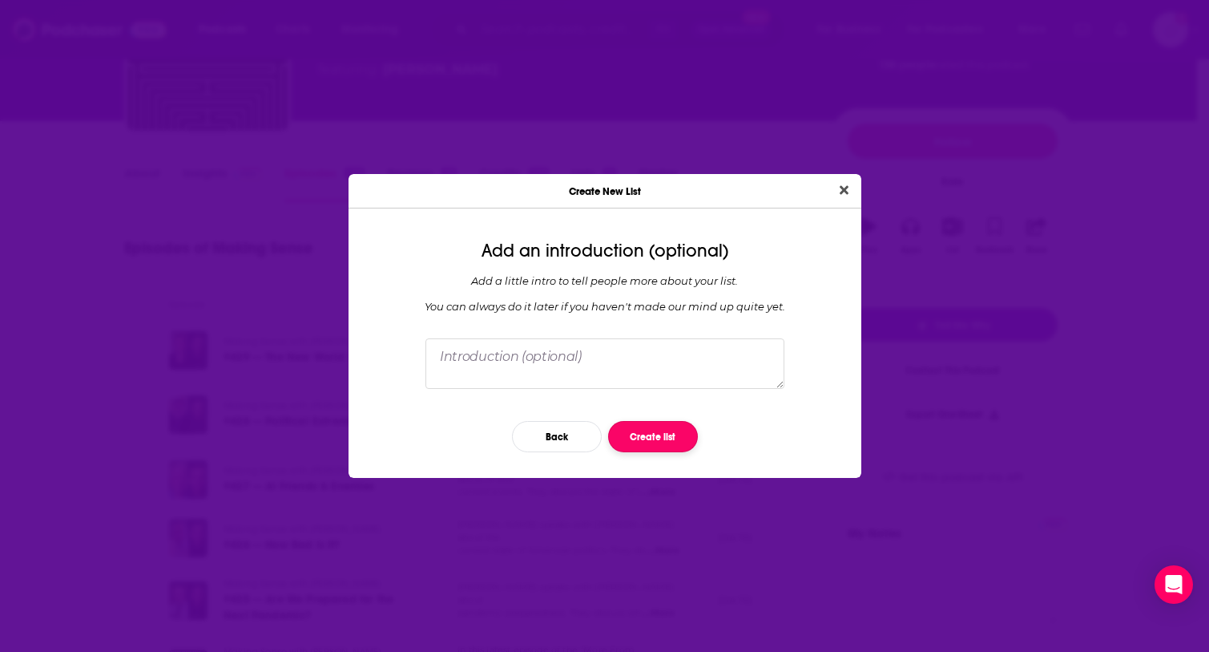
click at [666, 437] on button "Create list" at bounding box center [653, 436] width 90 height 31
click at [850, 189] on button "Close" at bounding box center [845, 190] width 22 height 20
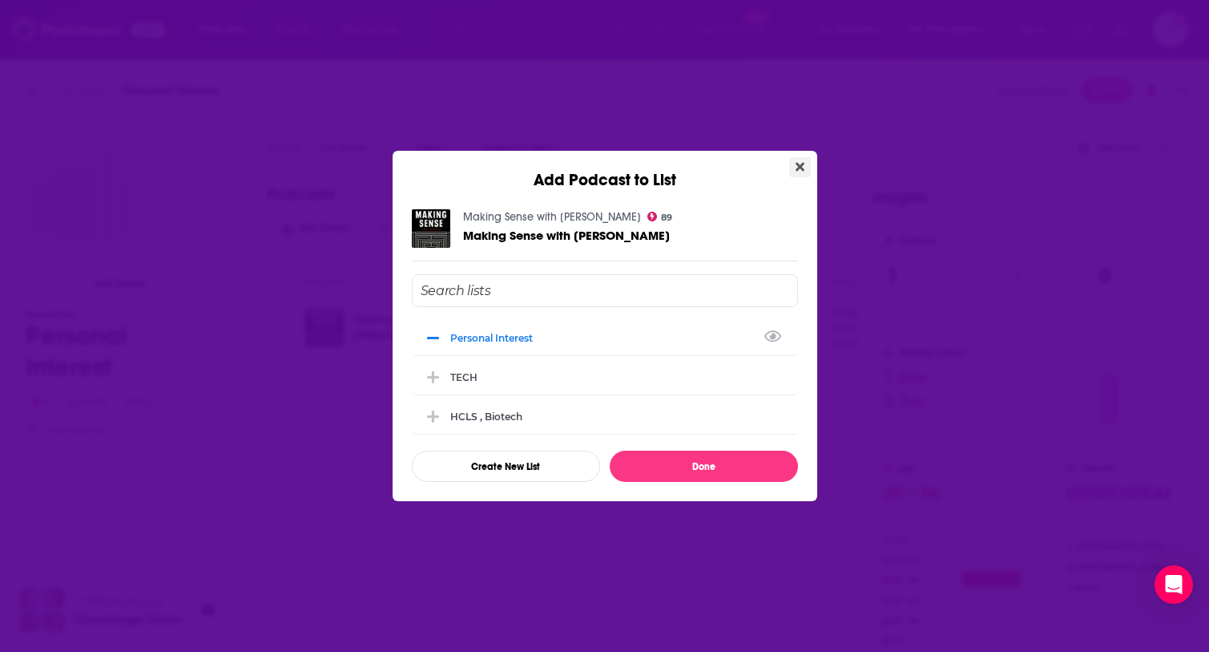
click at [801, 164] on icon "Close" at bounding box center [800, 167] width 9 height 9
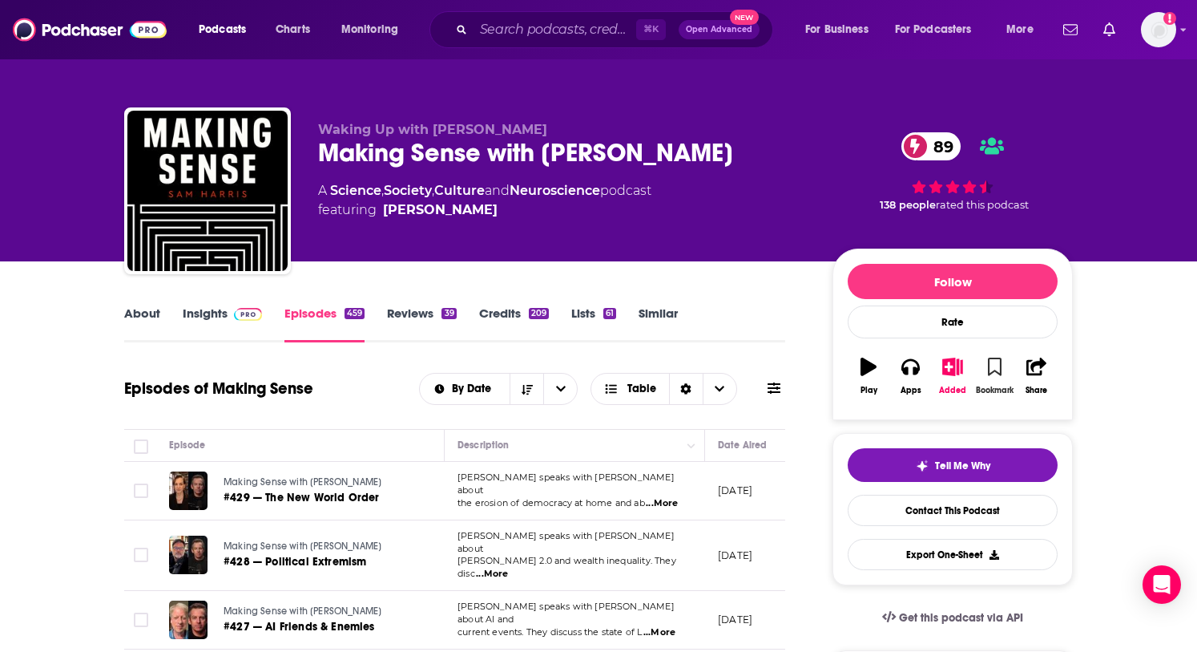
click at [992, 370] on icon "button" at bounding box center [995, 366] width 14 height 18
click at [999, 370] on icon "button" at bounding box center [995, 366] width 14 height 18
click at [947, 377] on button "Added" at bounding box center [953, 376] width 42 height 58
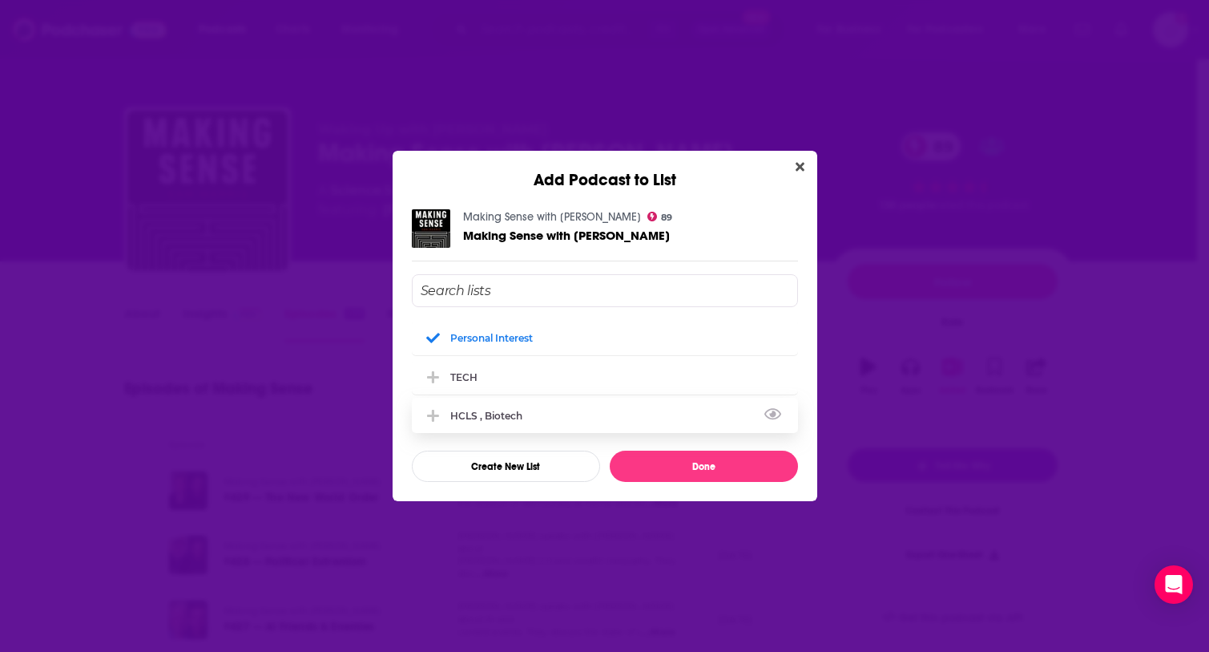
click at [454, 410] on div "HCLS , Biotech" at bounding box center [491, 416] width 82 height 12
click at [510, 422] on div "HCLS , Biotech" at bounding box center [605, 415] width 386 height 35
click at [444, 370] on button "Add Podcast To List" at bounding box center [436, 376] width 29 height 17
click at [453, 373] on div "TECH" at bounding box center [468, 376] width 37 height 12
click at [523, 419] on button "View Link" at bounding box center [528, 419] width 10 height 2
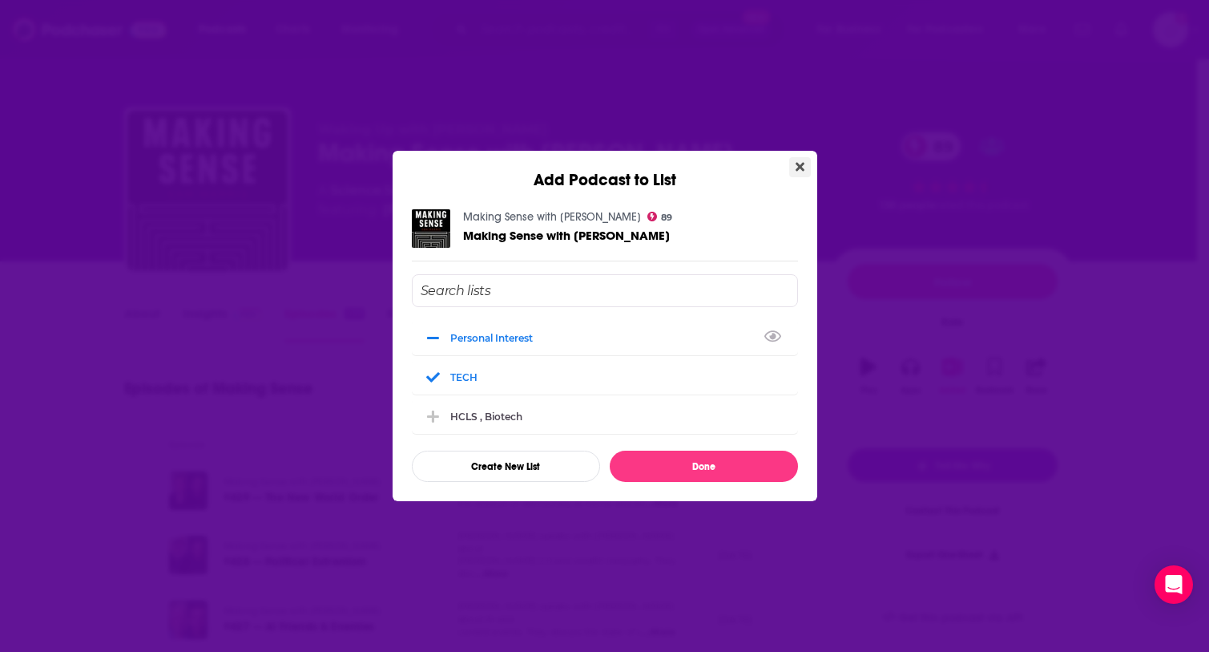
click at [798, 167] on icon "Close" at bounding box center [800, 167] width 9 height 9
